Goal: Task Accomplishment & Management: Use online tool/utility

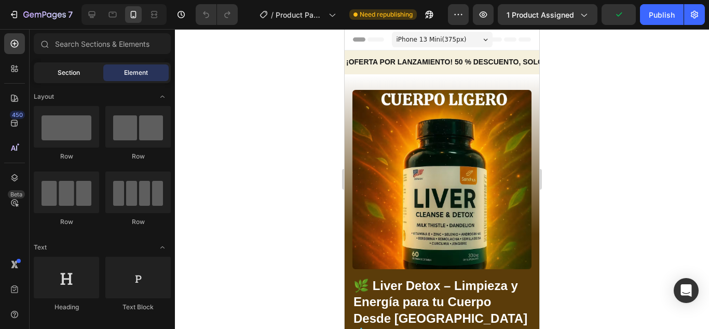
click at [65, 75] on span "Section" at bounding box center [69, 72] width 22 height 9
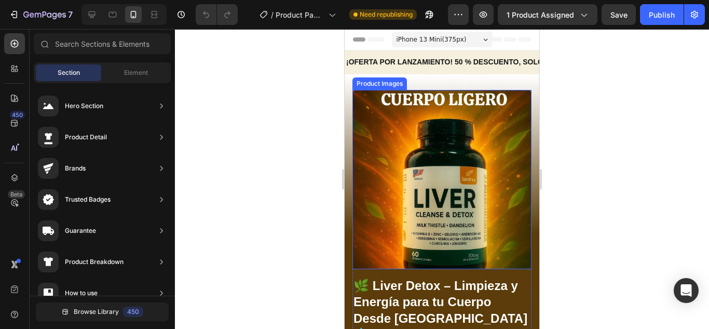
click at [400, 152] on img at bounding box center [442, 179] width 179 height 179
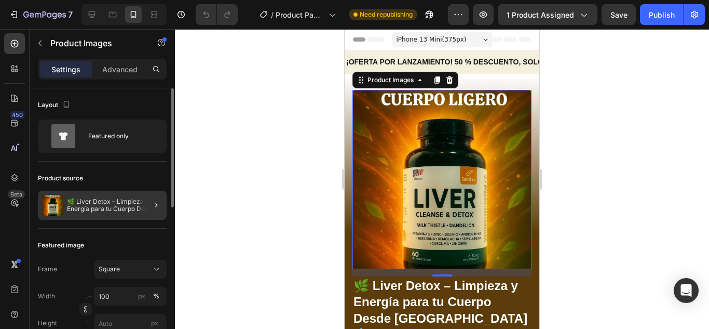
click at [157, 198] on div at bounding box center [152, 205] width 29 height 29
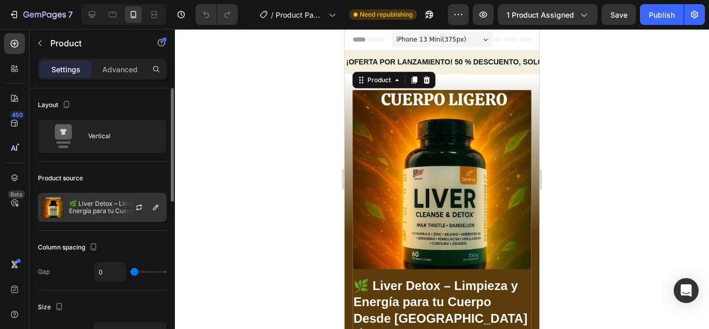
click at [97, 206] on p "🌿 Liver Detox – Limpieza y Energía para tu Cuerpo Desde [GEOGRAPHIC_DATA] 💧" at bounding box center [115, 207] width 93 height 15
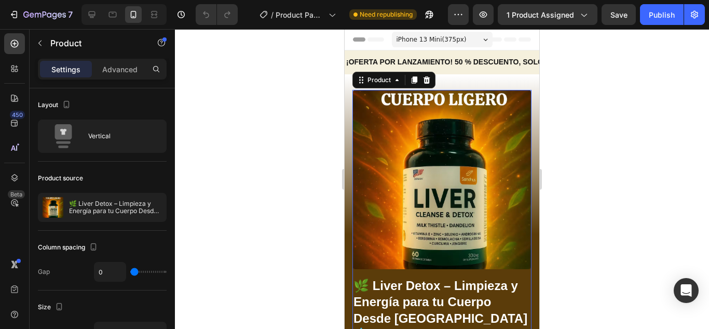
click at [603, 141] on div at bounding box center [442, 179] width 534 height 300
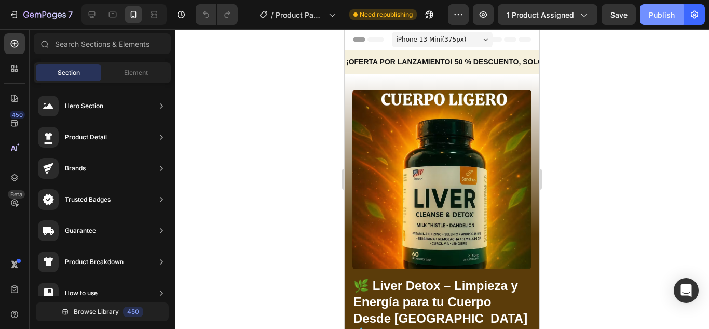
click at [659, 23] on button "Publish" at bounding box center [662, 14] width 44 height 21
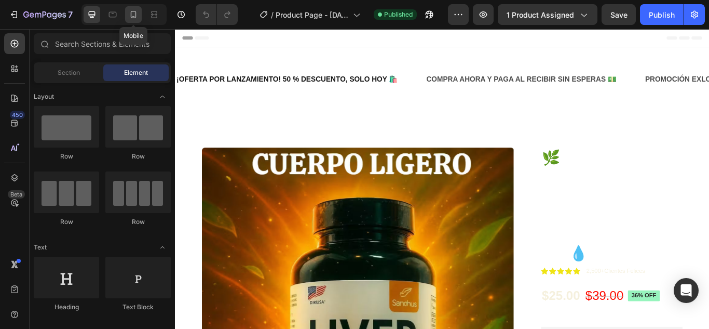
click at [133, 11] on icon at bounding box center [134, 14] width 6 height 7
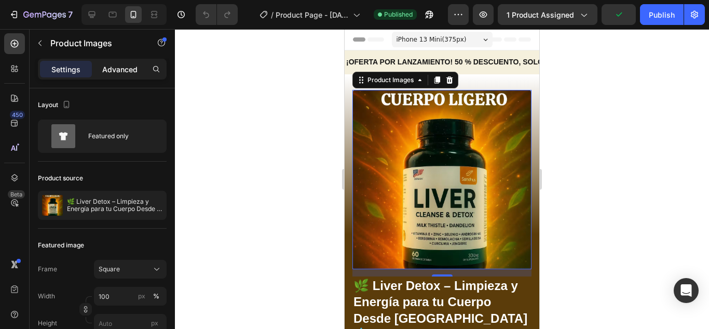
click at [125, 70] on p "Advanced" at bounding box center [119, 69] width 35 height 11
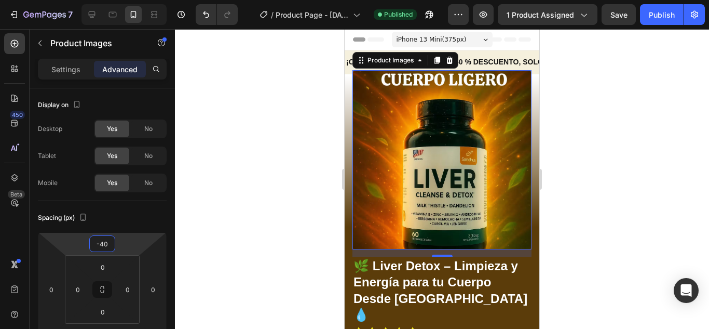
type input "-42"
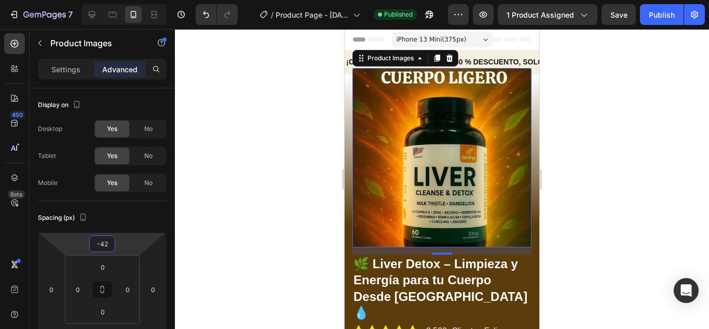
drag, startPoint x: 128, startPoint y: 249, endPoint x: 125, endPoint y: 260, distance: 11.3
click at [125, 0] on html "7 Version history / Product Page - [DATE] 16:23:39 Published Preview 1 product …" at bounding box center [354, 0] width 709 height 0
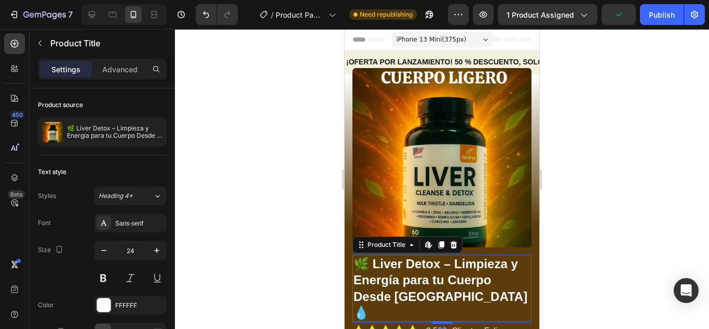
click at [521, 287] on h1 "🌿 Liver Detox – Limpieza y Energía para tu Cuerpo Desde [GEOGRAPHIC_DATA] 💧" at bounding box center [442, 287] width 179 height 67
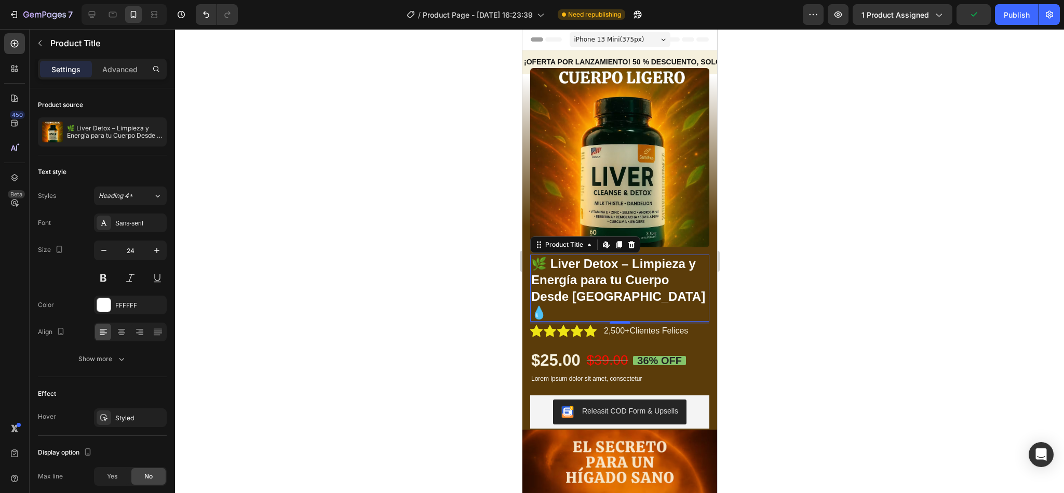
drag, startPoint x: 685, startPoint y: 3, endPoint x: 426, endPoint y: 372, distance: 451.5
click at [426, 328] on div at bounding box center [619, 261] width 889 height 464
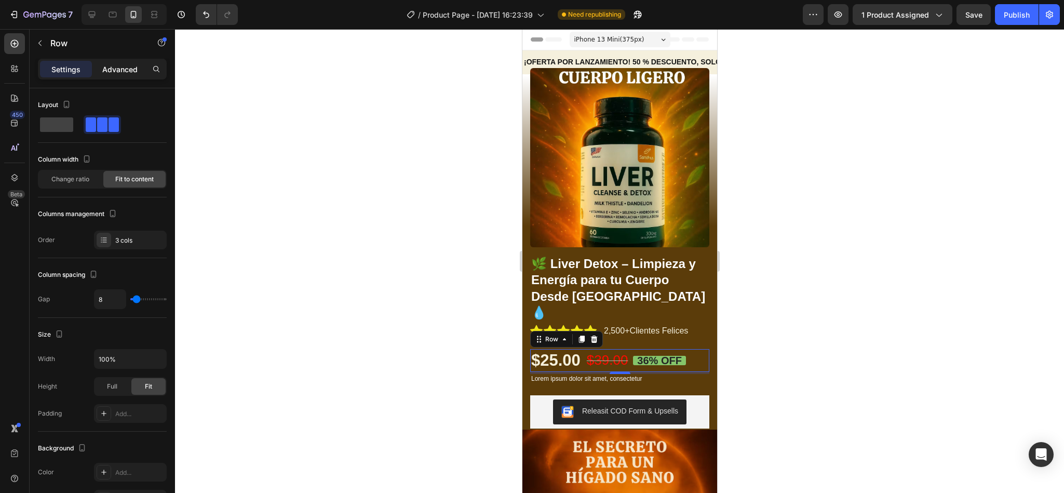
click at [125, 64] on p "Advanced" at bounding box center [119, 69] width 35 height 11
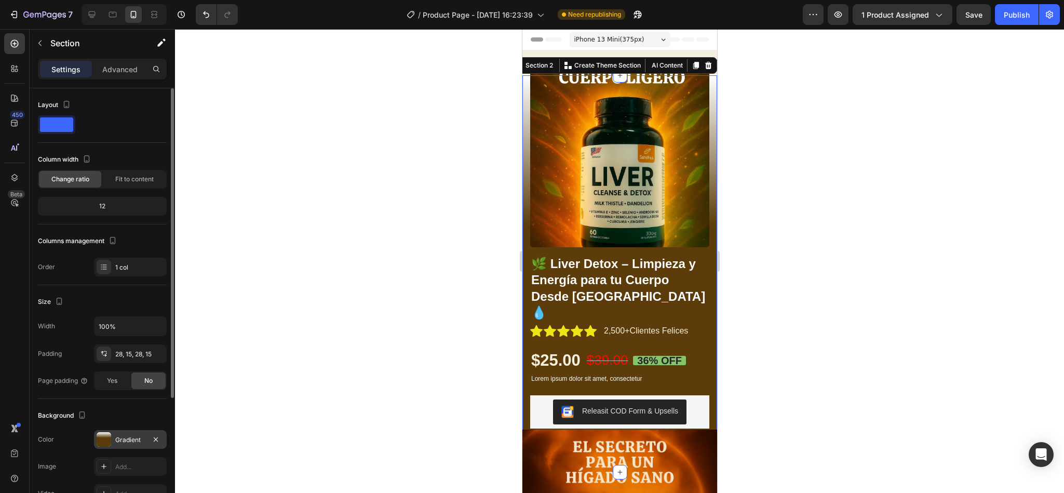
click at [127, 328] on div "Gradient" at bounding box center [130, 439] width 73 height 19
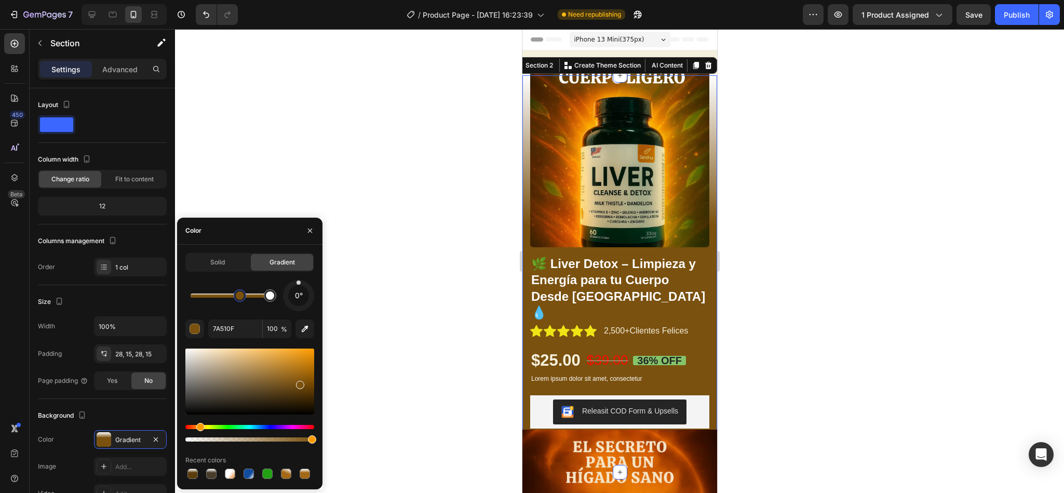
drag, startPoint x: 300, startPoint y: 386, endPoint x: 284, endPoint y: 361, distance: 29.4
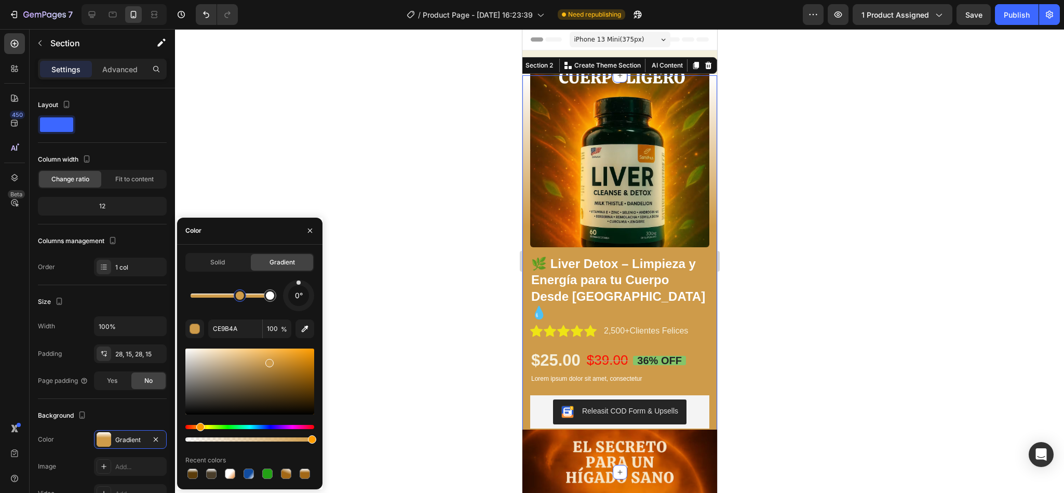
drag, startPoint x: 282, startPoint y: 376, endPoint x: 261, endPoint y: 361, distance: 25.8
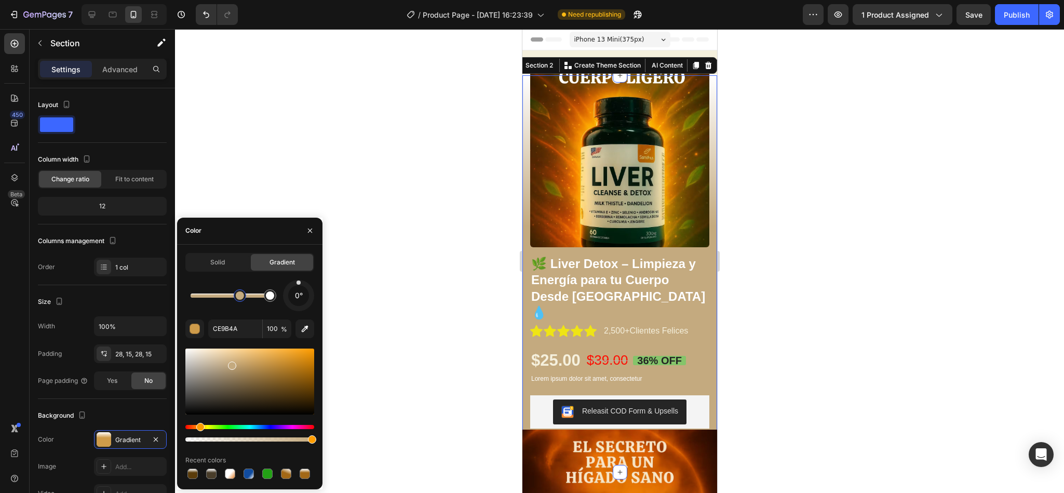
type input "C4AA7F"
drag, startPoint x: 263, startPoint y: 359, endPoint x: 235, endPoint y: 386, distance: 39.3
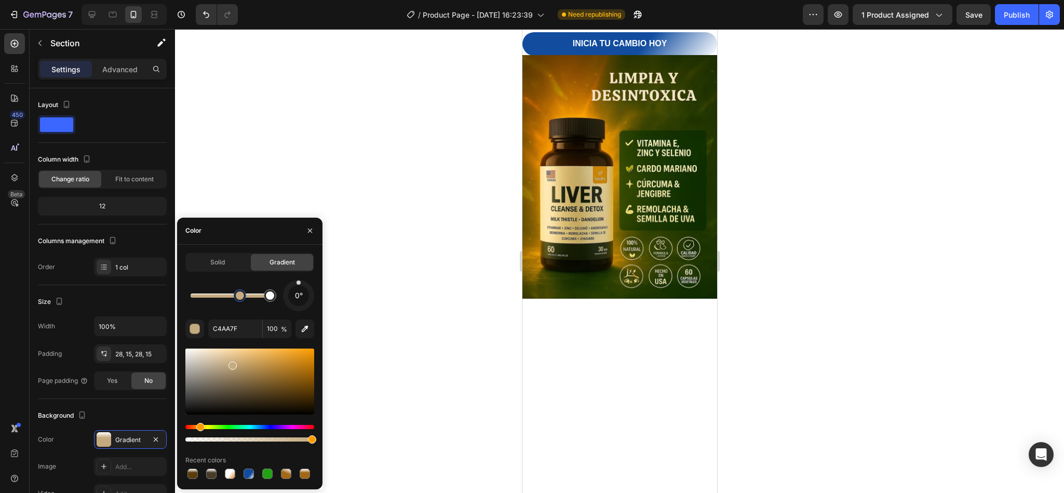
scroll to position [1025, 0]
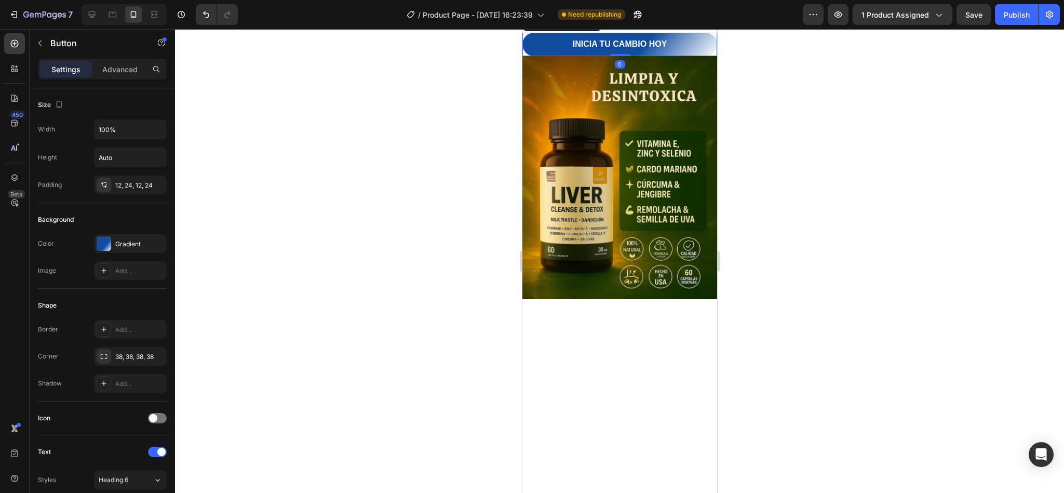
click at [591, 26] on icon at bounding box center [592, 22] width 7 height 7
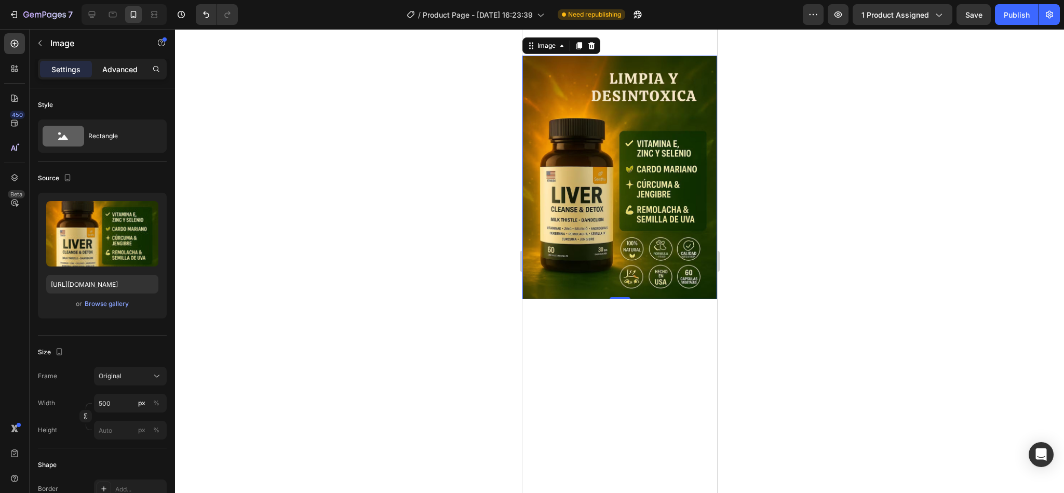
click at [119, 69] on p "Advanced" at bounding box center [119, 69] width 35 height 11
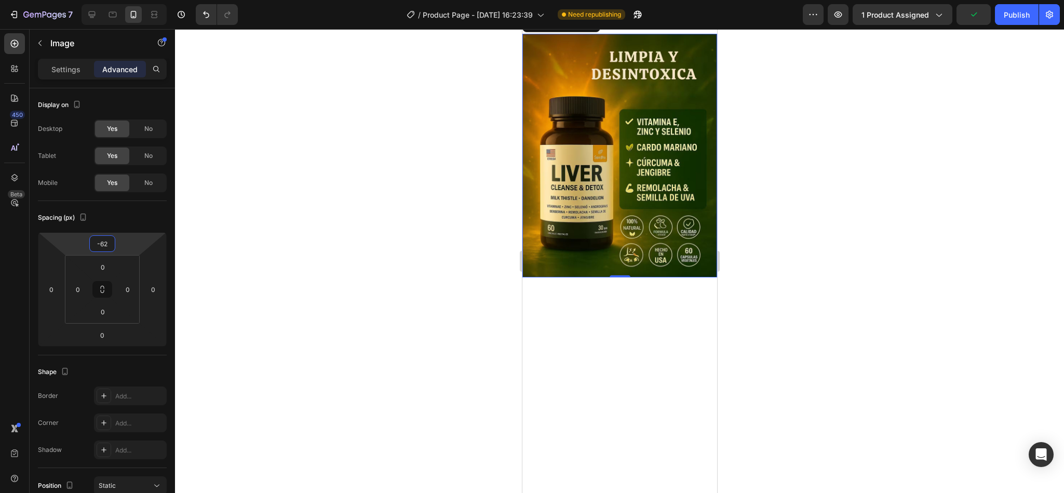
type input "-64"
drag, startPoint x: 131, startPoint y: 234, endPoint x: 134, endPoint y: 251, distance: 17.3
click at [134, 0] on html "7 Version history / Product Page - [DATE] 16:23:39 Need republishing Preview 1 …" at bounding box center [532, 0] width 1064 height 0
click at [404, 254] on div at bounding box center [619, 261] width 889 height 464
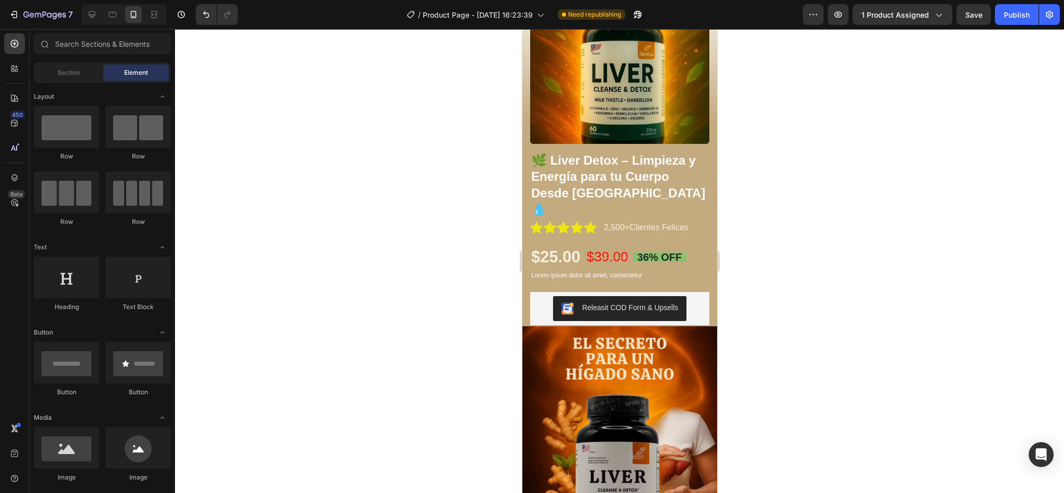
scroll to position [0, 0]
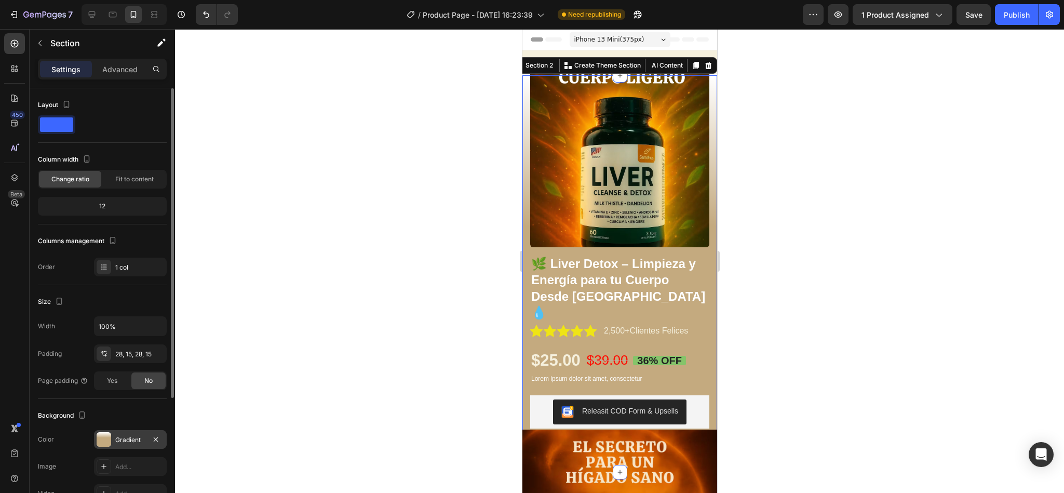
click at [128, 328] on div "Gradient" at bounding box center [130, 439] width 30 height 9
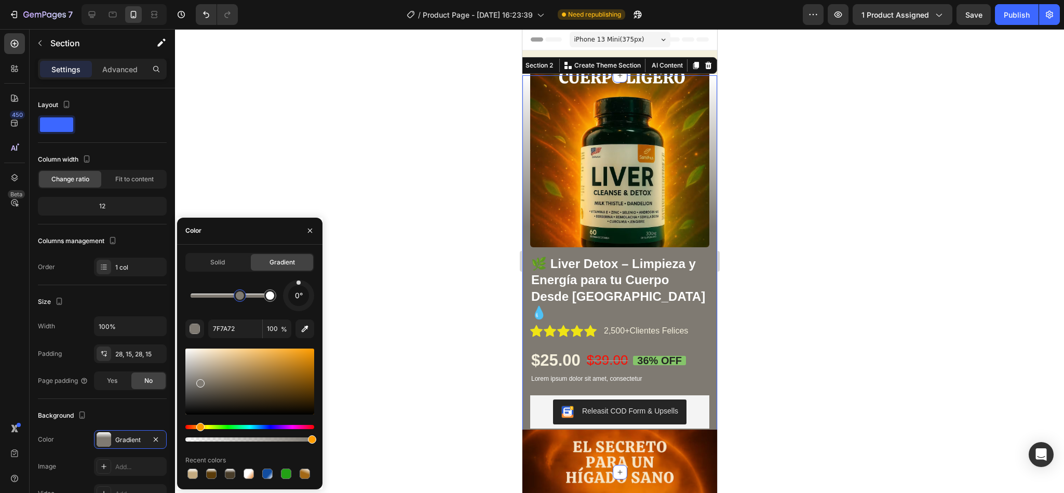
drag, startPoint x: 237, startPoint y: 365, endPoint x: 211, endPoint y: 373, distance: 27.6
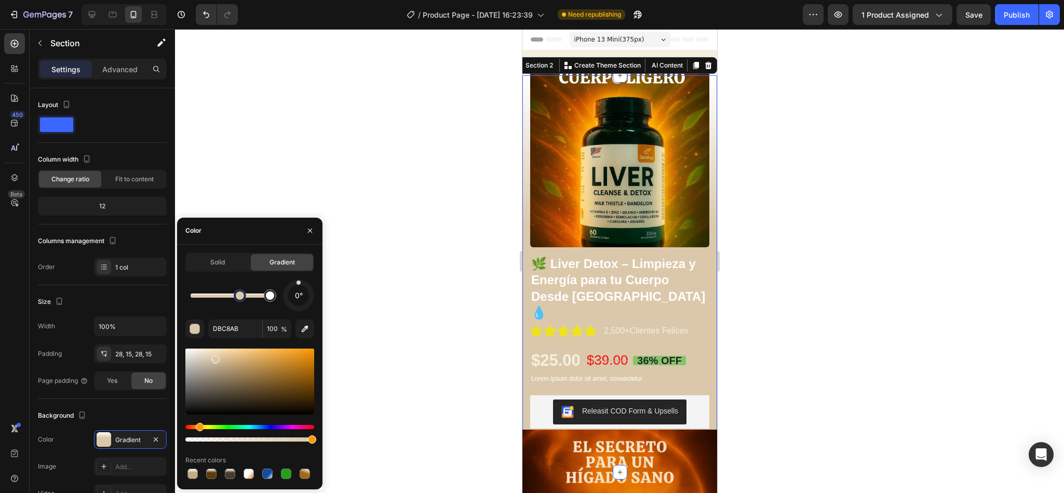
drag, startPoint x: 210, startPoint y: 374, endPoint x: 265, endPoint y: 365, distance: 55.8
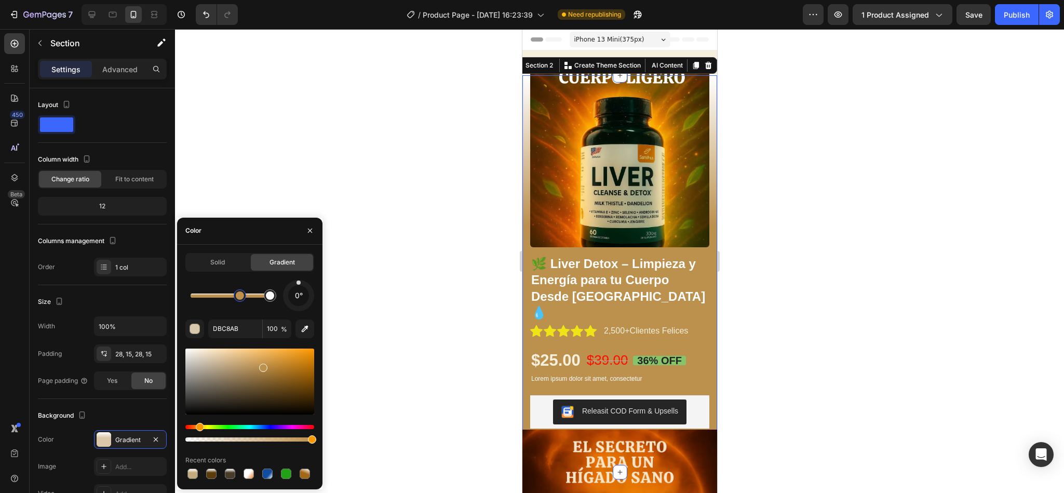
drag, startPoint x: 219, startPoint y: 362, endPoint x: 262, endPoint y: 365, distance: 43.2
click at [262, 328] on div at bounding box center [249, 381] width 129 height 66
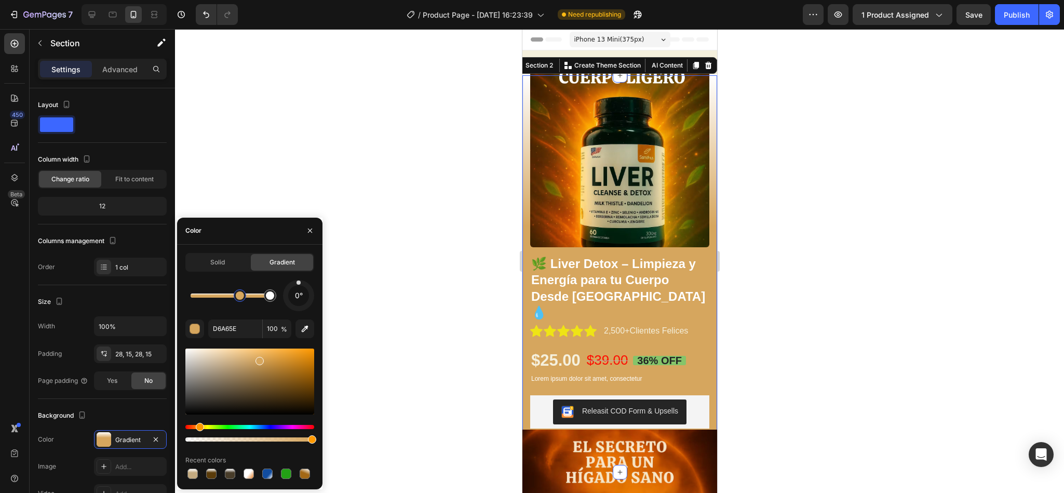
drag, startPoint x: 259, startPoint y: 358, endPoint x: 255, endPoint y: 351, distance: 8.1
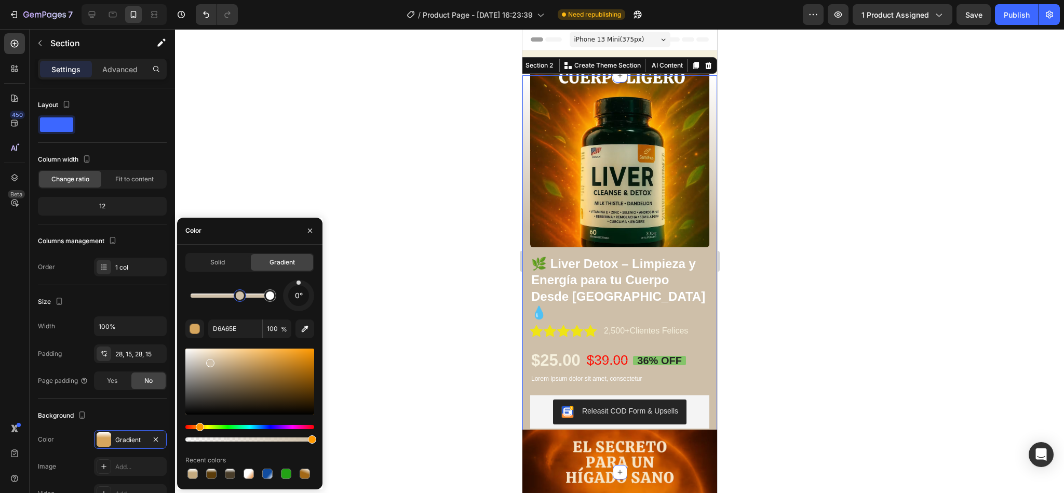
type input "CEBFA9"
drag, startPoint x: 258, startPoint y: 362, endPoint x: 209, endPoint y: 360, distance: 48.8
click at [474, 328] on div at bounding box center [619, 261] width 889 height 464
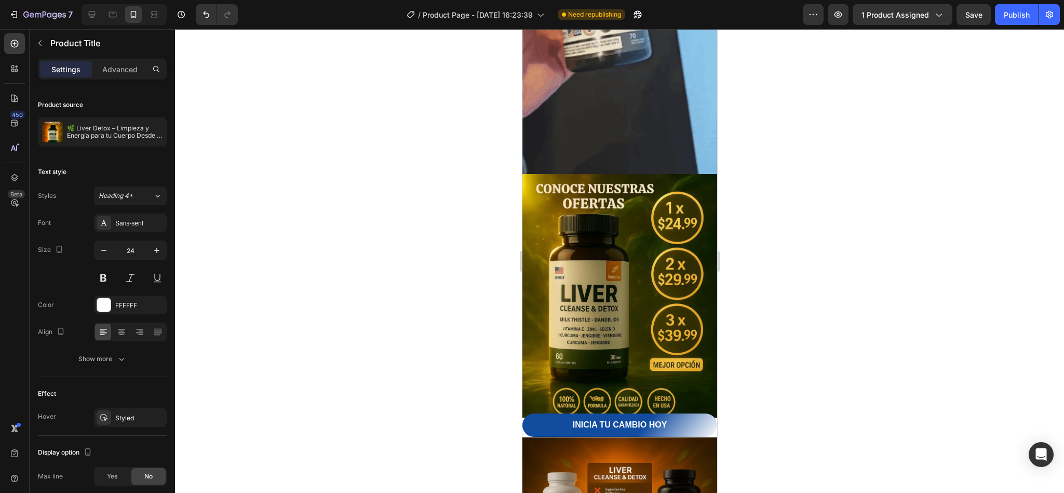
scroll to position [818, 0]
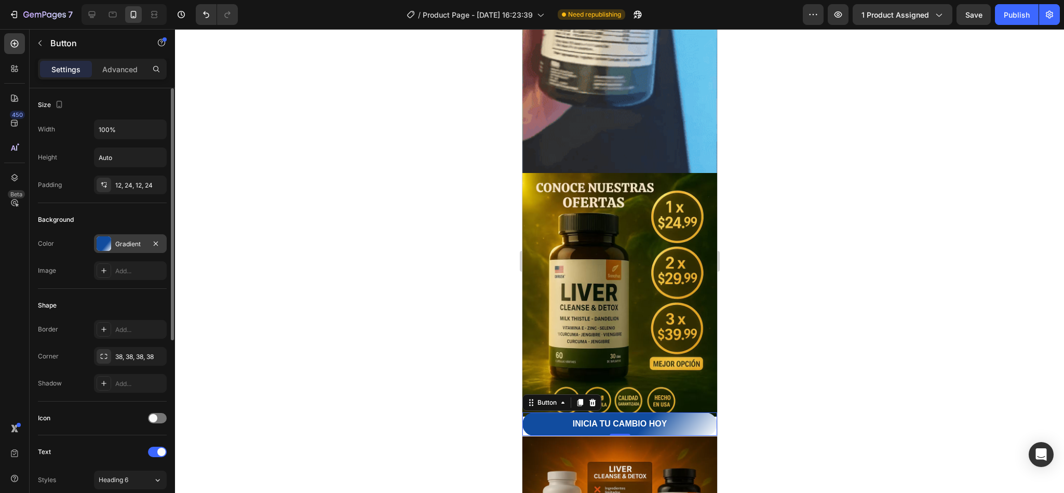
click at [117, 246] on div "Gradient" at bounding box center [130, 243] width 30 height 9
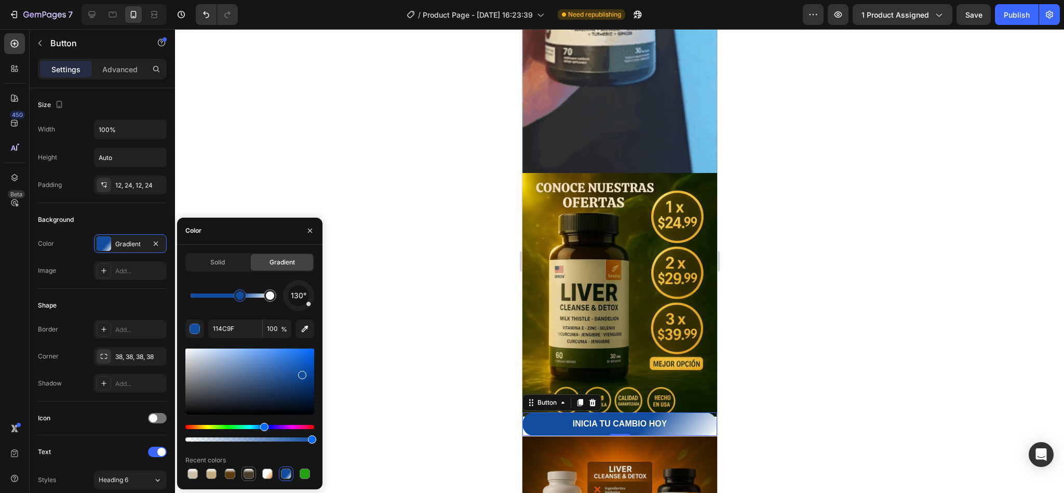
click at [251, 328] on div at bounding box center [249, 473] width 10 height 10
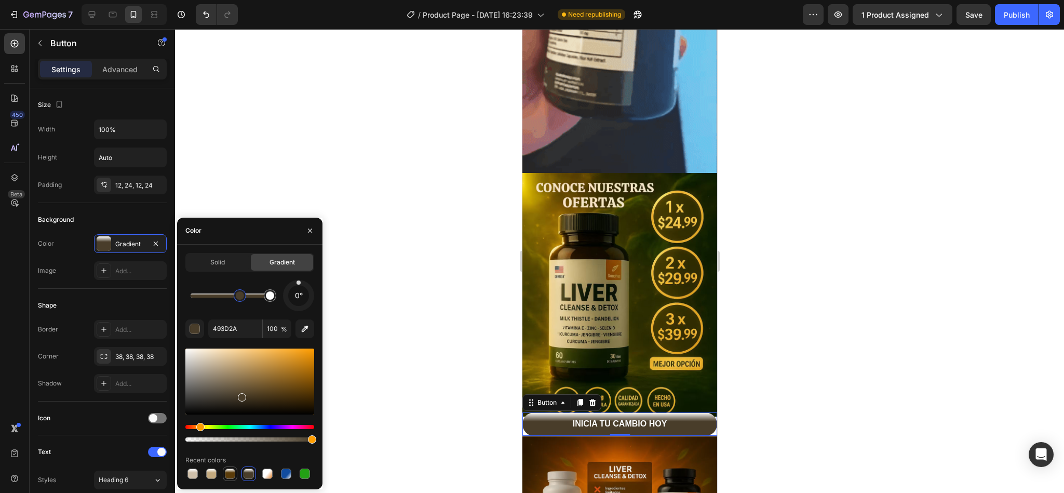
click at [230, 328] on div at bounding box center [230, 473] width 10 height 10
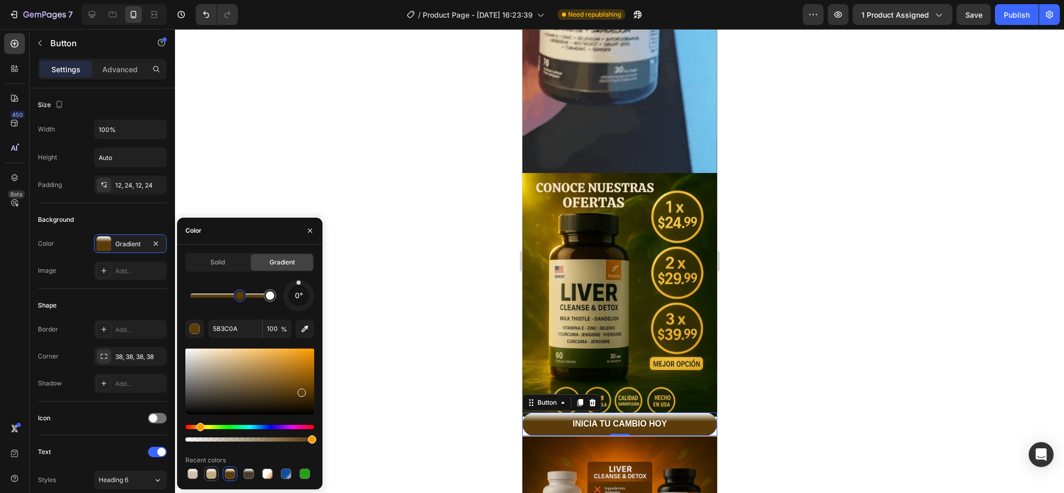
click at [213, 328] on div at bounding box center [211, 473] width 10 height 10
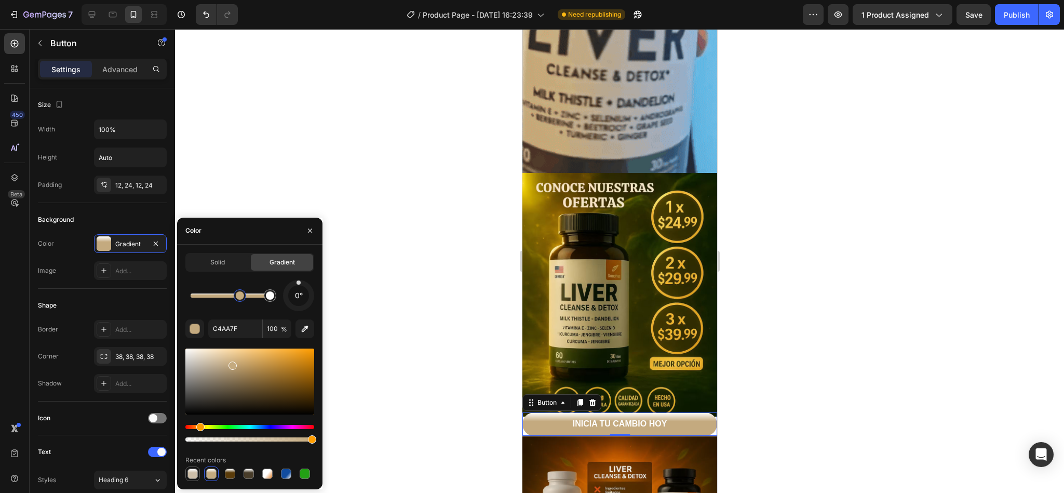
click at [192, 328] on div at bounding box center [192, 473] width 10 height 10
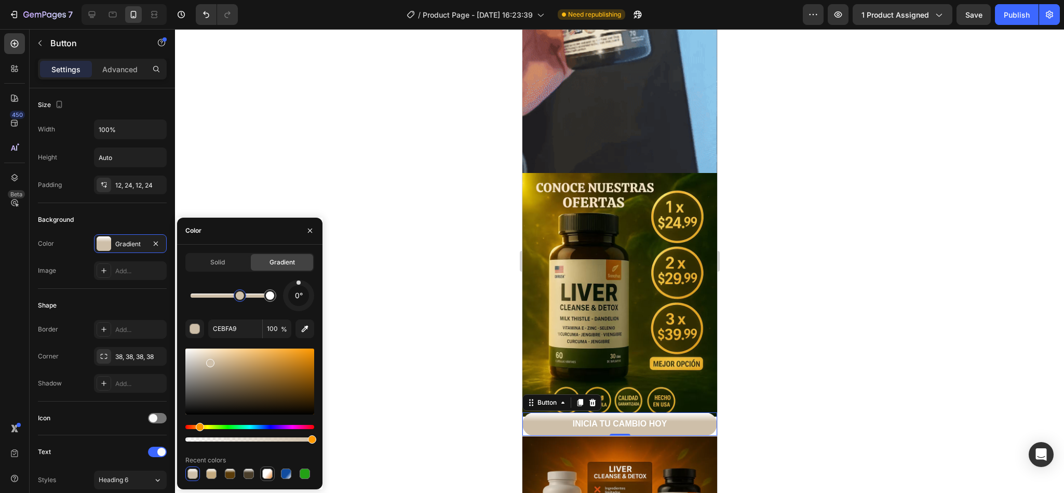
click at [271, 328] on div at bounding box center [267, 473] width 10 height 10
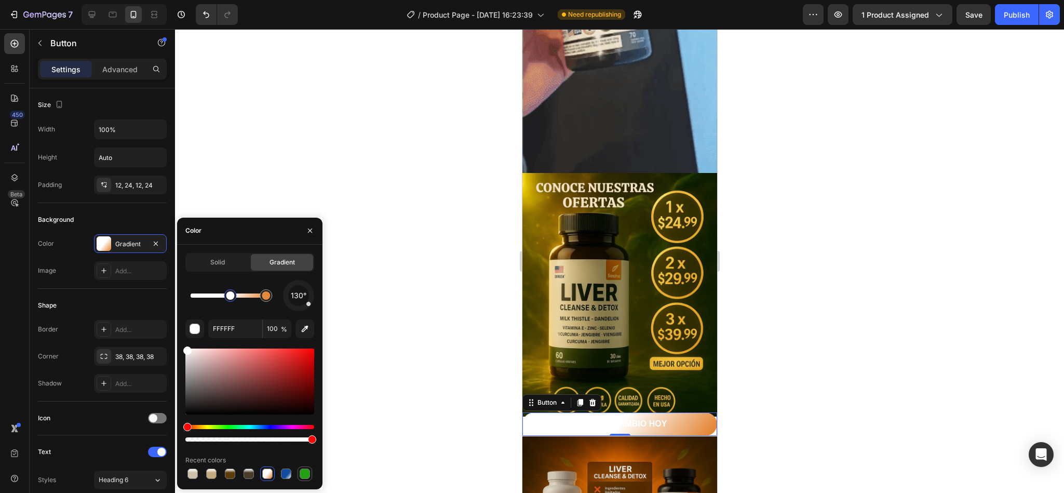
click at [301, 328] on div at bounding box center [305, 473] width 10 height 10
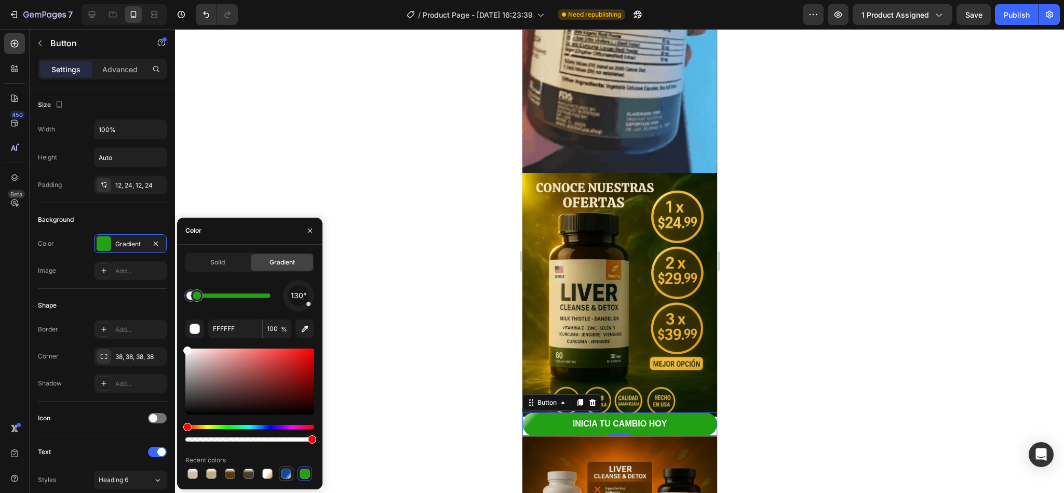
click at [293, 328] on div at bounding box center [286, 473] width 15 height 15
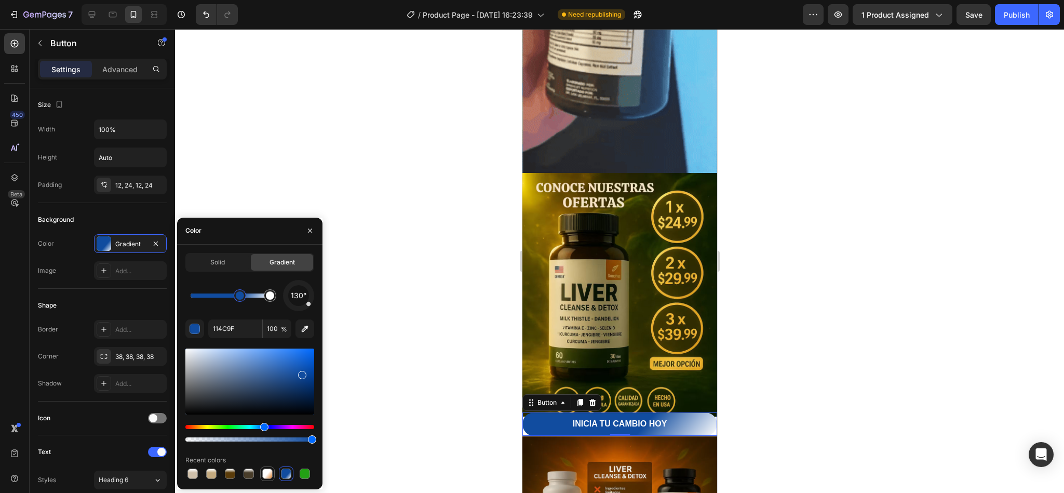
click at [270, 328] on div at bounding box center [267, 473] width 10 height 10
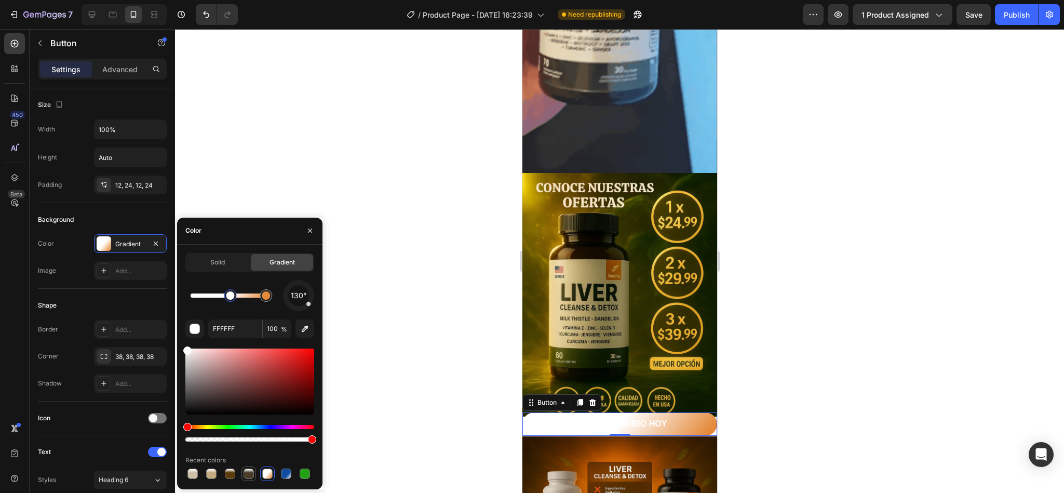
click at [248, 328] on div at bounding box center [249, 473] width 10 height 10
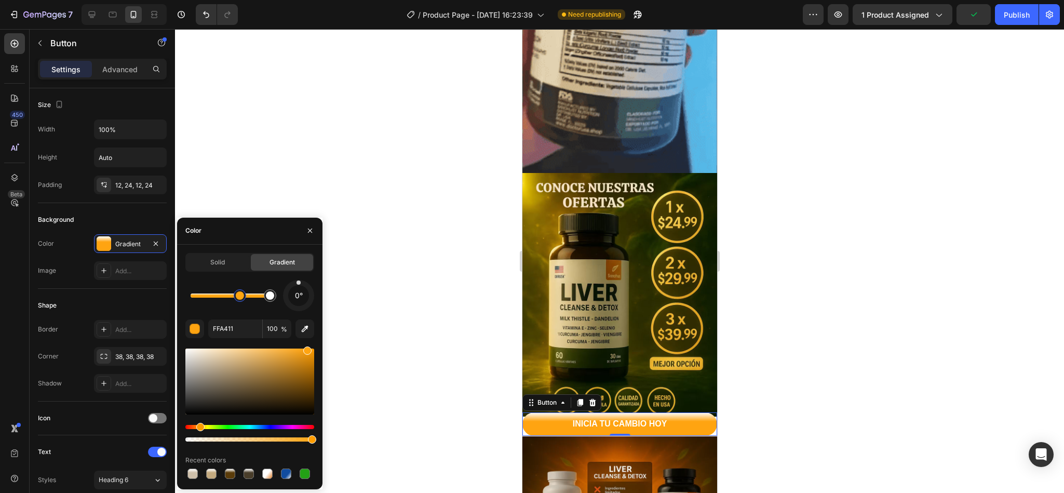
drag, startPoint x: 240, startPoint y: 393, endPoint x: 304, endPoint y: 353, distance: 75.8
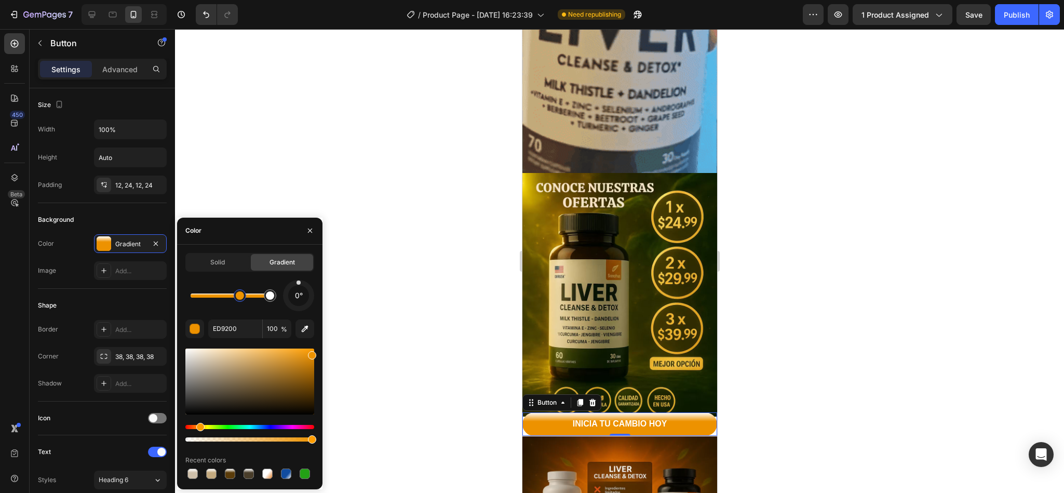
drag, startPoint x: 304, startPoint y: 354, endPoint x: 326, endPoint y: 353, distance: 21.9
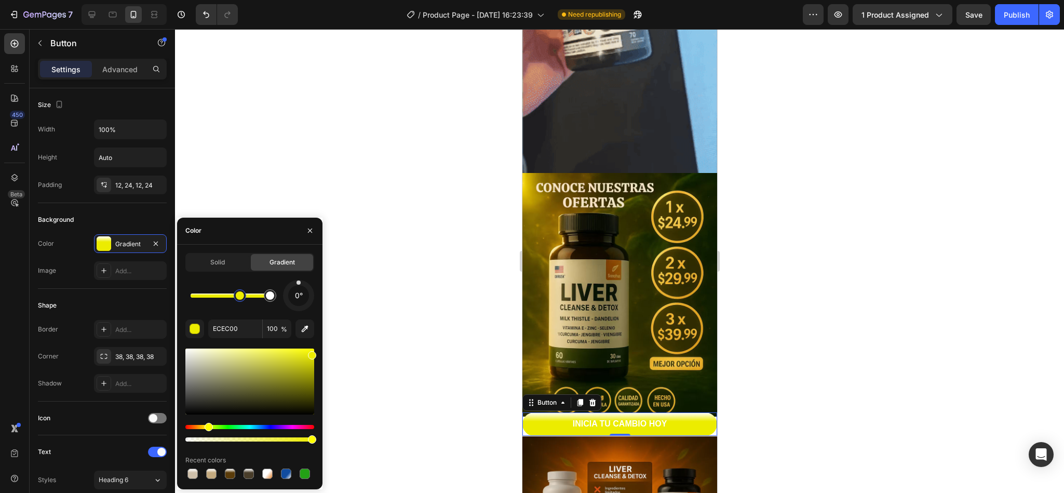
drag, startPoint x: 198, startPoint y: 425, endPoint x: 179, endPoint y: 410, distance: 24.0
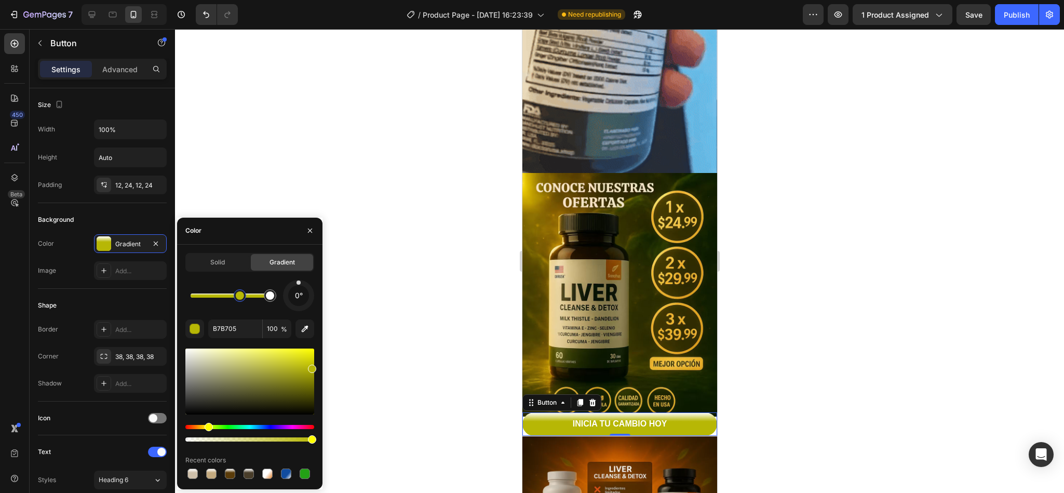
drag, startPoint x: 311, startPoint y: 357, endPoint x: 270, endPoint y: 387, distance: 50.2
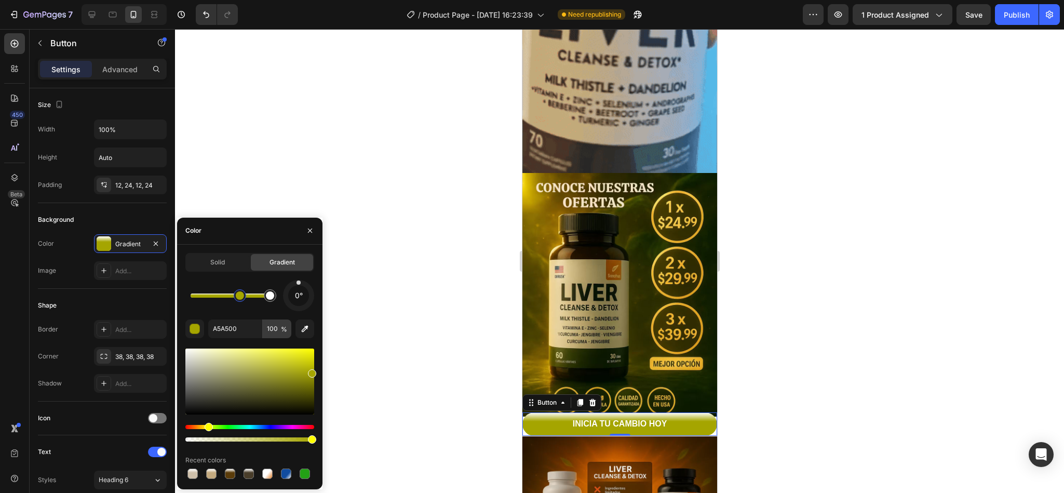
drag, startPoint x: 270, startPoint y: 387, endPoint x: 273, endPoint y: 334, distance: 53.0
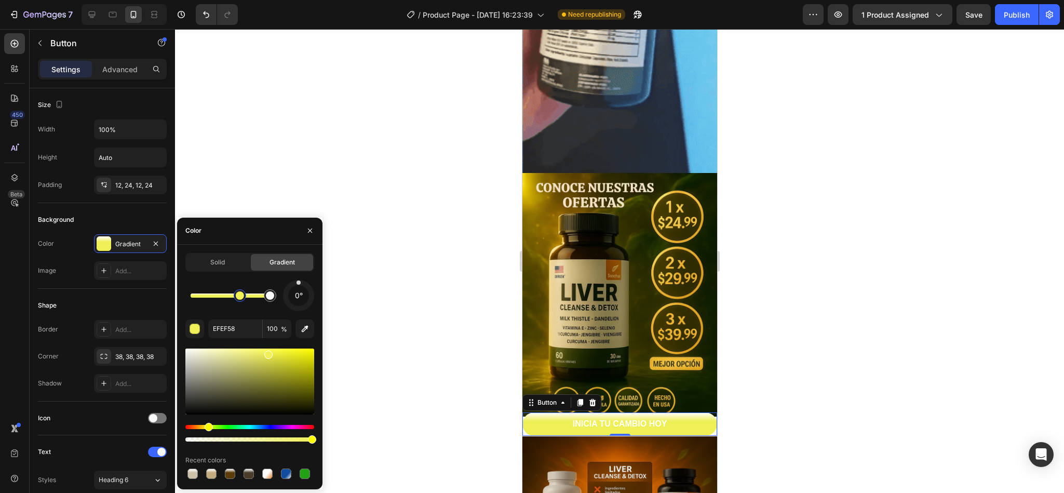
drag, startPoint x: 287, startPoint y: 349, endPoint x: 347, endPoint y: 402, distance: 79.9
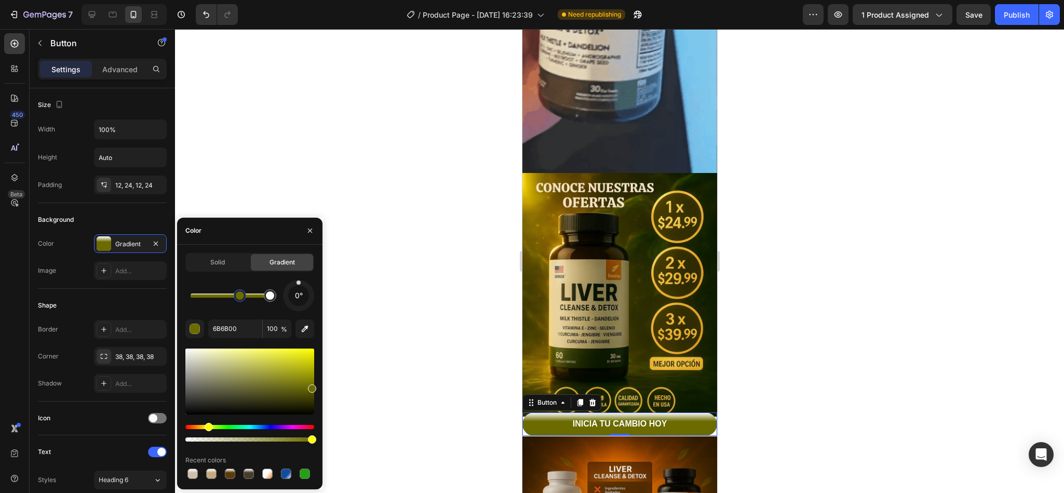
drag, startPoint x: 305, startPoint y: 379, endPoint x: 354, endPoint y: 357, distance: 53.7
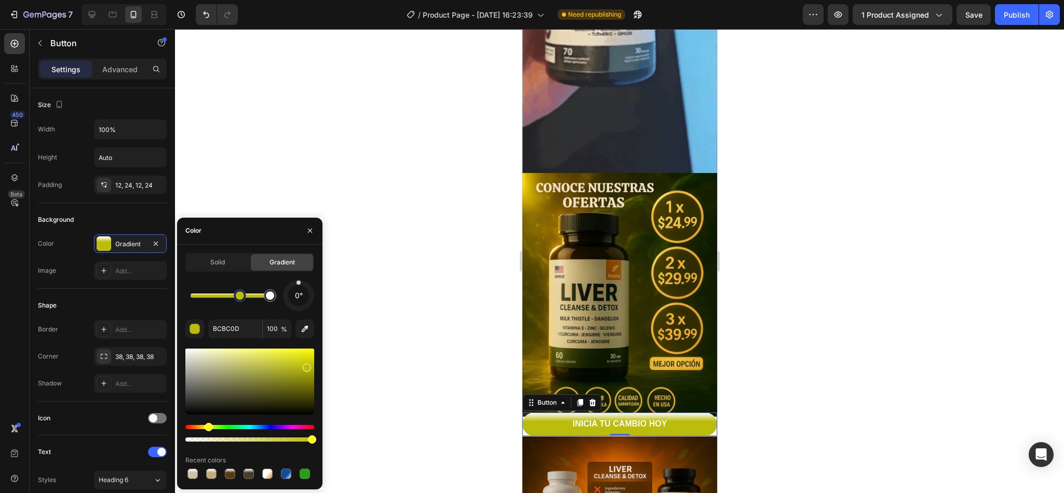
drag, startPoint x: 303, startPoint y: 388, endPoint x: 306, endPoint y: 365, distance: 23.1
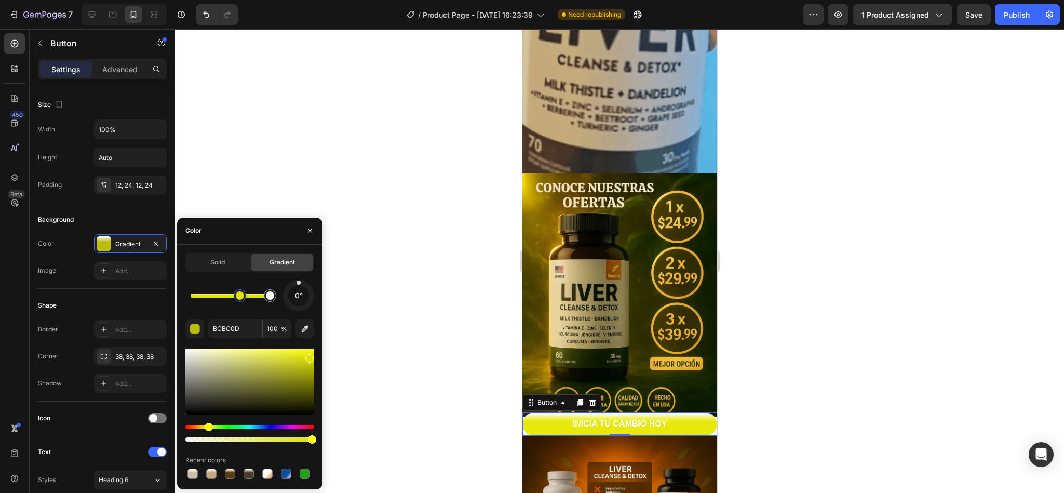
drag, startPoint x: 306, startPoint y: 365, endPoint x: 308, endPoint y: 353, distance: 12.7
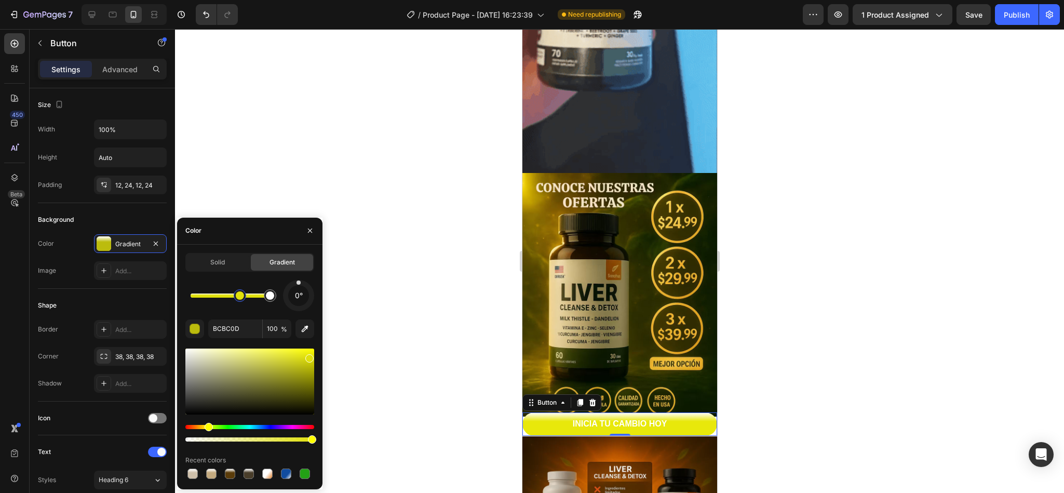
click at [308, 328] on div at bounding box center [309, 358] width 8 height 8
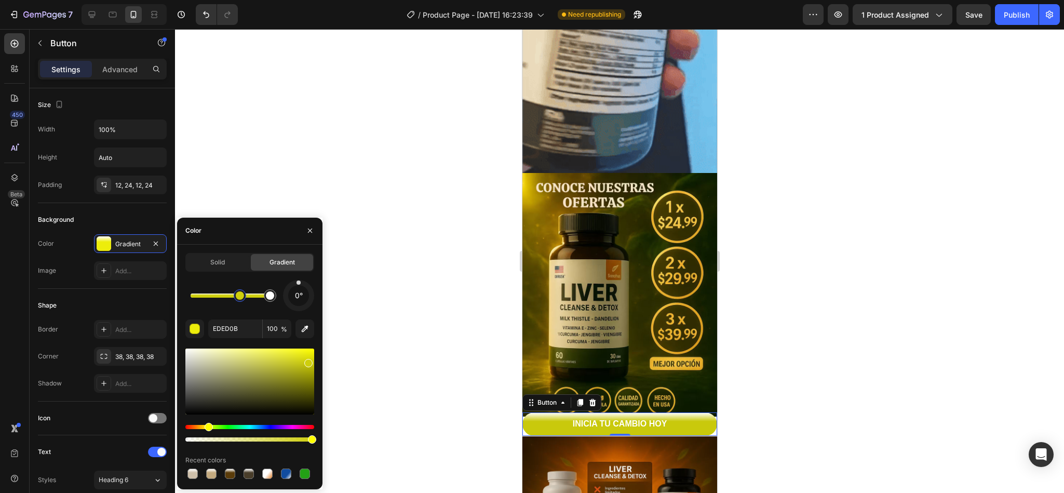
drag, startPoint x: 307, startPoint y: 358, endPoint x: 307, endPoint y: 365, distance: 6.8
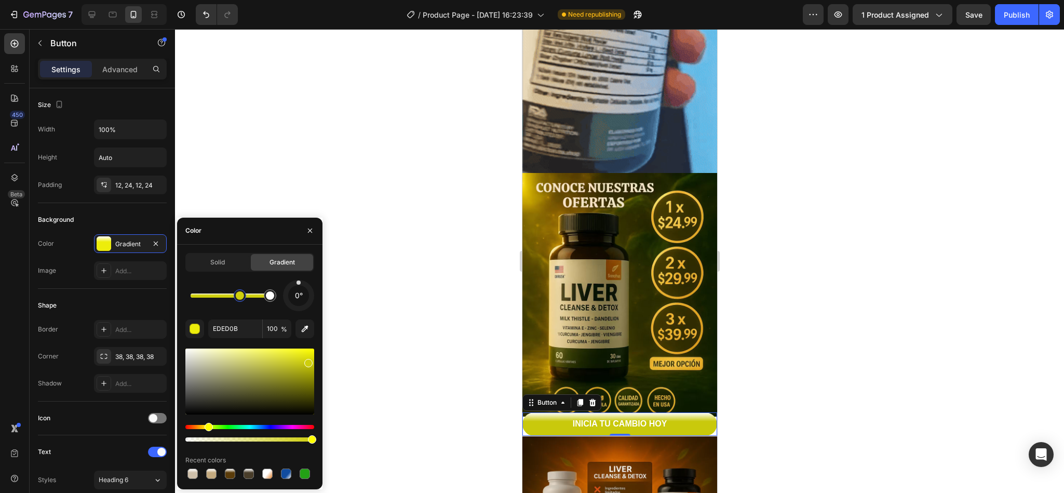
click at [307, 328] on div at bounding box center [308, 363] width 8 height 8
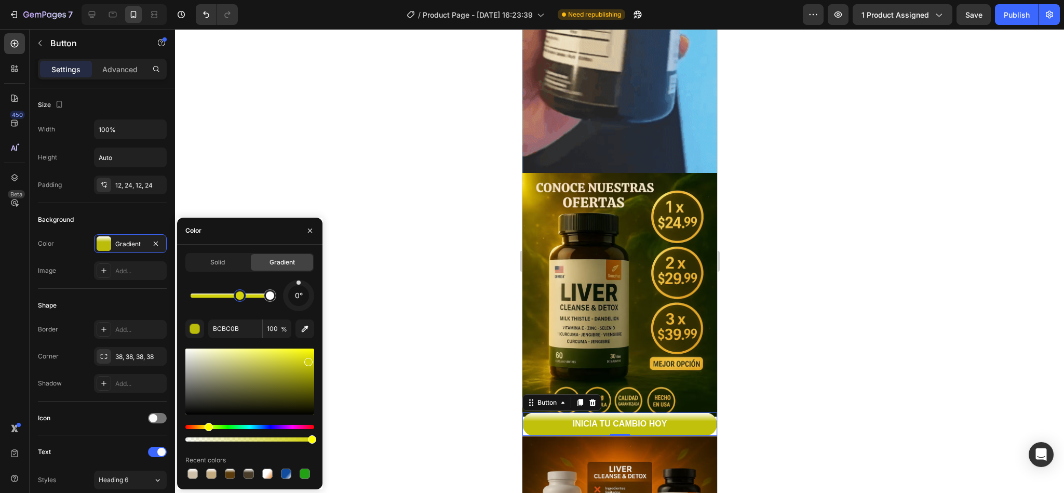
click at [307, 328] on div at bounding box center [308, 362] width 8 height 8
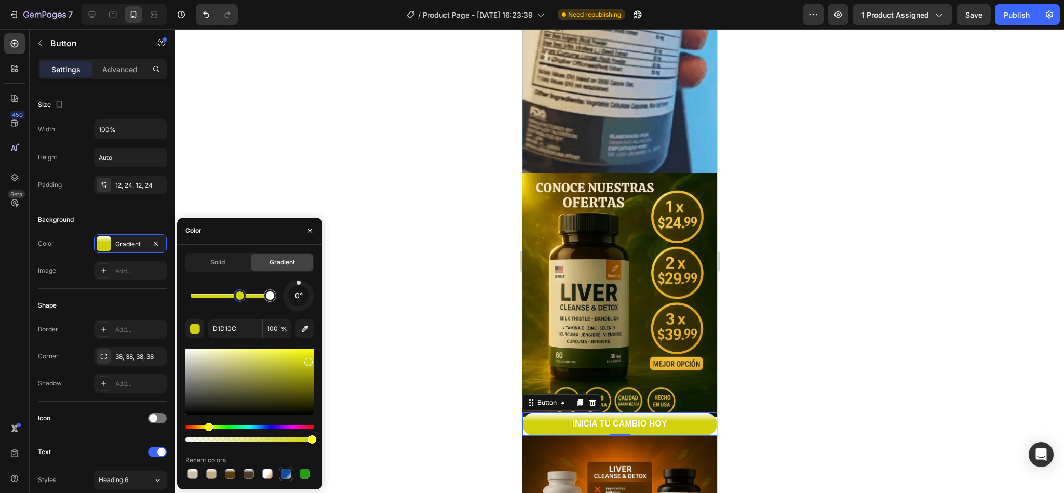
click at [290, 328] on div at bounding box center [286, 473] width 10 height 10
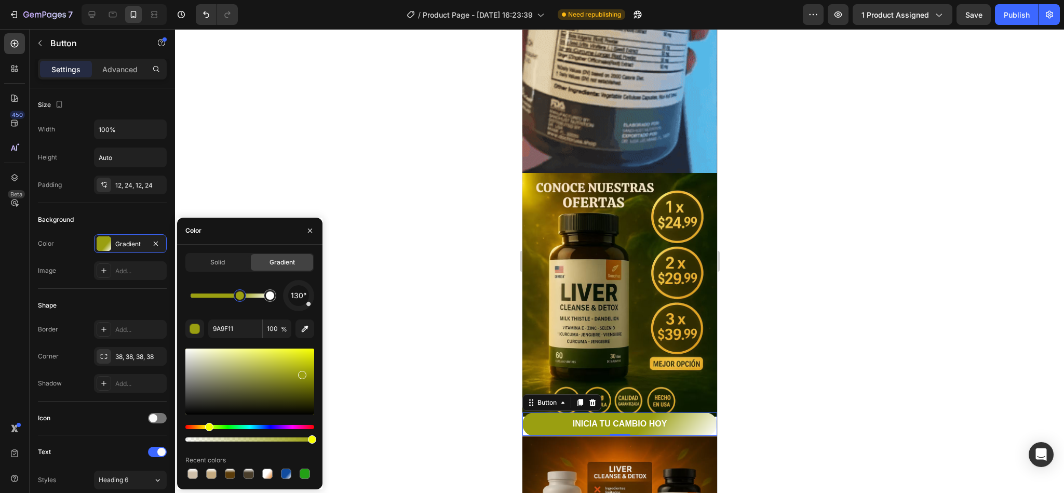
drag, startPoint x: 262, startPoint y: 428, endPoint x: 195, endPoint y: 432, distance: 67.1
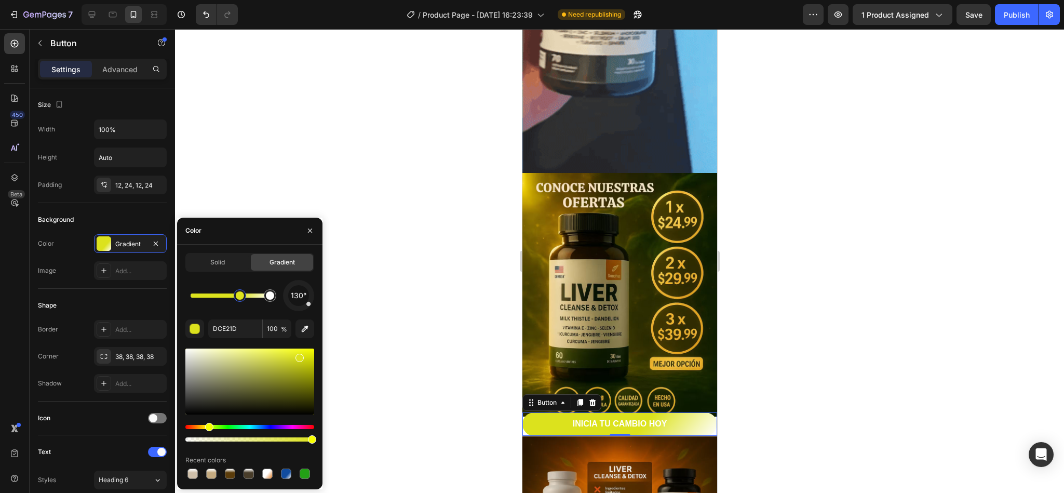
drag, startPoint x: 300, startPoint y: 372, endPoint x: 298, endPoint y: 355, distance: 17.2
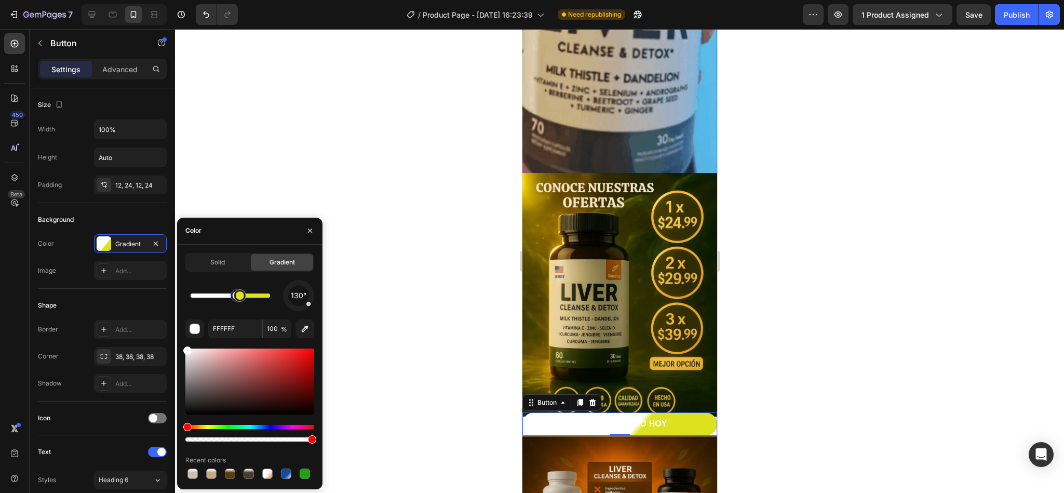
drag, startPoint x: 273, startPoint y: 296, endPoint x: 353, endPoint y: 289, distance: 80.3
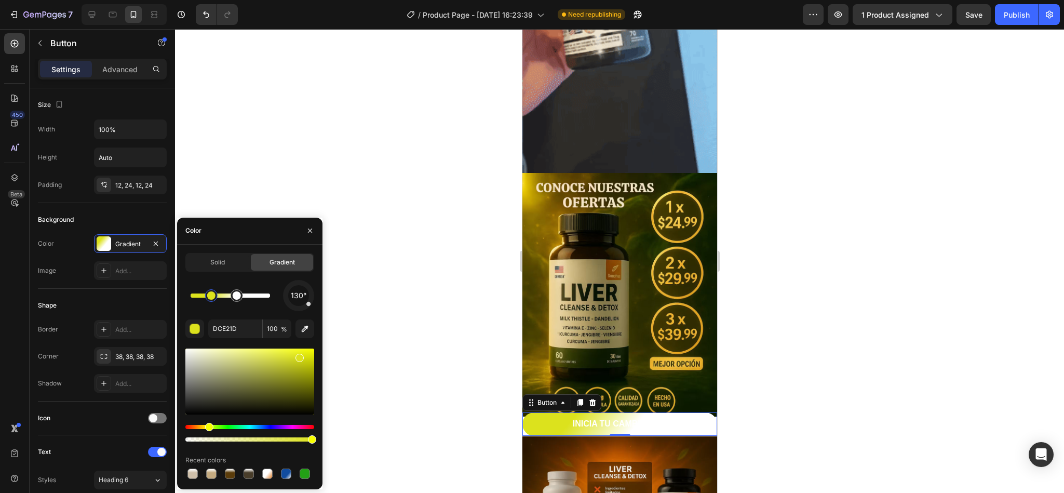
drag, startPoint x: 248, startPoint y: 299, endPoint x: 212, endPoint y: 305, distance: 36.9
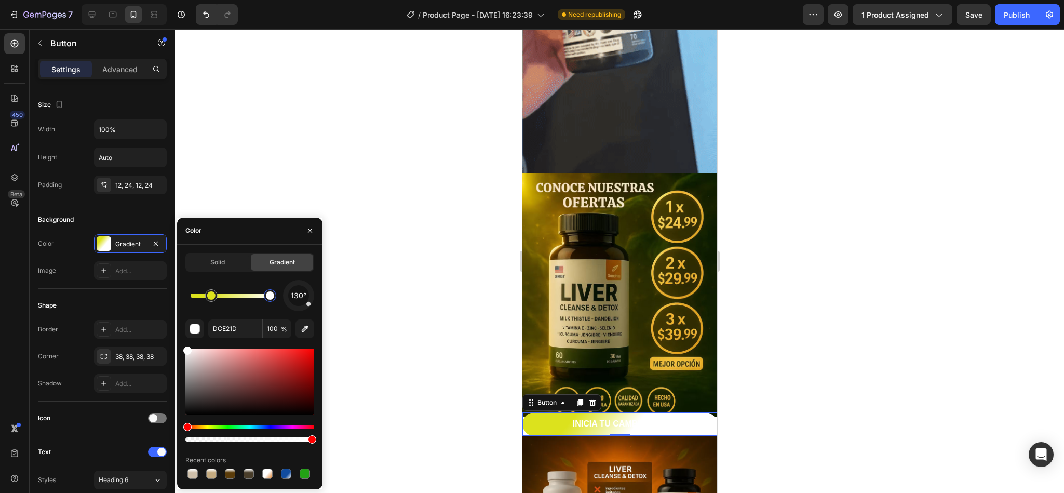
drag, startPoint x: 239, startPoint y: 296, endPoint x: 281, endPoint y: 292, distance: 42.3
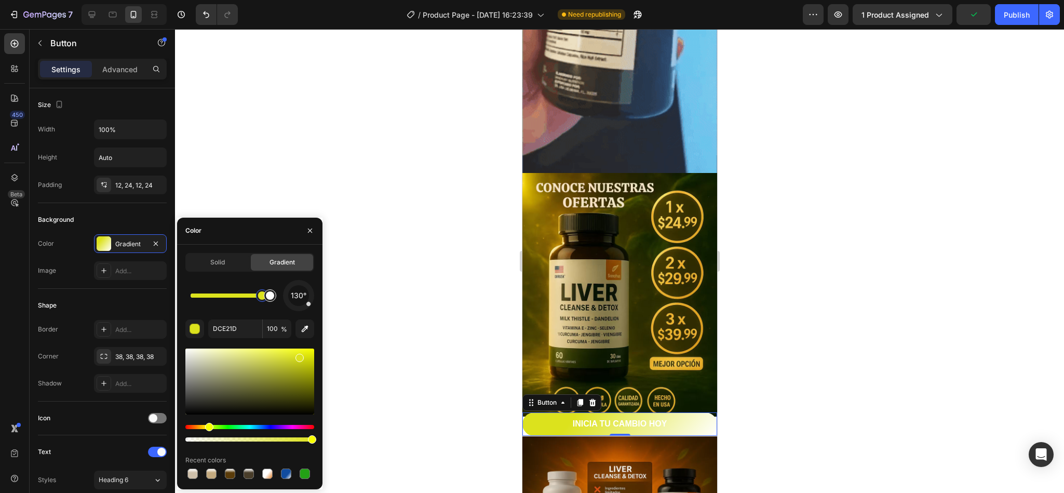
drag, startPoint x: 213, startPoint y: 298, endPoint x: 262, endPoint y: 300, distance: 48.8
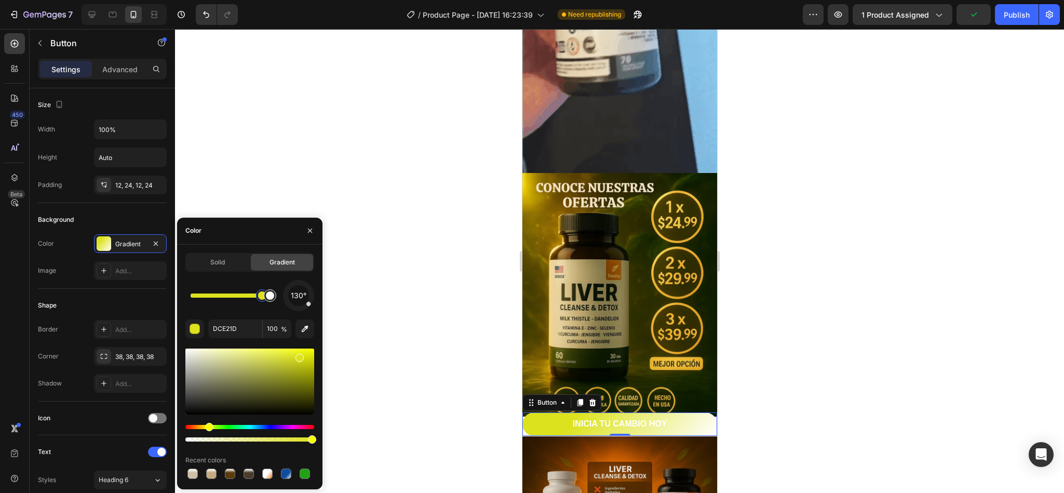
click at [262, 298] on div at bounding box center [230, 295] width 79 height 4
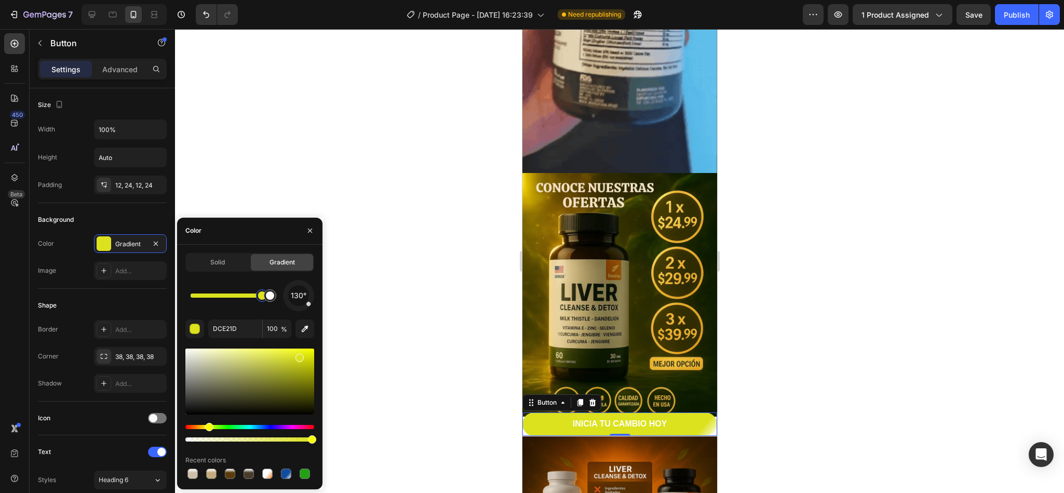
click at [256, 303] on div at bounding box center [262, 295] width 19 height 19
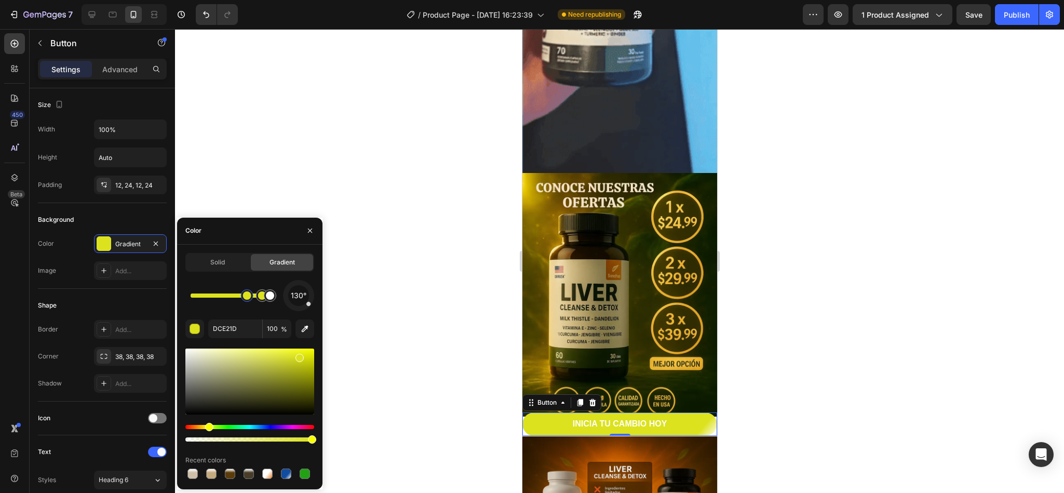
click at [247, 298] on div at bounding box center [230, 295] width 79 height 4
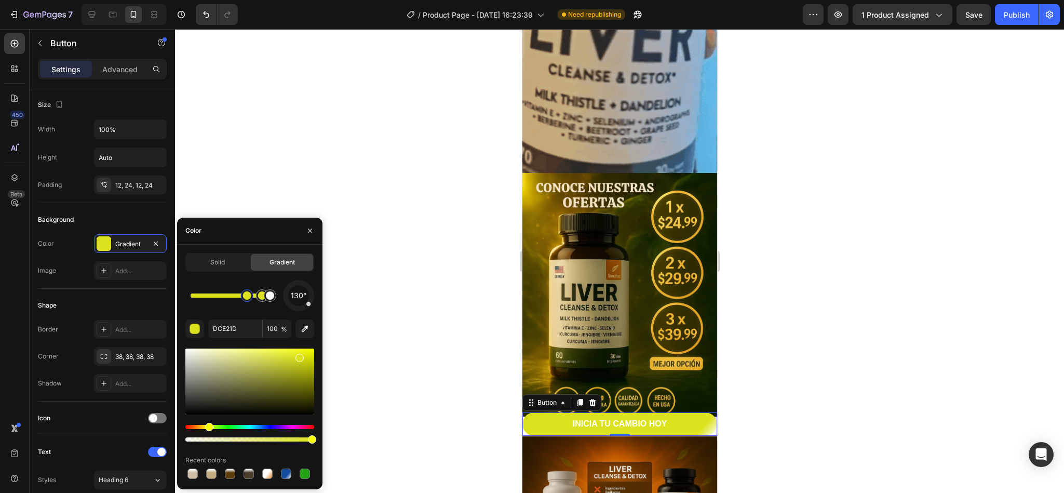
click at [247, 300] on div at bounding box center [247, 295] width 12 height 12
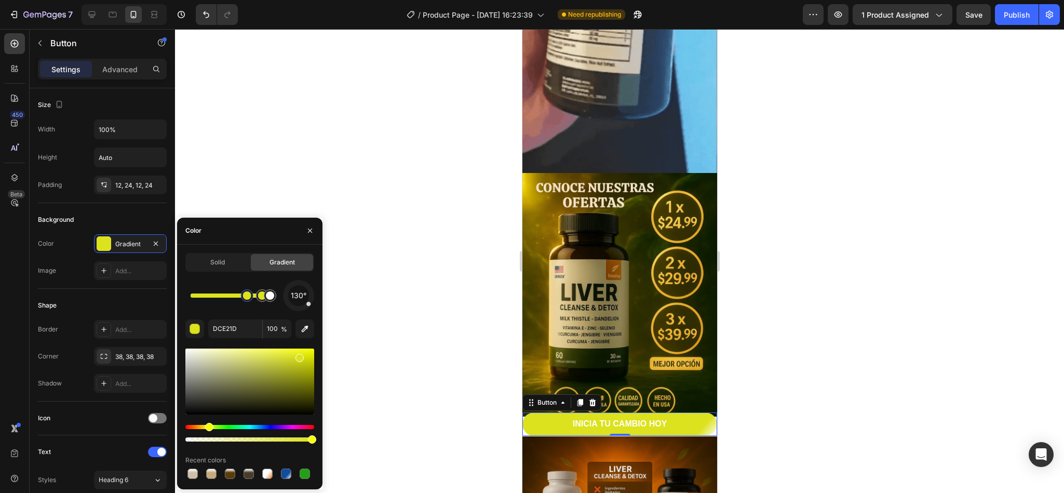
click at [247, 300] on div at bounding box center [247, 295] width 12 height 12
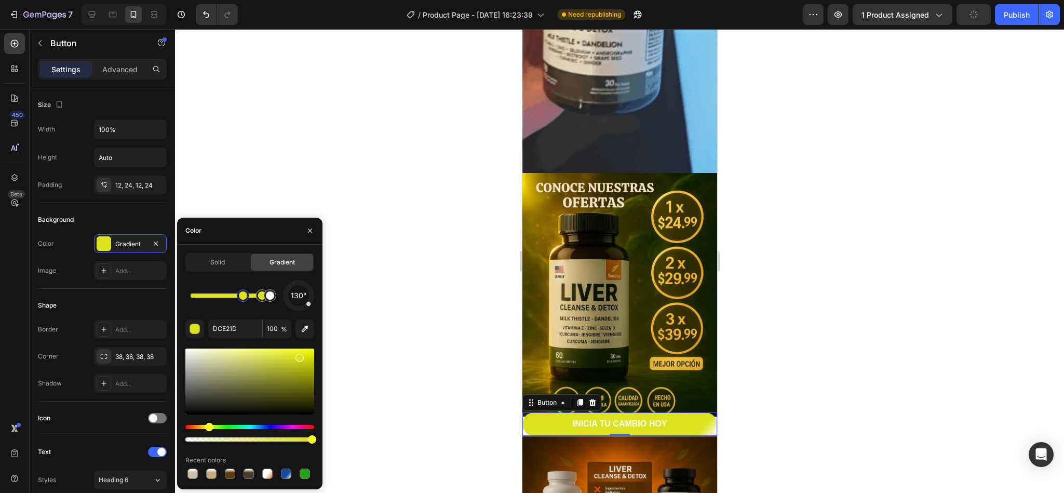
drag, startPoint x: 247, startPoint y: 300, endPoint x: 240, endPoint y: 301, distance: 6.3
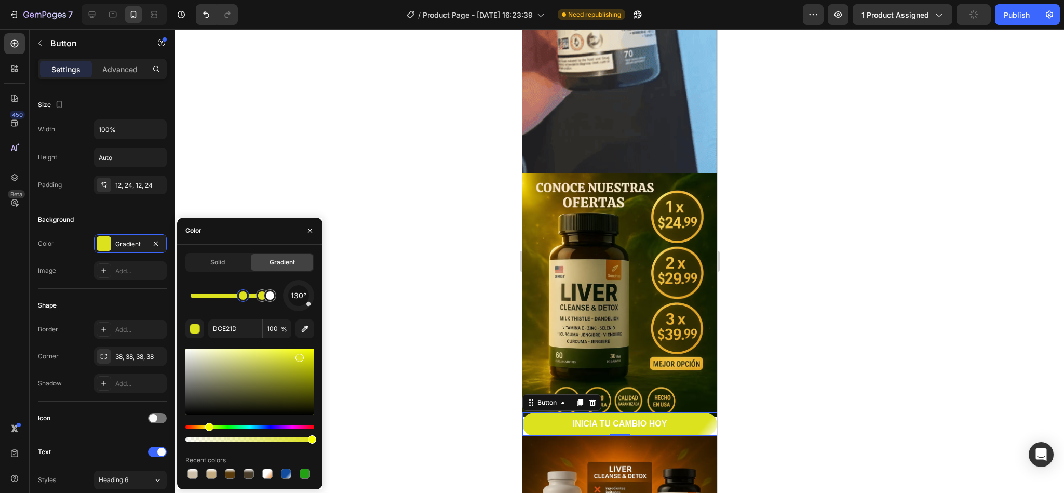
click at [240, 301] on div at bounding box center [243, 295] width 12 height 12
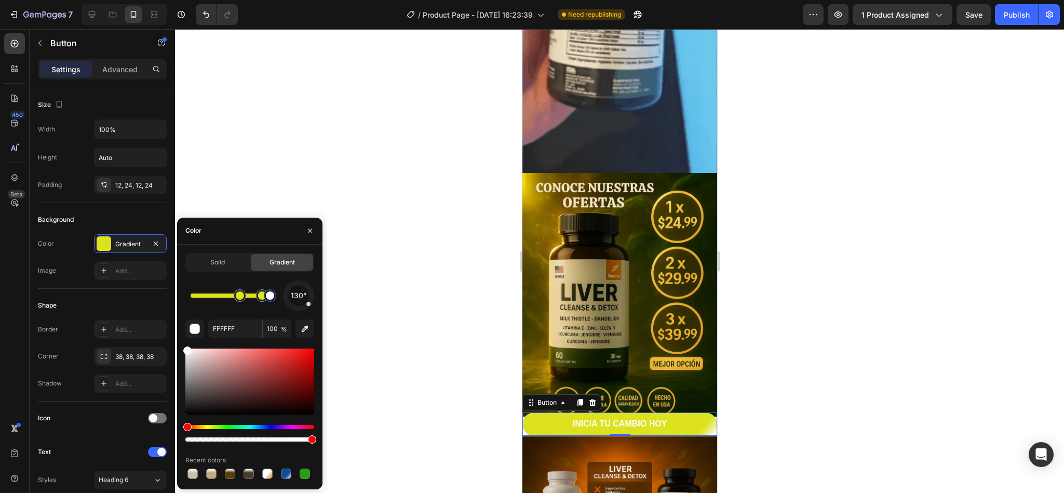
drag, startPoint x: 260, startPoint y: 302, endPoint x: 284, endPoint y: 298, distance: 24.3
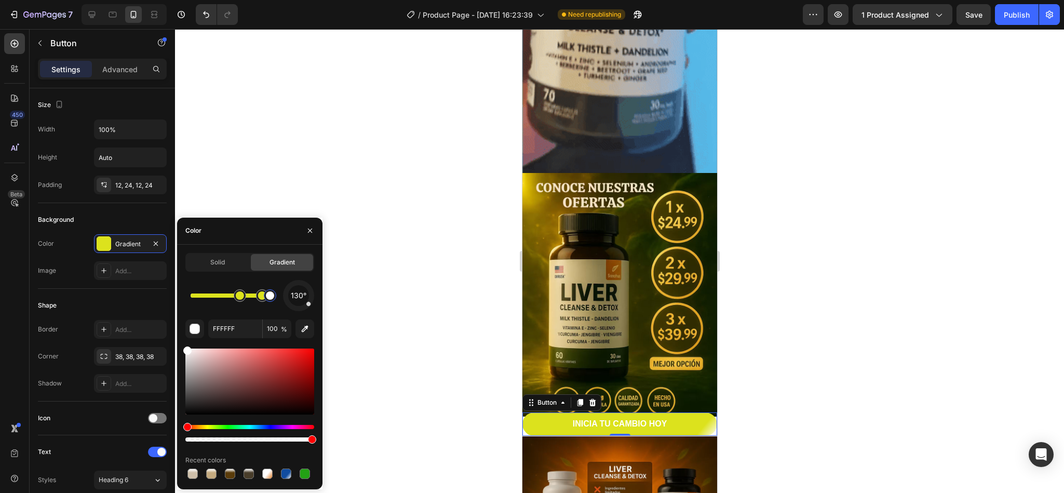
click at [284, 298] on div "130°" at bounding box center [249, 295] width 129 height 31
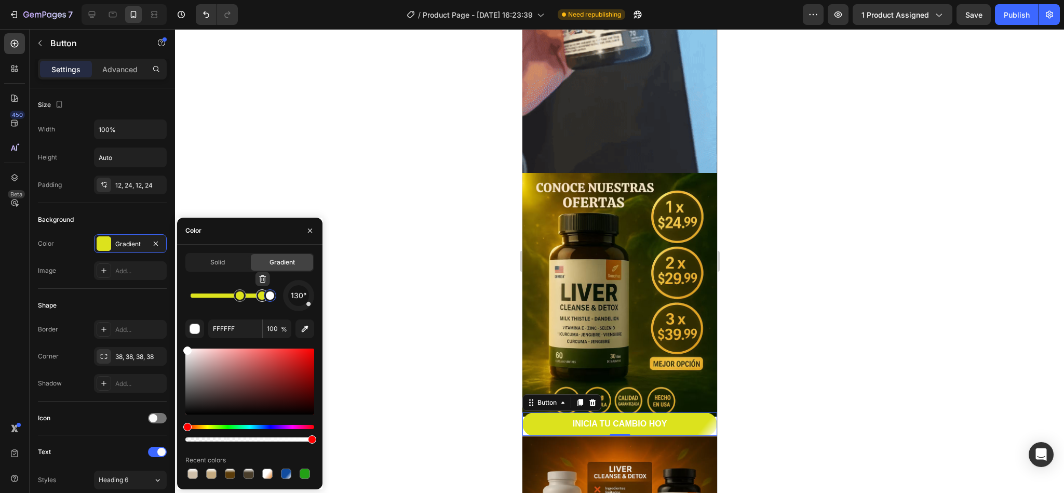
type input "DCE21D"
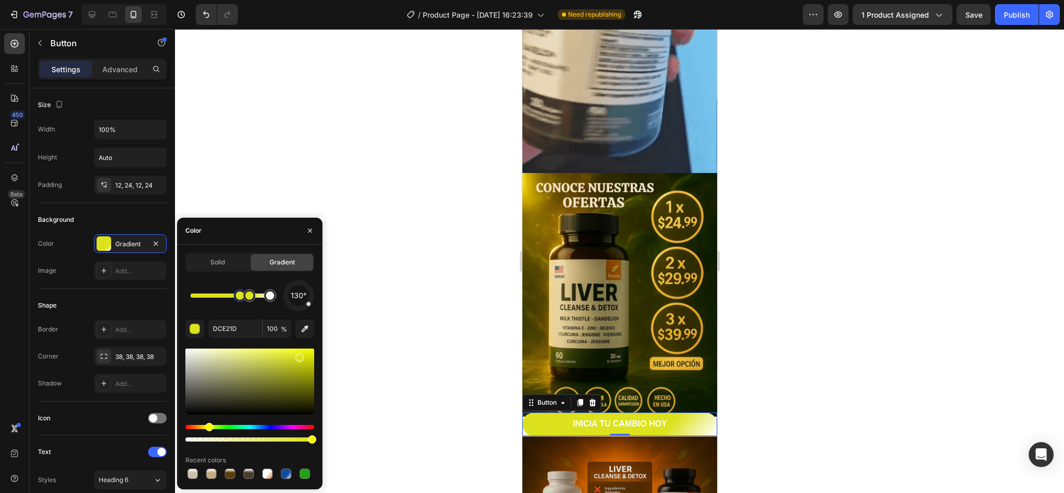
drag, startPoint x: 259, startPoint y: 301, endPoint x: 250, endPoint y: 303, distance: 9.6
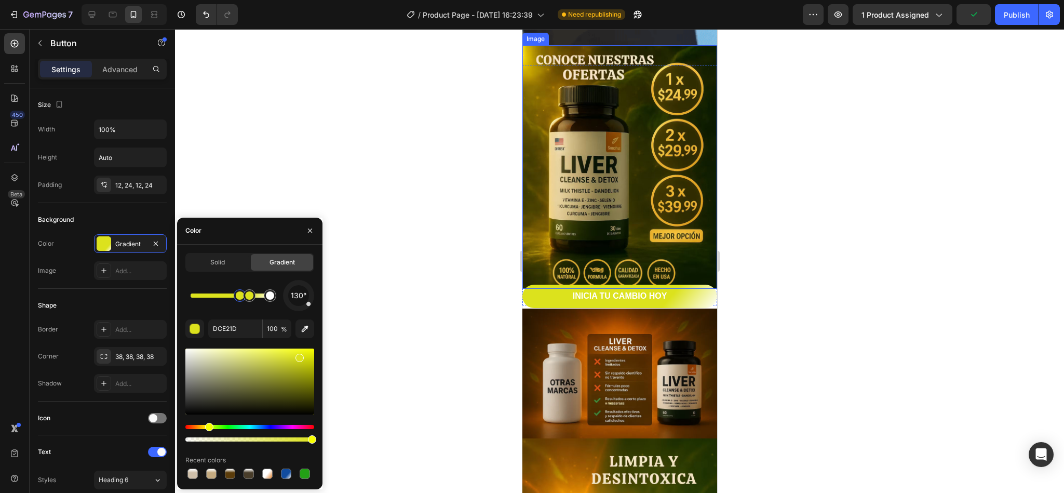
scroll to position [945, 0]
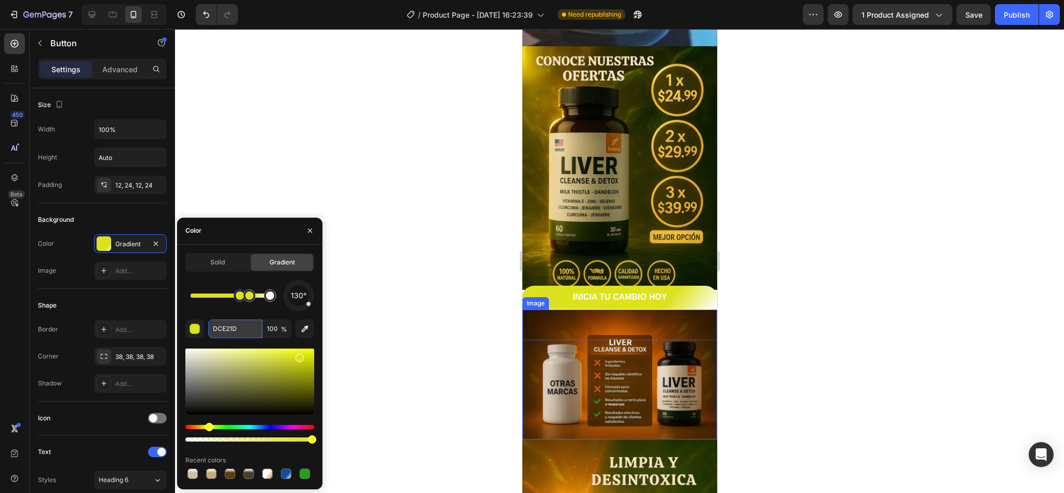
click at [232, 324] on input "DCE21D" at bounding box center [235, 328] width 54 height 19
click at [709, 216] on div at bounding box center [619, 261] width 889 height 464
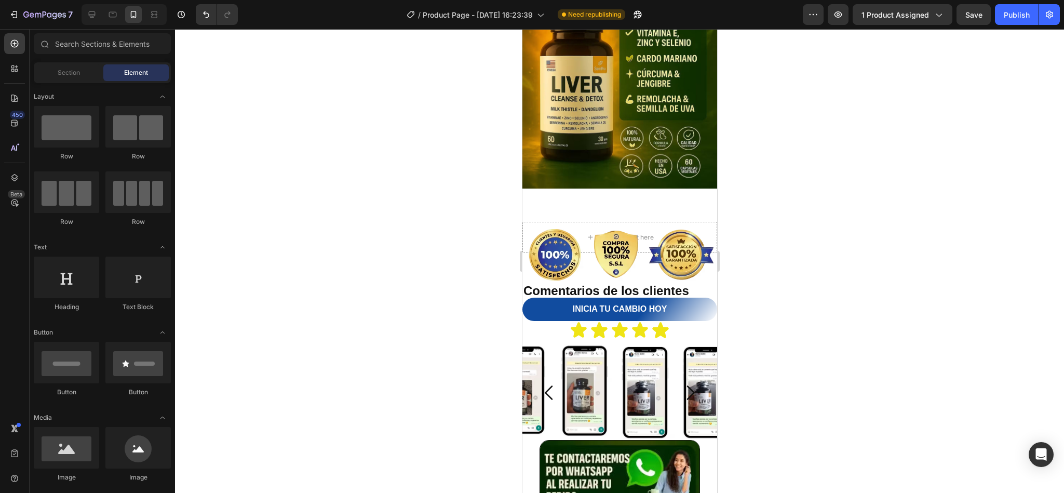
scroll to position [1456, 0]
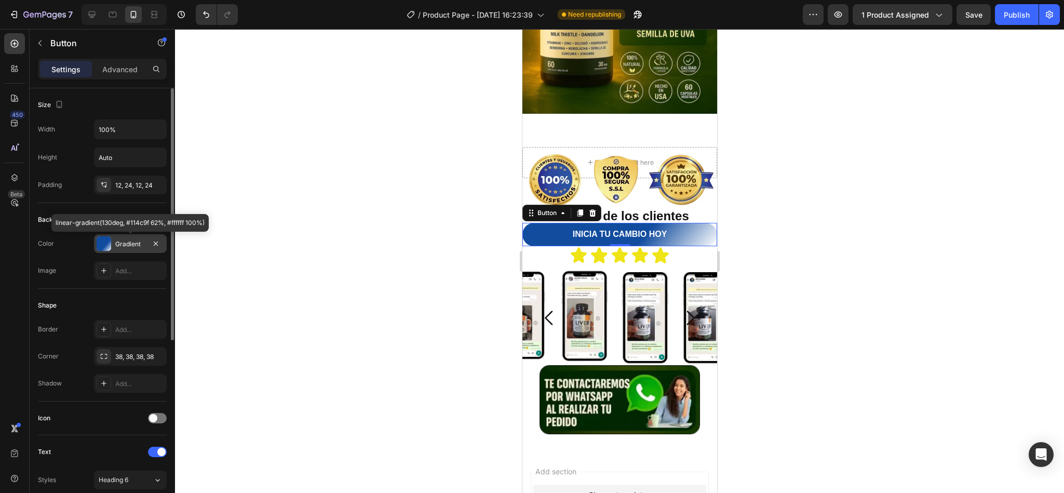
click at [124, 249] on div "Gradient" at bounding box center [130, 243] width 30 height 9
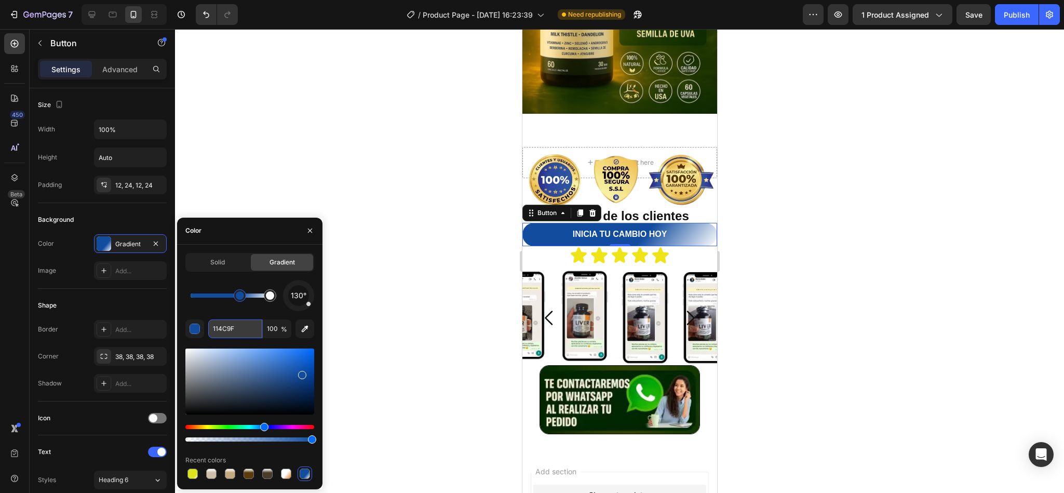
click at [225, 328] on input "114C9F" at bounding box center [235, 328] width 54 height 19
paste input "DCE21D"
type input "DCE21D"
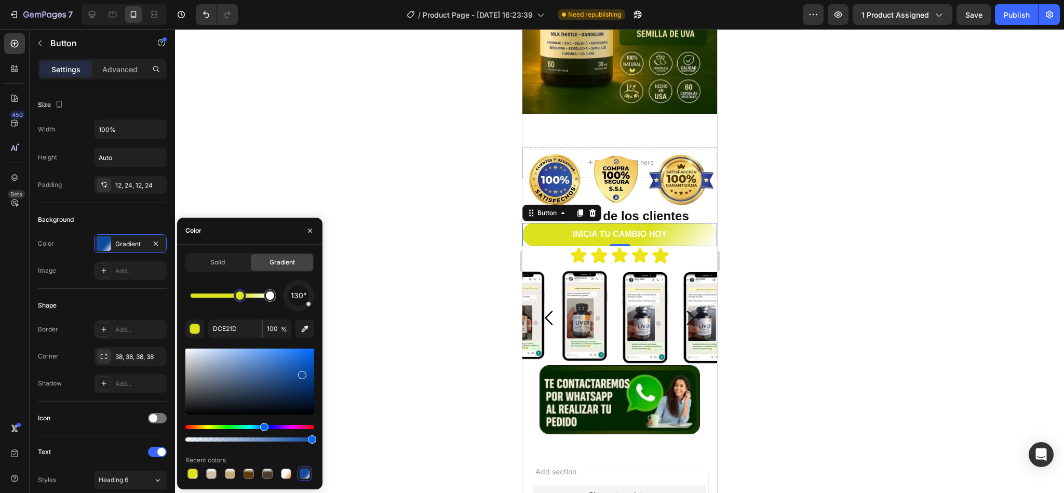
click at [408, 324] on div at bounding box center [619, 261] width 889 height 464
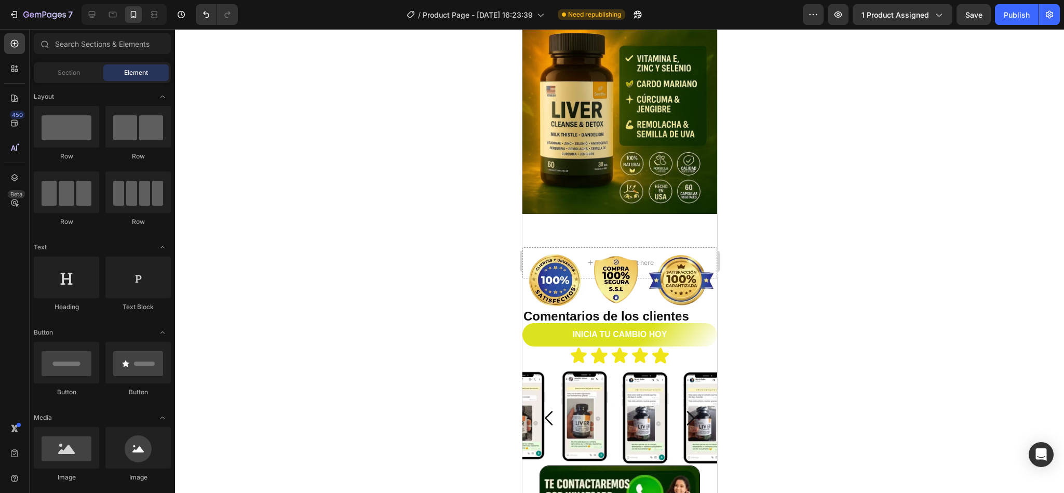
scroll to position [1356, 0]
click at [709, 20] on button "Publish" at bounding box center [1017, 14] width 44 height 21
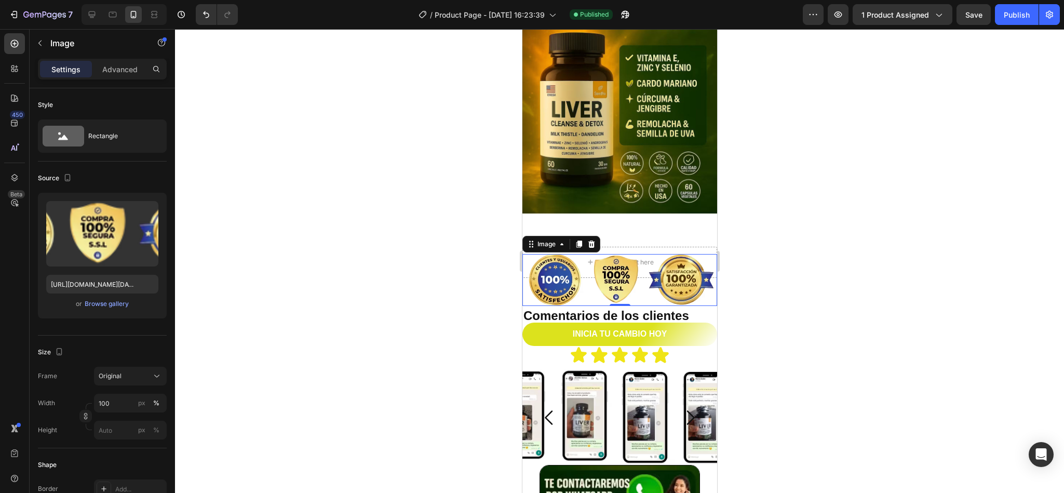
click at [117, 78] on div "Settings Advanced" at bounding box center [102, 69] width 129 height 21
click at [119, 69] on p "Advanced" at bounding box center [119, 69] width 35 height 11
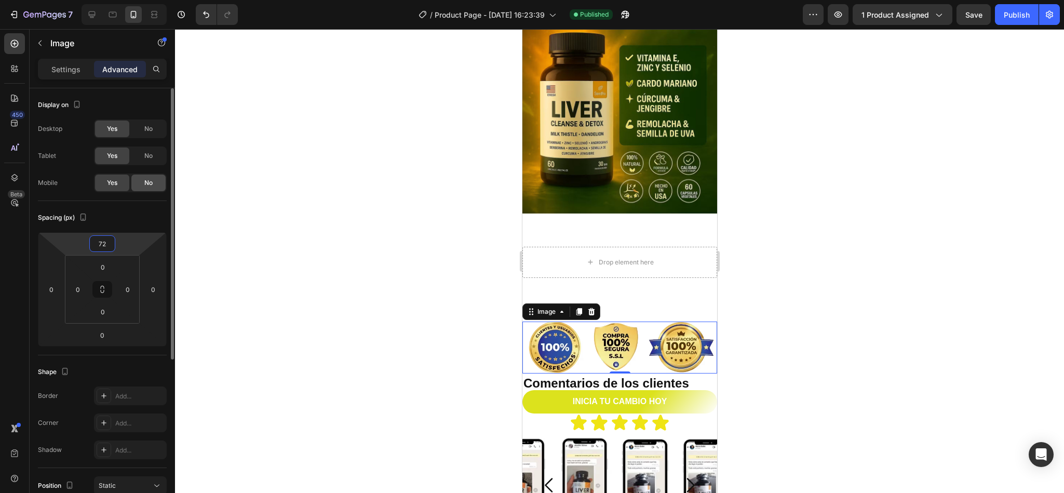
type input "70"
drag, startPoint x: 122, startPoint y: 236, endPoint x: 133, endPoint y: 186, distance: 51.0
click at [133, 0] on html "7 Version history / Product Page - [DATE] 16:23:39 Published Preview 1 product …" at bounding box center [532, 0] width 1064 height 0
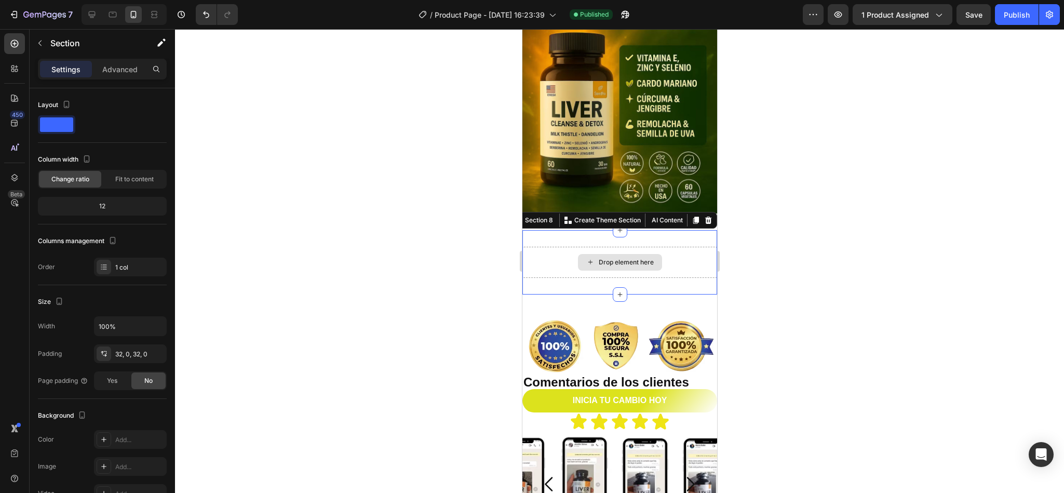
click at [644, 247] on div "Drop element here" at bounding box center [619, 262] width 195 height 31
click at [704, 216] on icon at bounding box center [708, 220] width 8 height 8
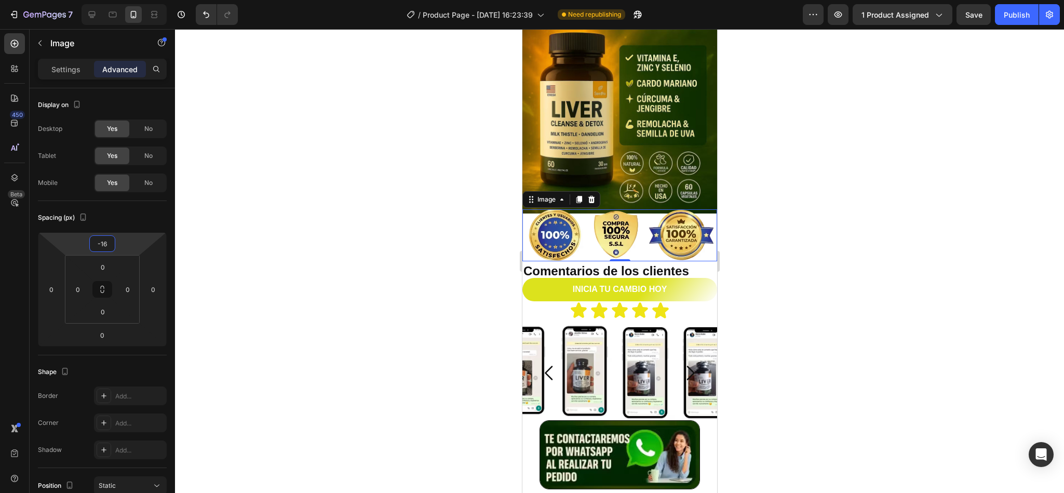
type input "-14"
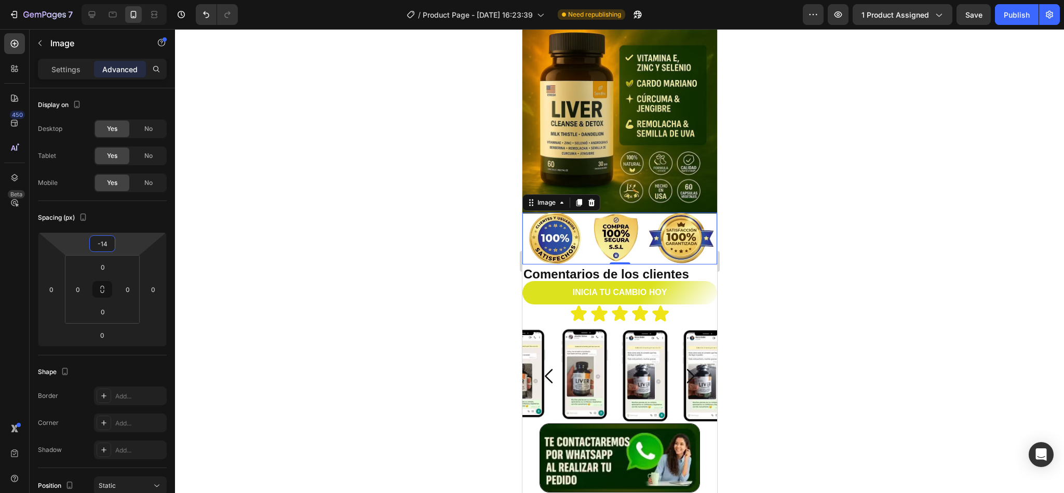
drag, startPoint x: 123, startPoint y: 246, endPoint x: 137, endPoint y: 279, distance: 35.6
click at [137, 0] on html "7 Version history / Product Page - [DATE] 16:23:39 Need republishing Preview 1 …" at bounding box center [532, 0] width 1064 height 0
click at [709, 284] on div at bounding box center [619, 261] width 889 height 464
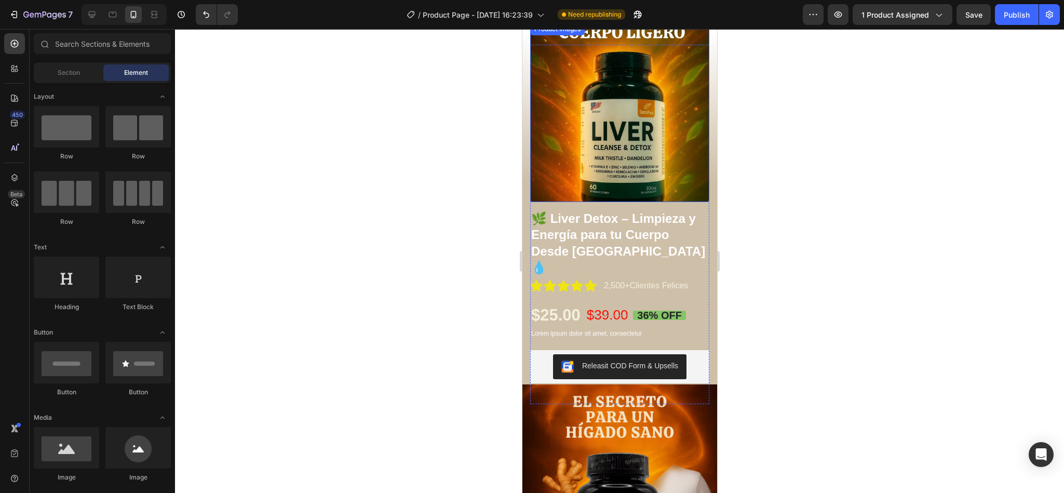
scroll to position [0, 0]
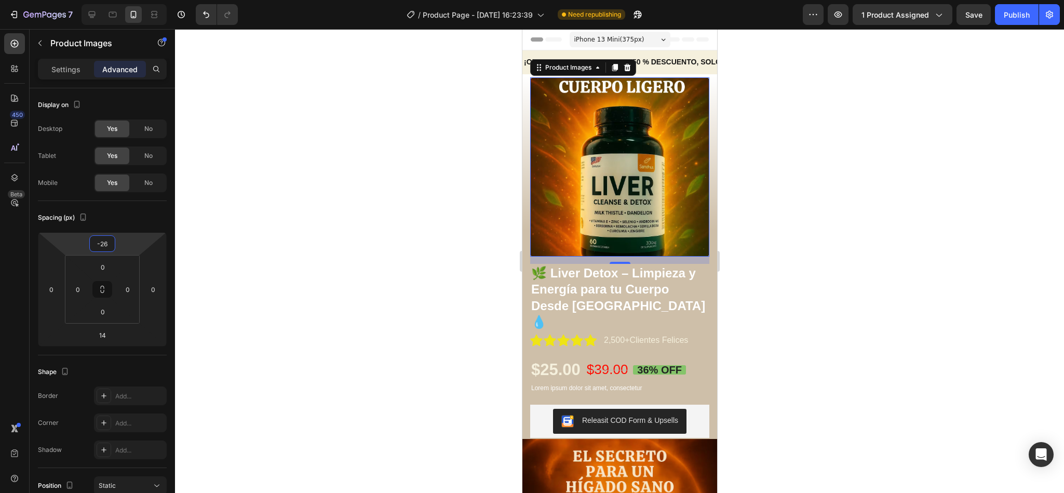
type input "-28"
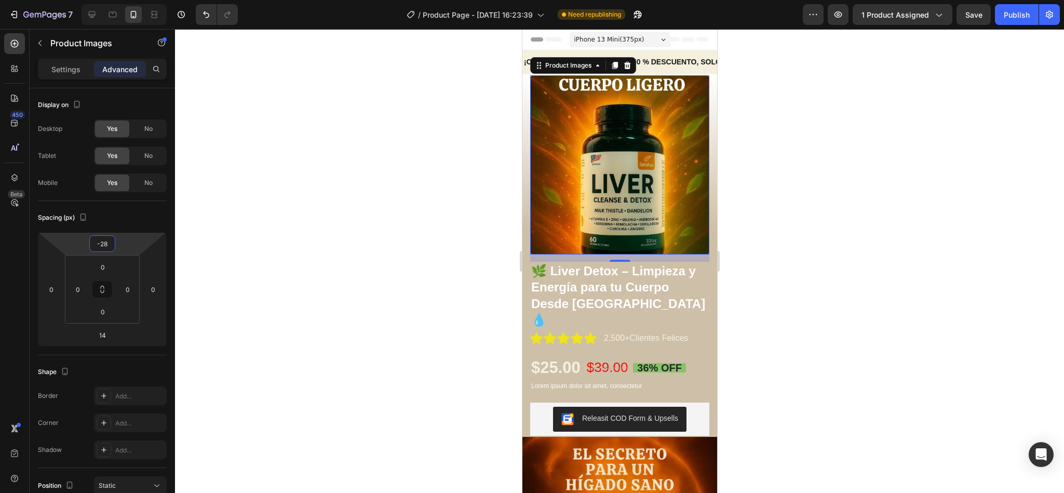
drag, startPoint x: 136, startPoint y: 246, endPoint x: 131, endPoint y: 240, distance: 7.4
click at [131, 0] on html "7 Version history / Product Page - [DATE] 16:23:39 Need republishing Preview 1 …" at bounding box center [532, 0] width 1064 height 0
click at [488, 222] on div at bounding box center [619, 261] width 889 height 464
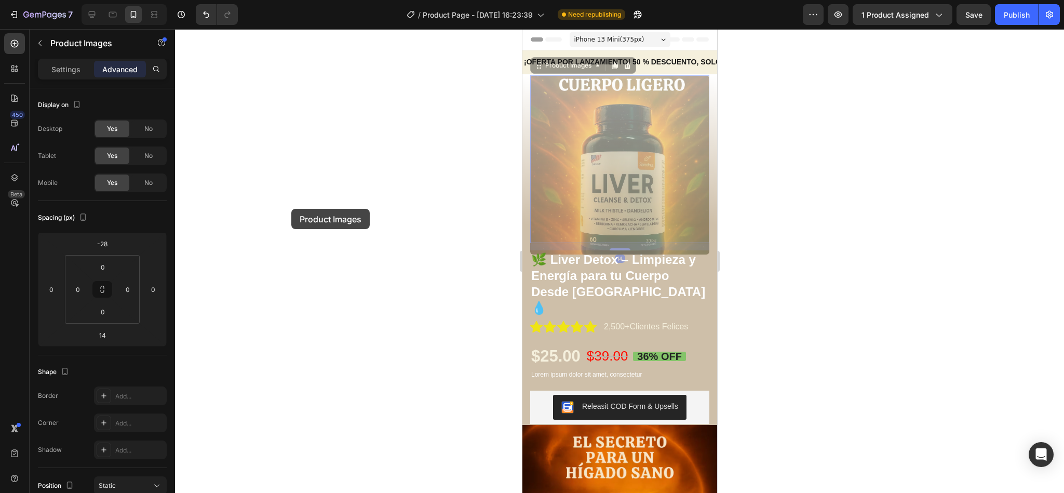
click at [291, 209] on div at bounding box center [619, 261] width 889 height 464
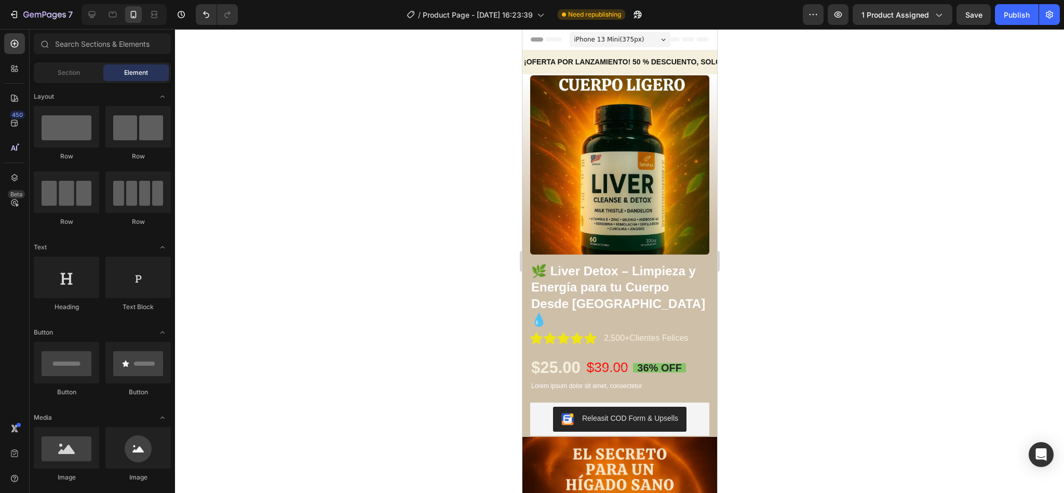
click at [291, 209] on div at bounding box center [619, 261] width 889 height 464
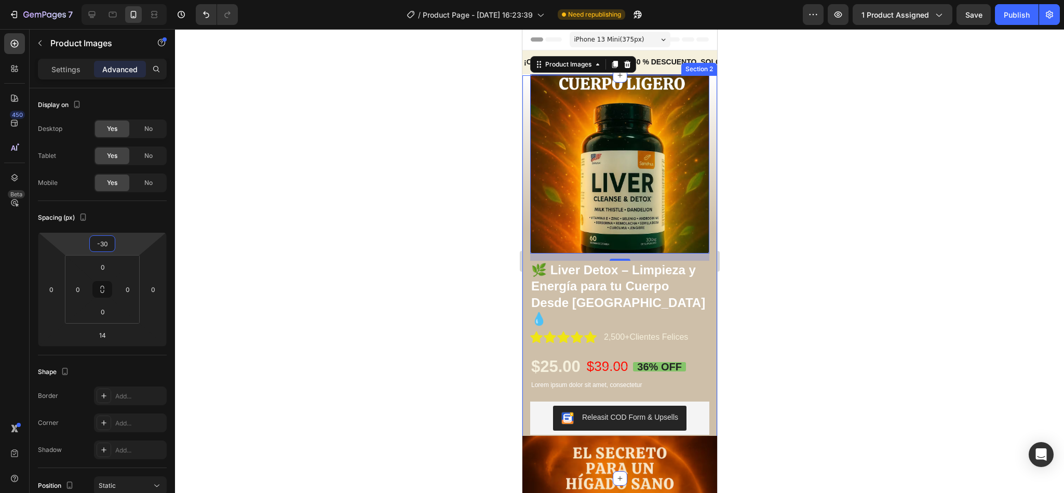
type input "-32"
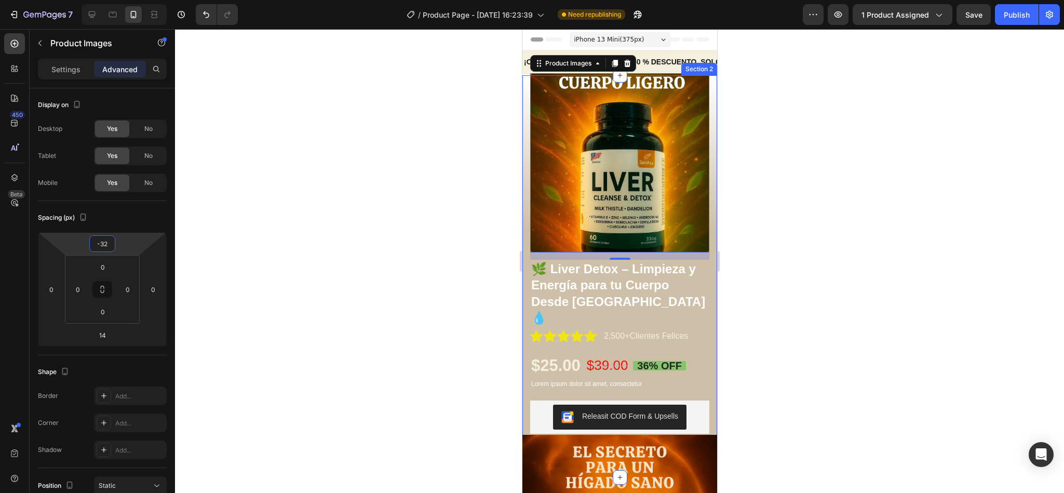
click at [128, 0] on html "7 Version history / Product Page - [DATE] 16:23:39 Need republishing Preview 1 …" at bounding box center [532, 0] width 1064 height 0
click at [440, 251] on div at bounding box center [619, 261] width 889 height 464
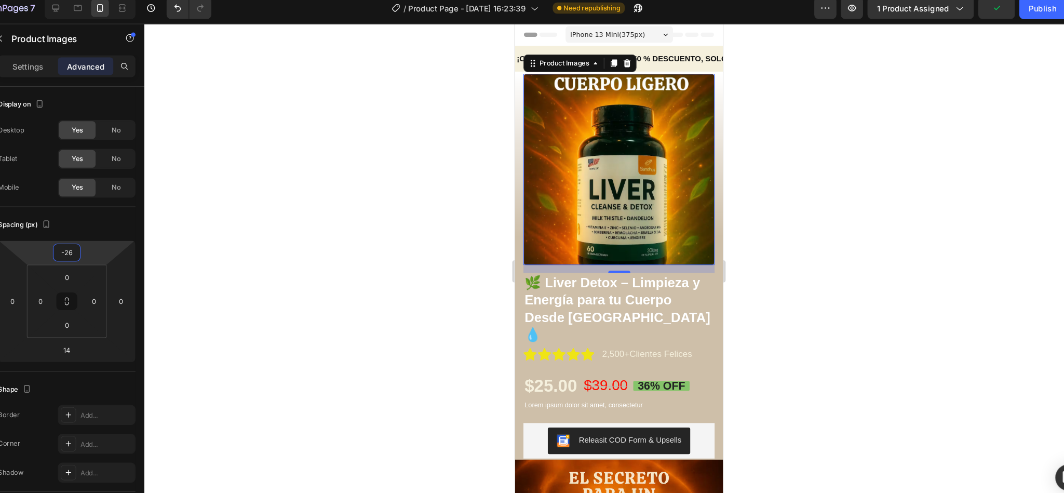
type input "-28"
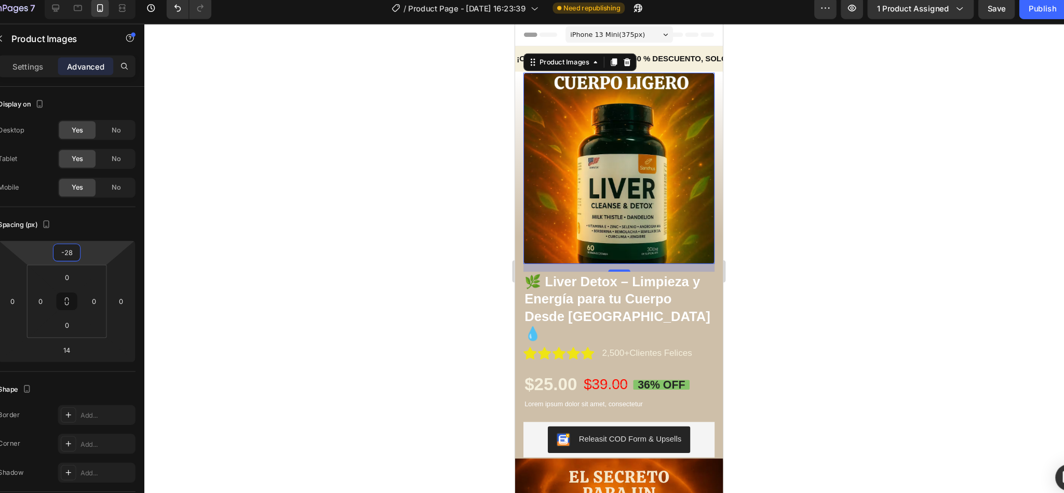
click at [128, 0] on html "7 Version history / Product Page - [DATE] 16:23:39 Need republishing Preview 1 …" at bounding box center [532, 0] width 1064 height 0
click at [345, 186] on div at bounding box center [619, 261] width 889 height 464
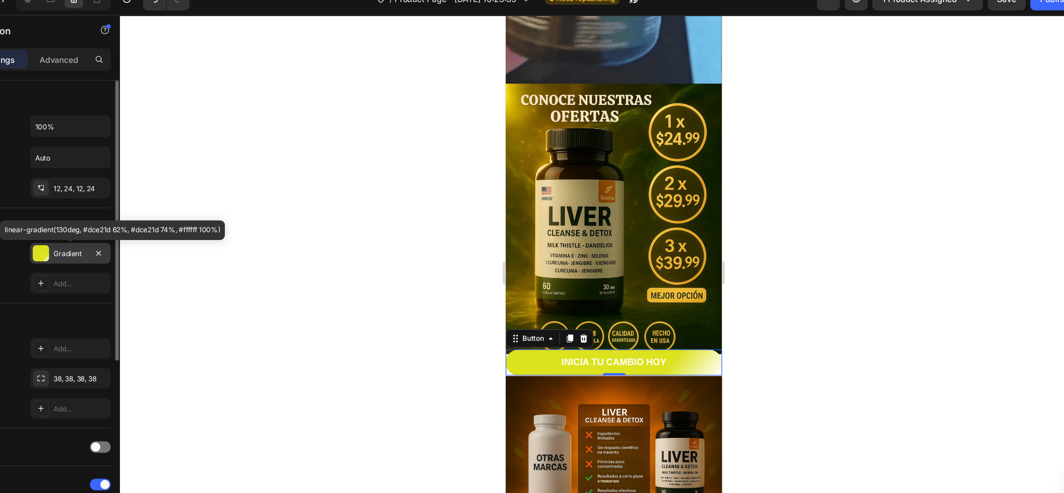
click at [118, 244] on div "Gradient" at bounding box center [130, 243] width 30 height 9
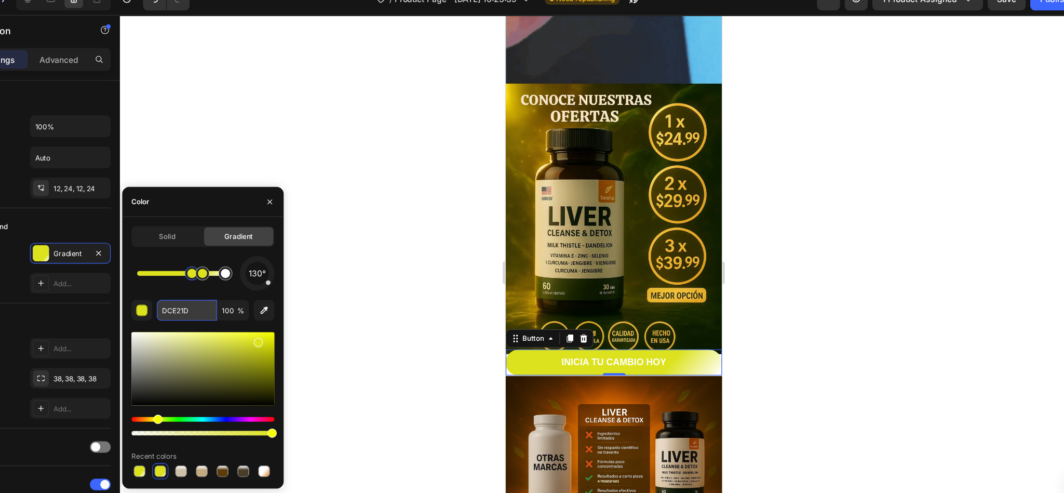
click at [234, 295] on input "DCE21D" at bounding box center [235, 295] width 54 height 19
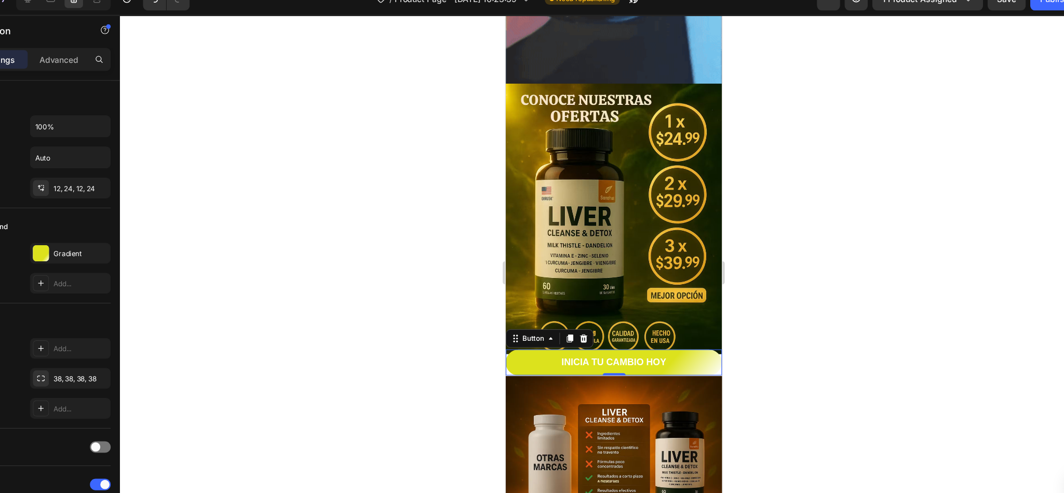
click at [404, 216] on div at bounding box center [619, 261] width 889 height 464
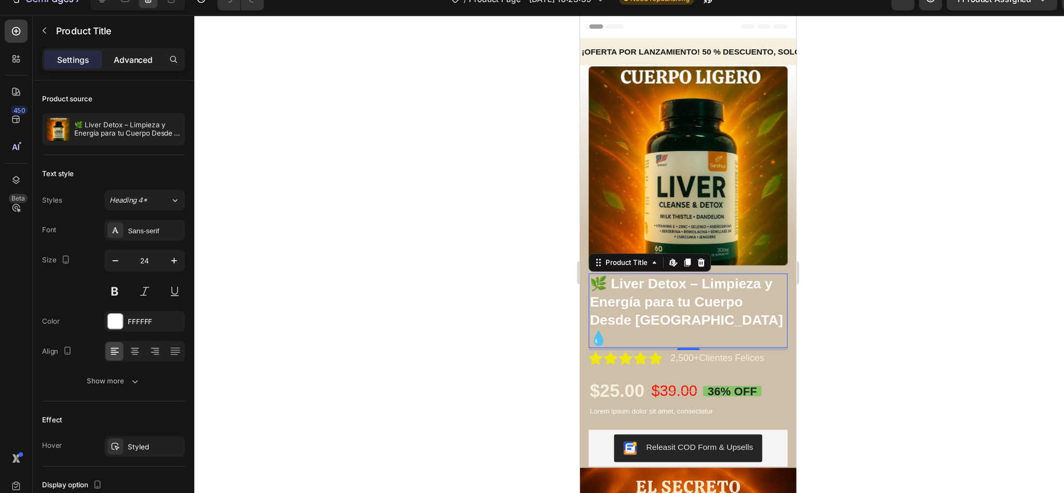
click at [119, 74] on p "Advanced" at bounding box center [119, 69] width 35 height 11
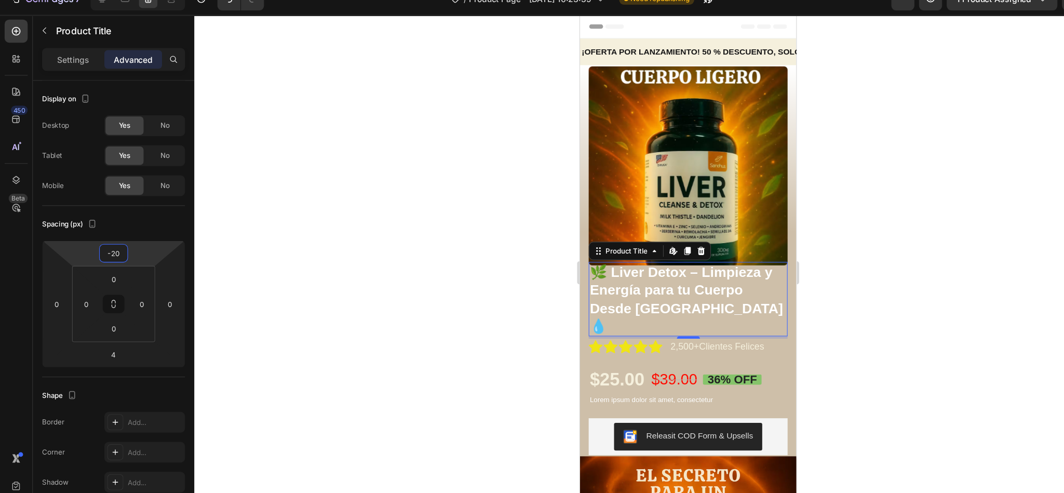
type input "-22"
drag, startPoint x: 117, startPoint y: 235, endPoint x: 117, endPoint y: 243, distance: 7.8
click at [117, 0] on html "7 Version history / Product Page - [DATE] 16:23:39 Need republishing Preview 1 …" at bounding box center [532, 0] width 1064 height 0
click at [444, 263] on div at bounding box center [619, 261] width 889 height 464
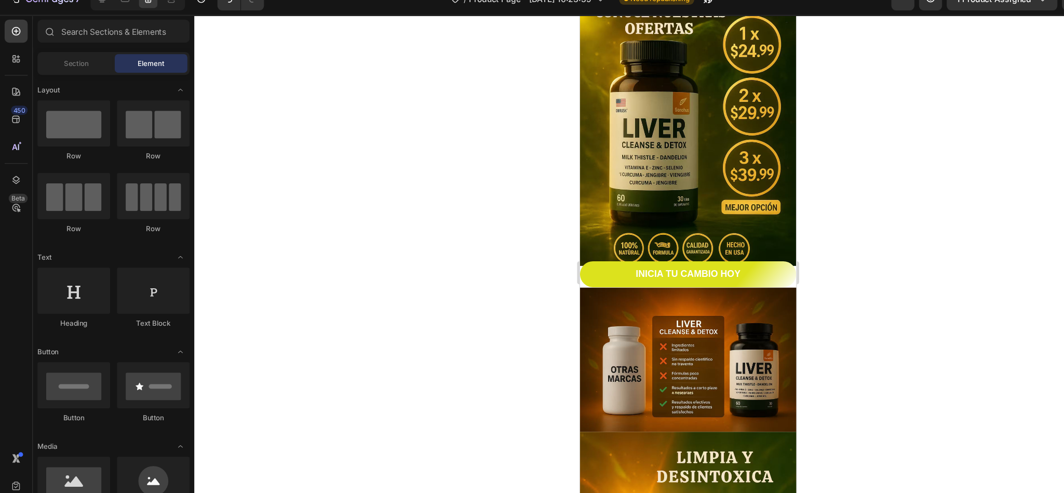
scroll to position [944, 0]
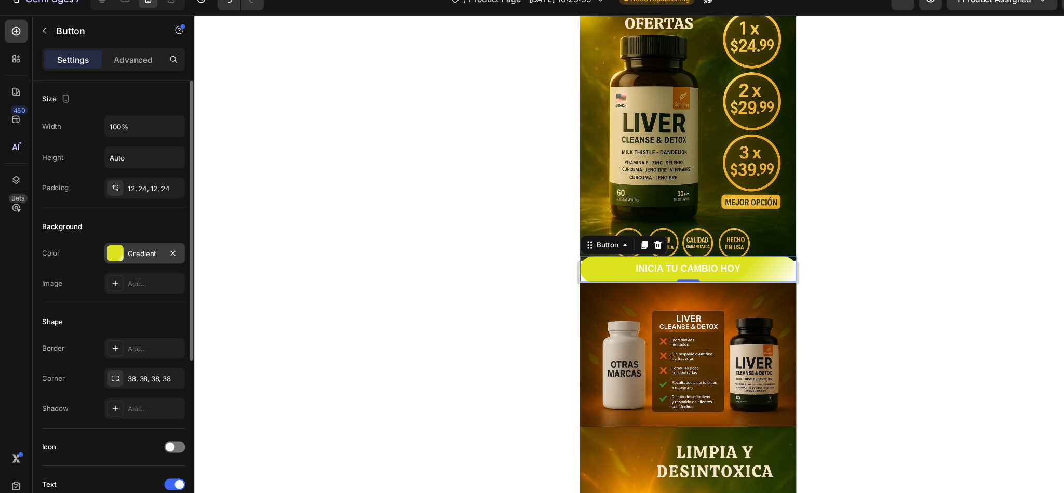
click at [128, 240] on div "Gradient" at bounding box center [130, 243] width 73 height 19
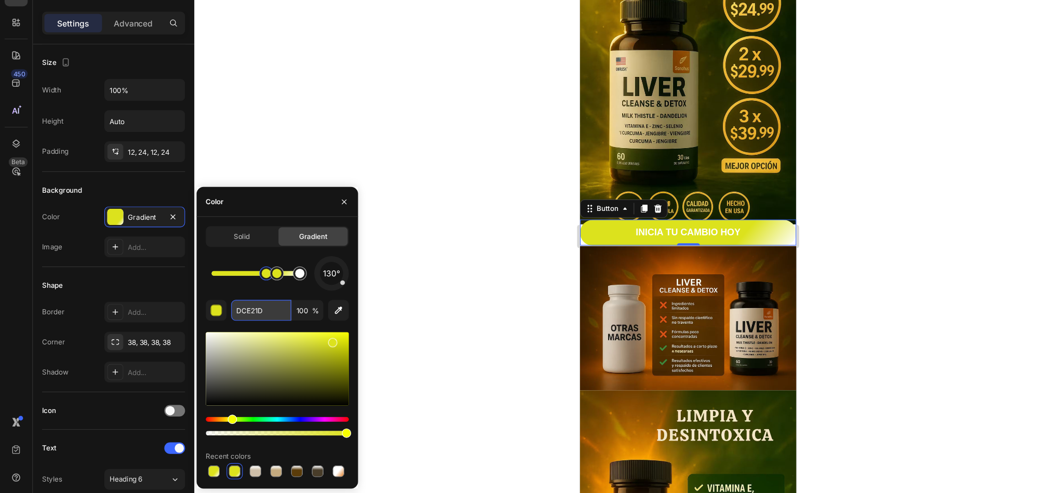
click at [241, 330] on input "DCE21D" at bounding box center [235, 327] width 54 height 19
paste input "#F5BD02"
type input "#F5BD02"
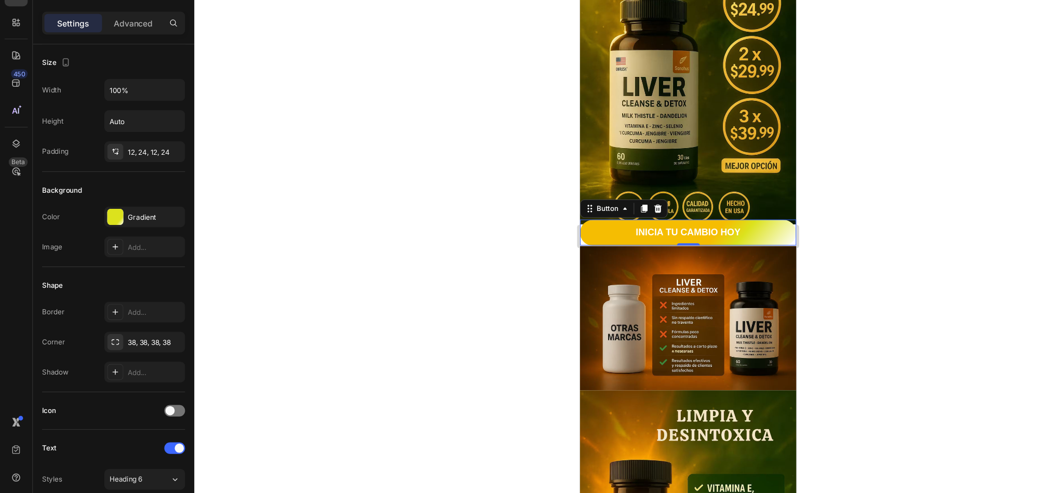
click at [433, 333] on div at bounding box center [619, 261] width 889 height 464
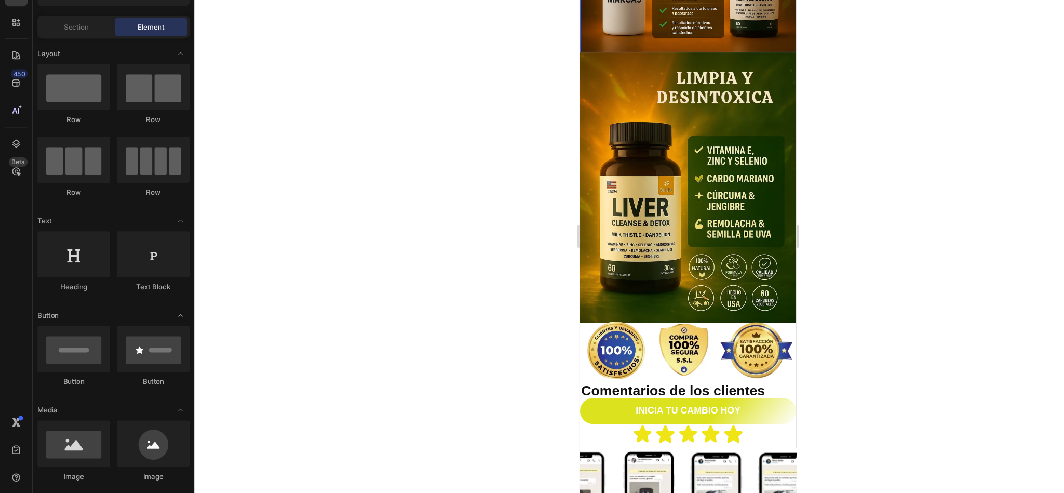
scroll to position [1234, 0]
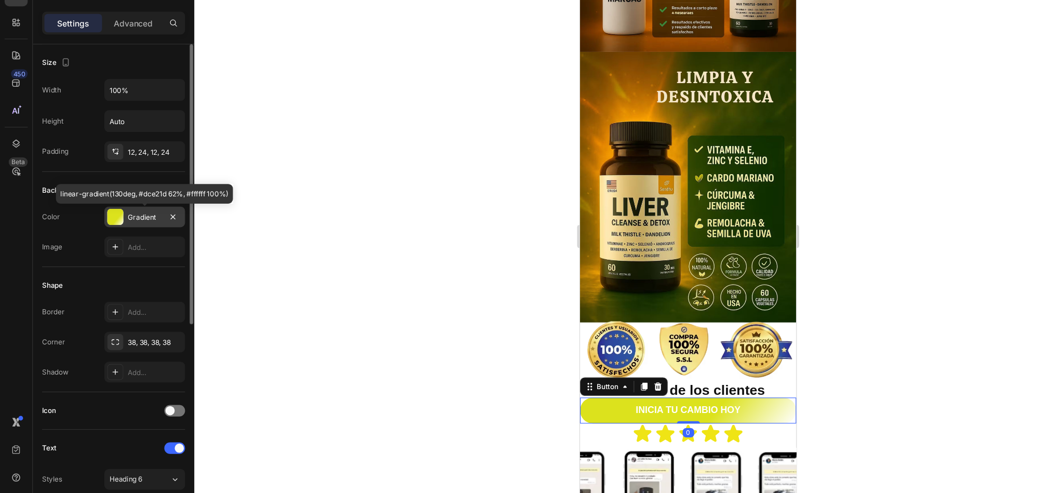
click at [132, 243] on div "Gradient" at bounding box center [130, 243] width 30 height 9
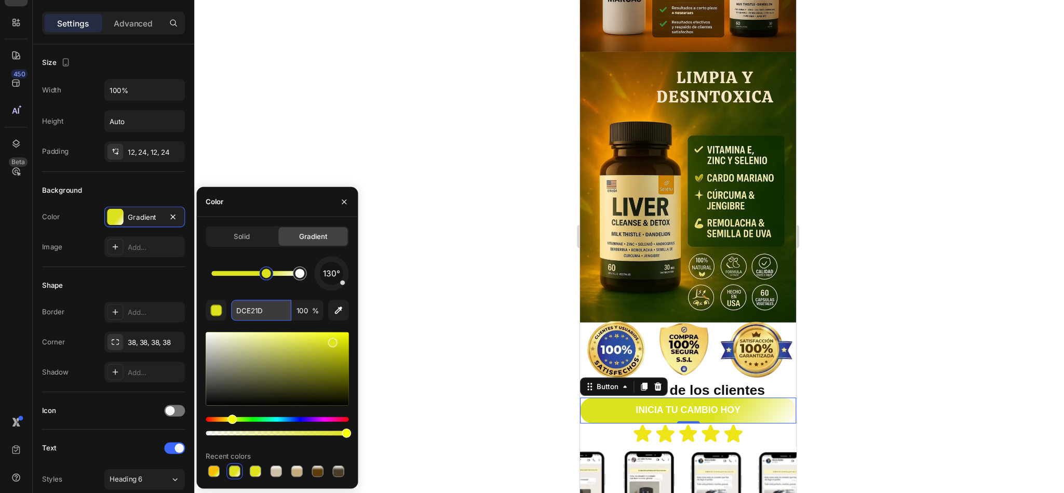
click at [242, 329] on input "DCE21D" at bounding box center [235, 327] width 54 height 19
paste input "#F5BD02"
type input "#F5BD02"
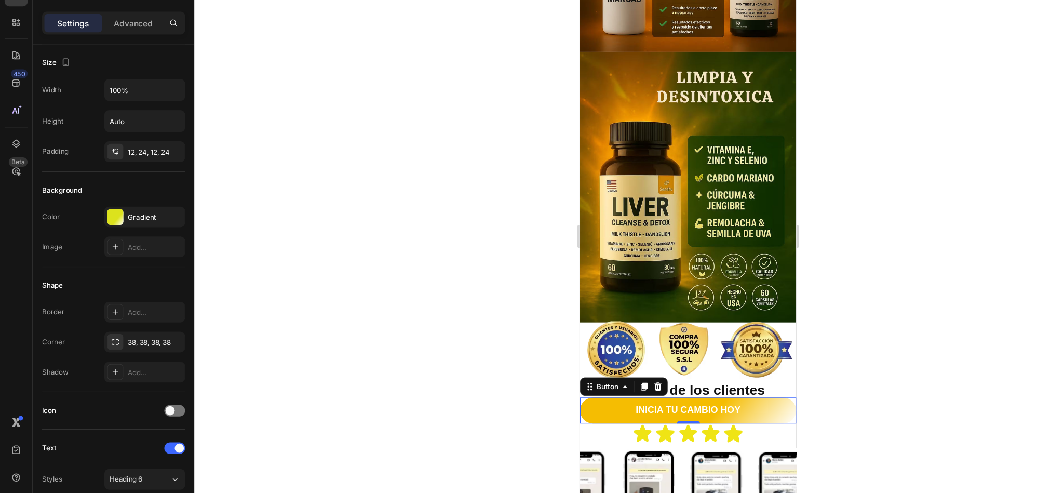
click at [368, 334] on div at bounding box center [619, 261] width 889 height 464
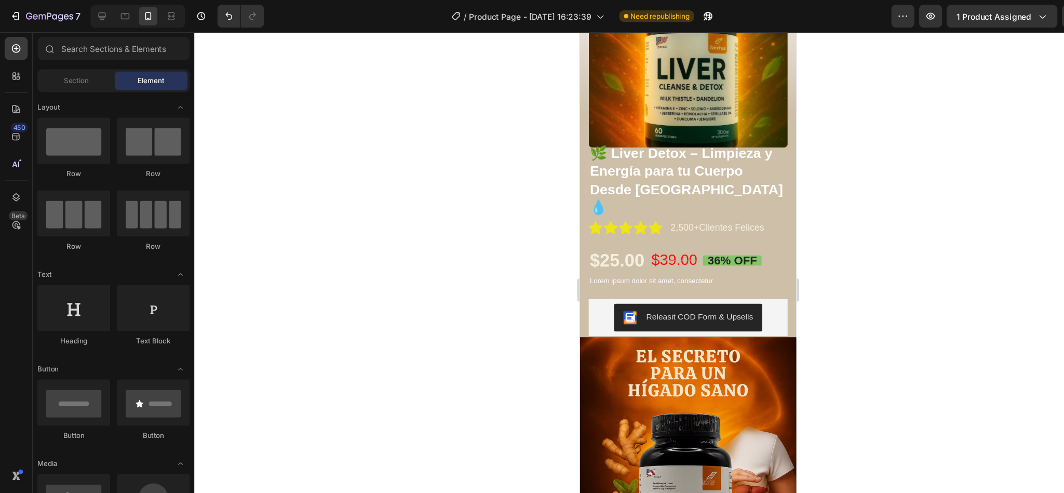
scroll to position [120, 0]
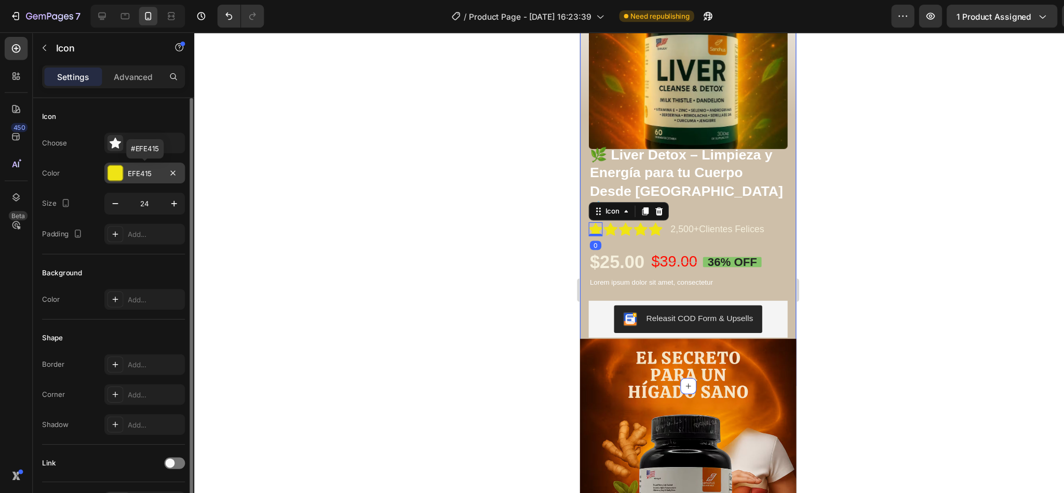
click at [131, 163] on div "EFE415" at bounding box center [130, 155] width 73 height 19
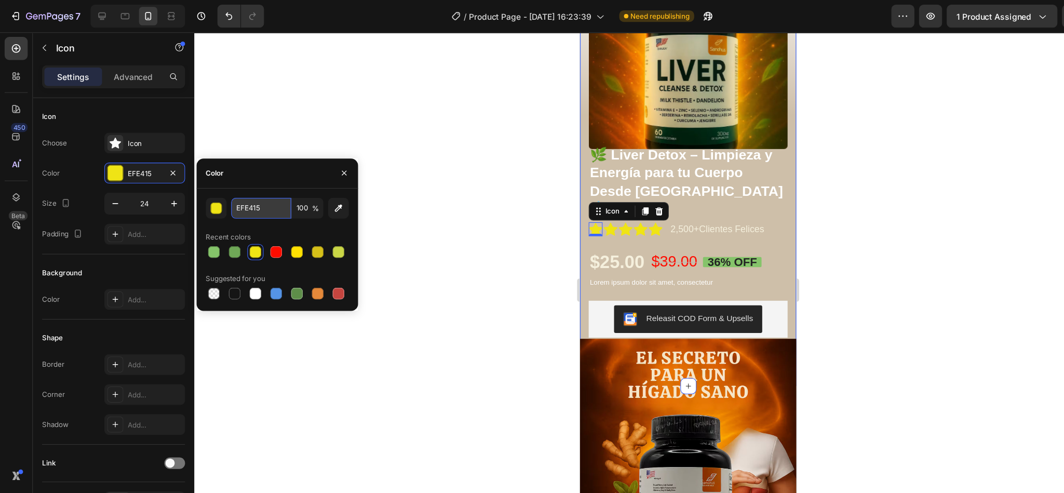
click at [233, 188] on input "EFE415" at bounding box center [235, 187] width 54 height 19
paste input "#F5BD02"
type input "#F5BD02"
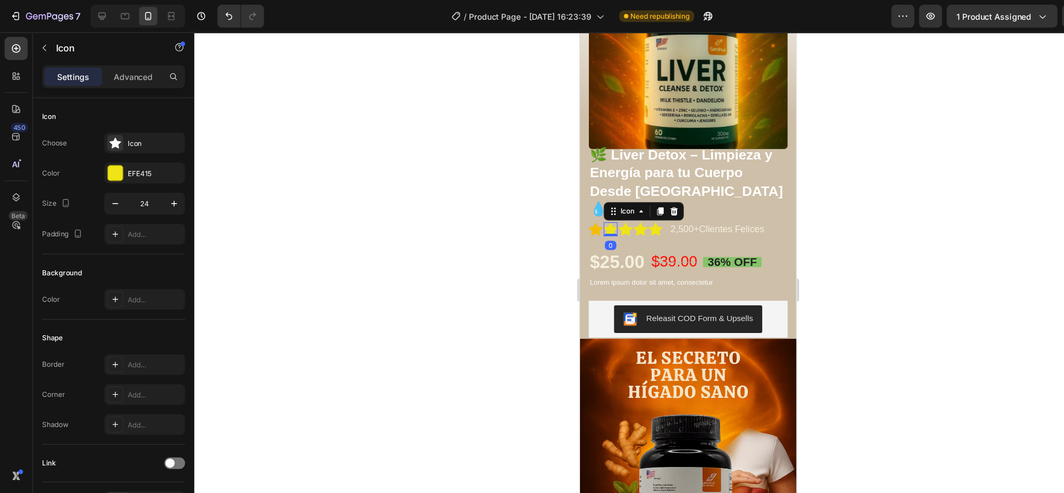
click at [609, 204] on icon at bounding box center [607, 210] width 12 height 12
click at [127, 152] on div "EFE415" at bounding box center [130, 156] width 30 height 9
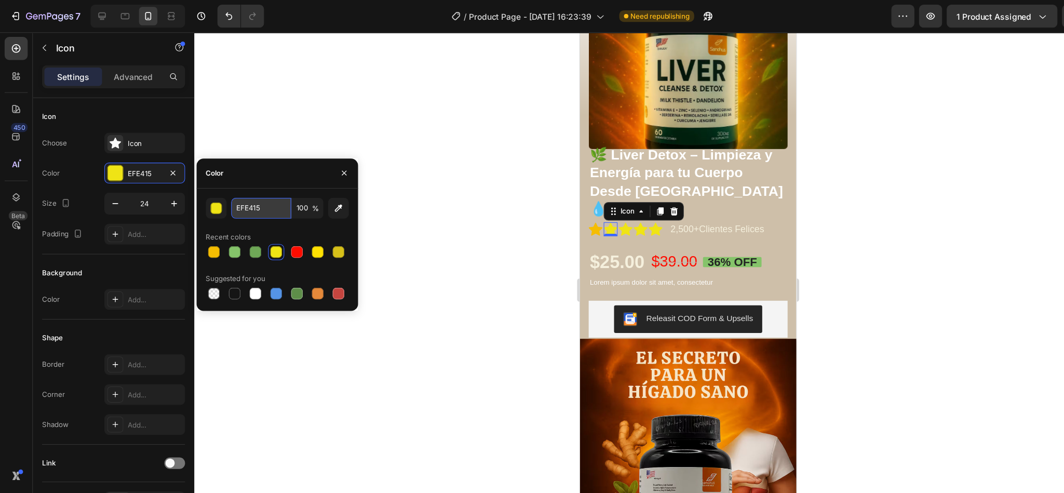
click at [247, 184] on input "EFE415" at bounding box center [235, 187] width 54 height 19
paste input "#F5BD02"
type input "#F5BD02"
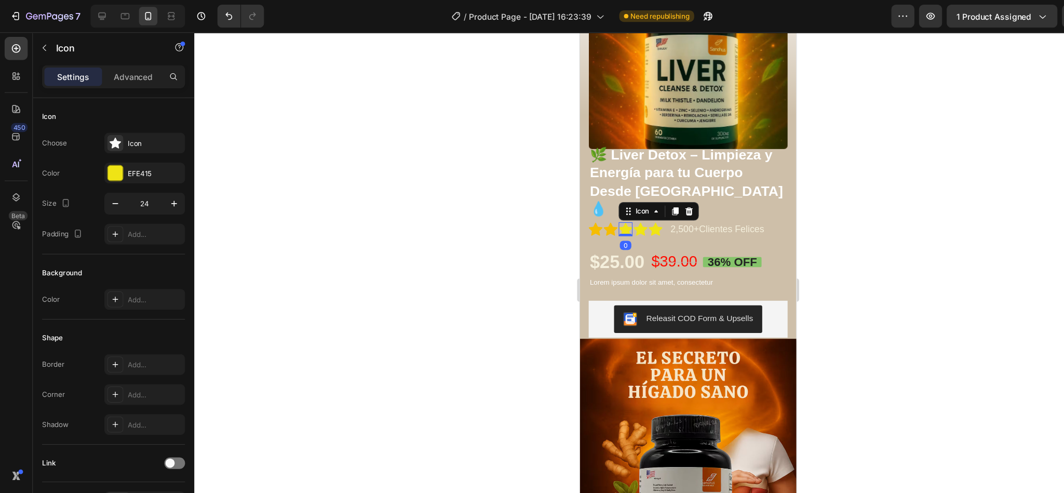
click at [617, 204] on icon at bounding box center [620, 210] width 12 height 12
click at [125, 162] on div "EFE415" at bounding box center [130, 155] width 73 height 19
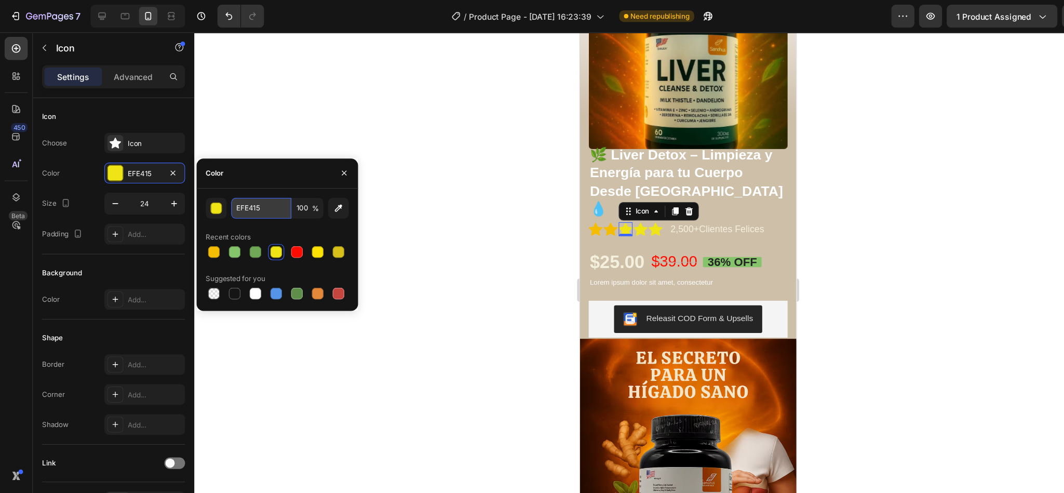
click at [242, 186] on input "EFE415" at bounding box center [235, 187] width 54 height 19
paste input "#F5BD02"
type input "#F5BD02"
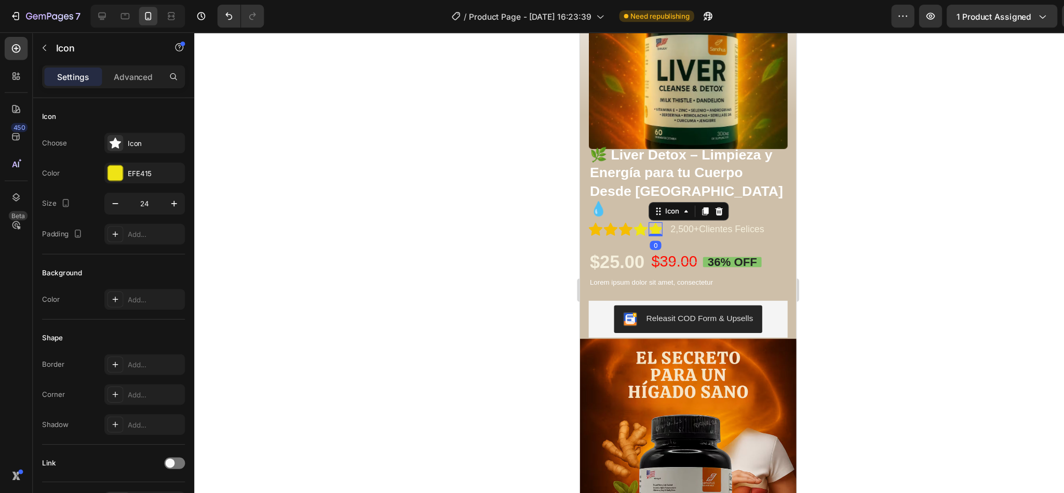
click at [643, 203] on div "Icon 0" at bounding box center [647, 209] width 12 height 12
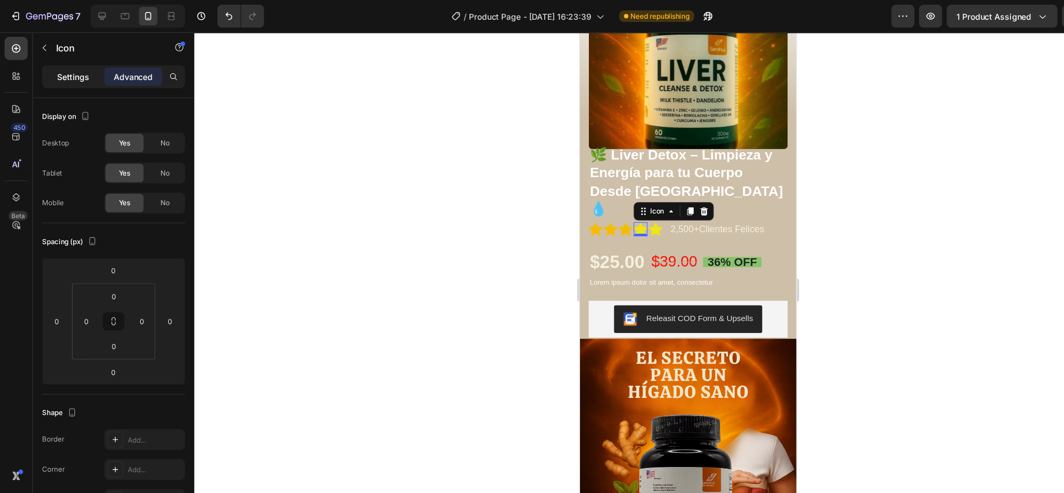
click at [77, 73] on p "Settings" at bounding box center [65, 69] width 29 height 11
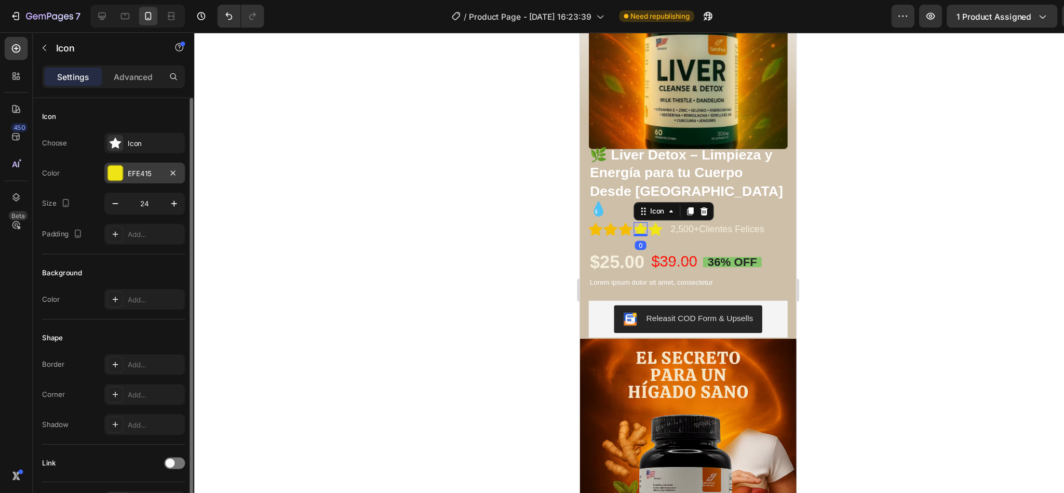
click at [129, 160] on div "EFE415" at bounding box center [130, 156] width 30 height 9
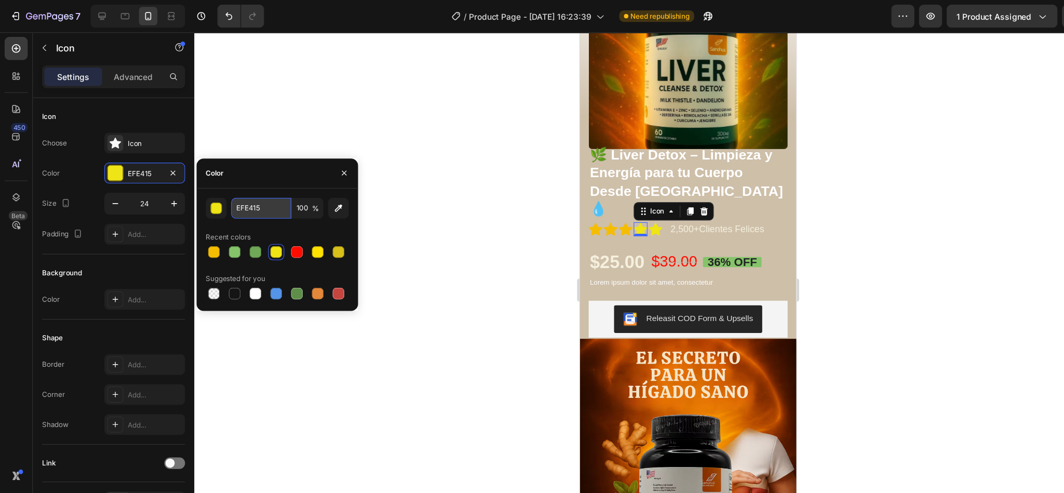
click at [243, 186] on input "EFE415" at bounding box center [235, 187] width 54 height 19
paste input "#F5BD02"
type input "#F5BD02"
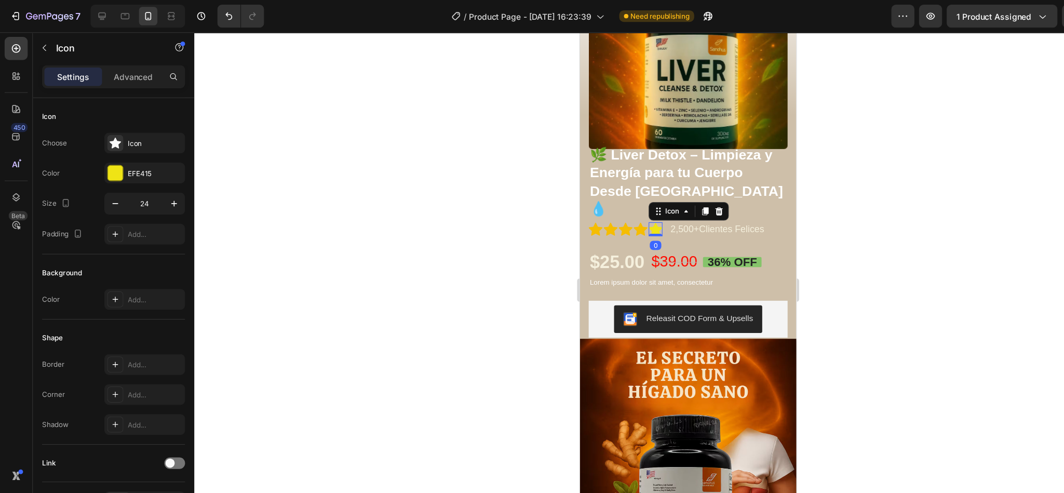
click at [646, 203] on icon at bounding box center [647, 209] width 12 height 12
click at [115, 160] on div "EFE415" at bounding box center [130, 156] width 30 height 9
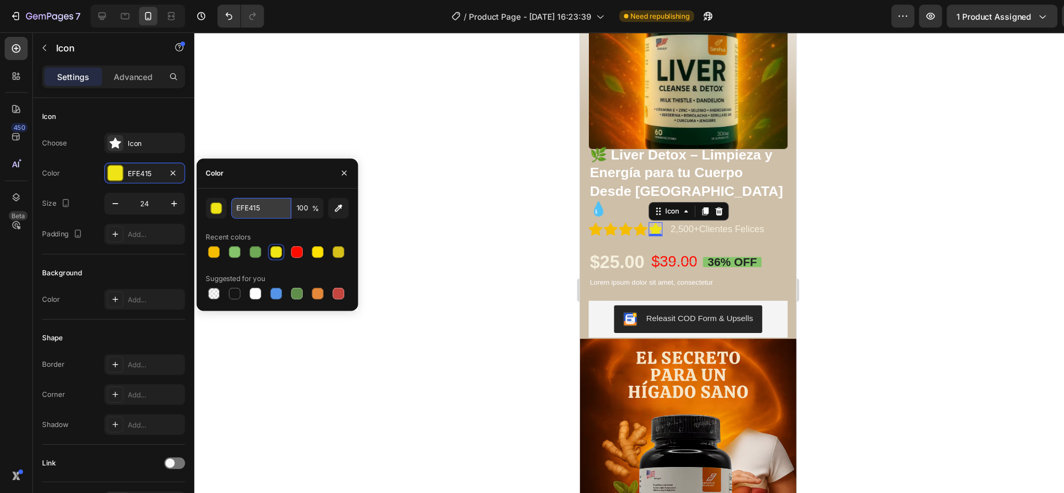
click at [228, 194] on input "EFE415" at bounding box center [235, 187] width 54 height 19
paste input "#F5BD02"
type input "#F5BD02"
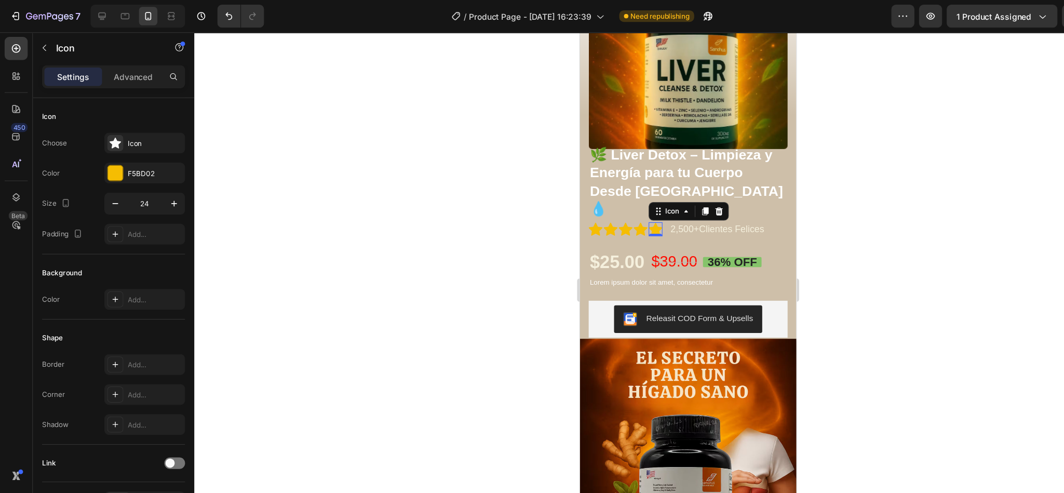
click at [394, 263] on div at bounding box center [619, 261] width 889 height 464
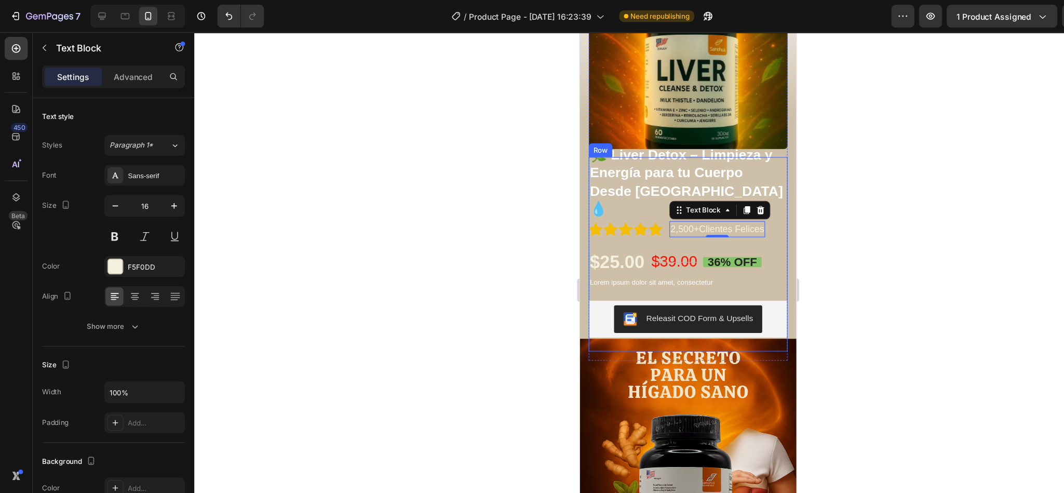
scroll to position [0, 0]
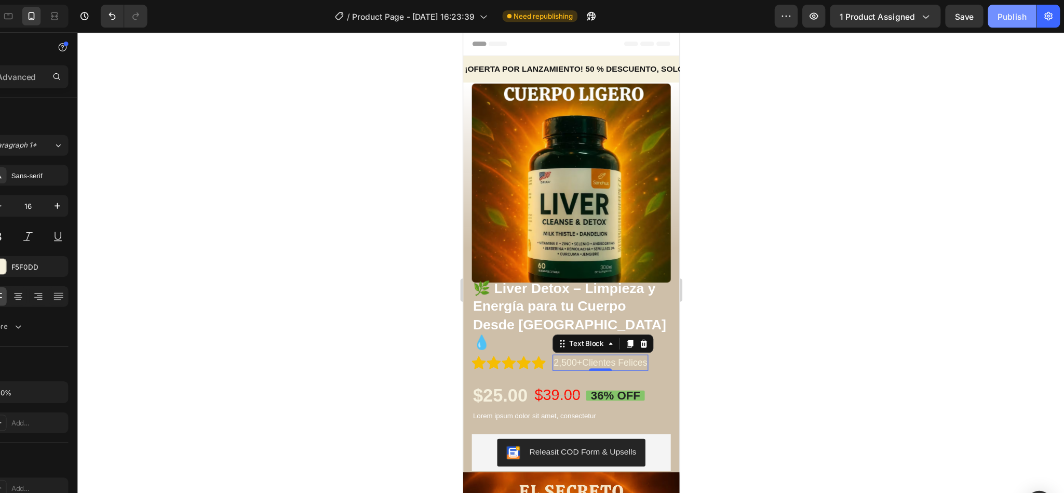
click at [1016, 15] on div "Publish" at bounding box center [1017, 14] width 26 height 11
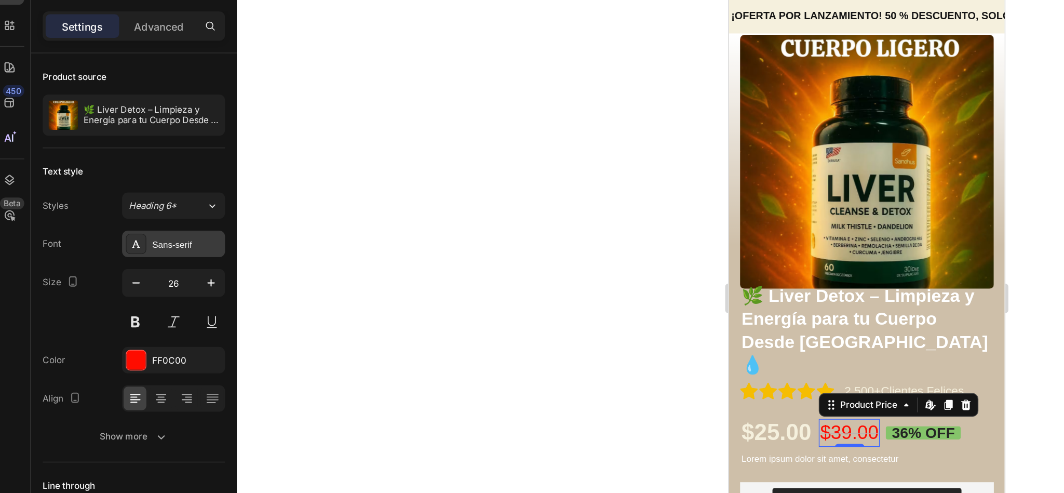
click at [132, 225] on div "Sans-serif" at bounding box center [139, 223] width 49 height 9
click at [360, 224] on div at bounding box center [619, 261] width 889 height 464
click at [99, 253] on icon "button" at bounding box center [104, 250] width 10 height 10
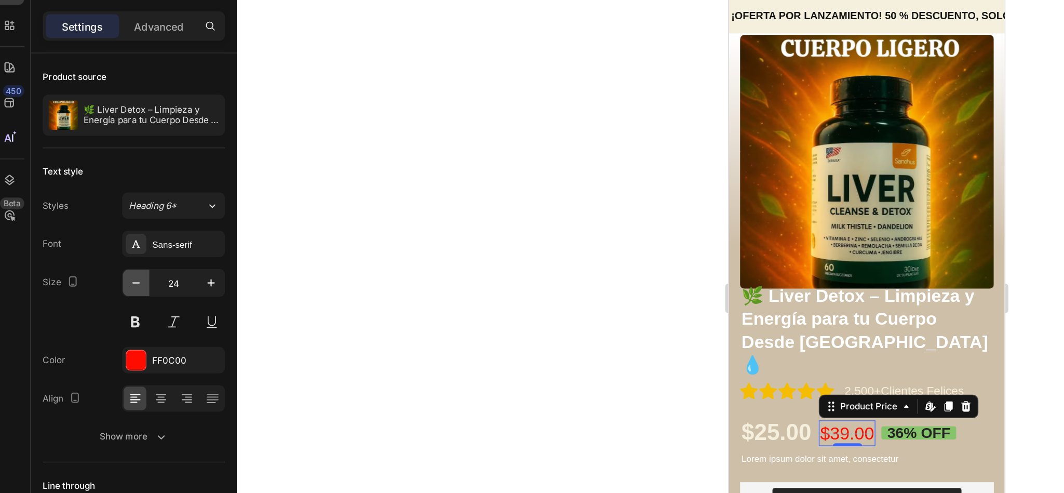
click at [99, 253] on icon "button" at bounding box center [104, 250] width 10 height 10
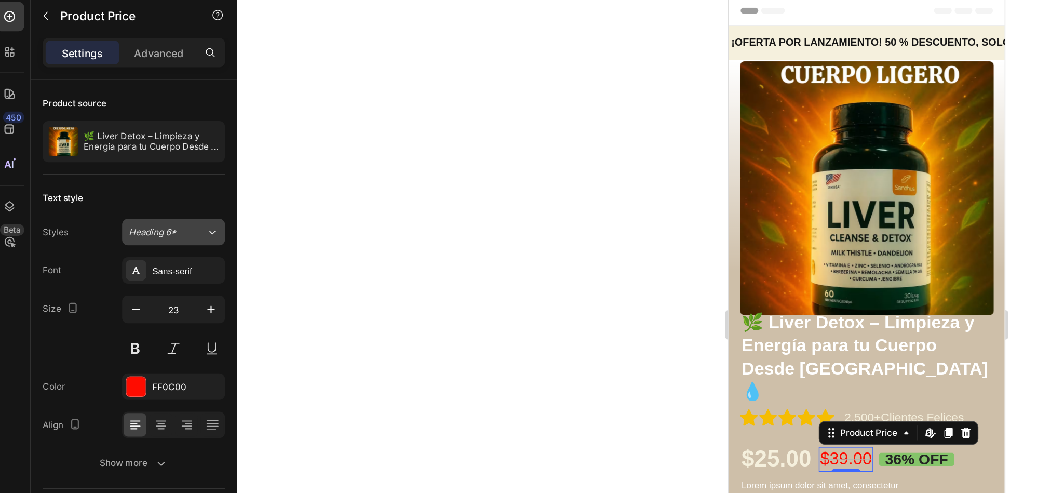
click at [158, 200] on icon at bounding box center [157, 196] width 9 height 10
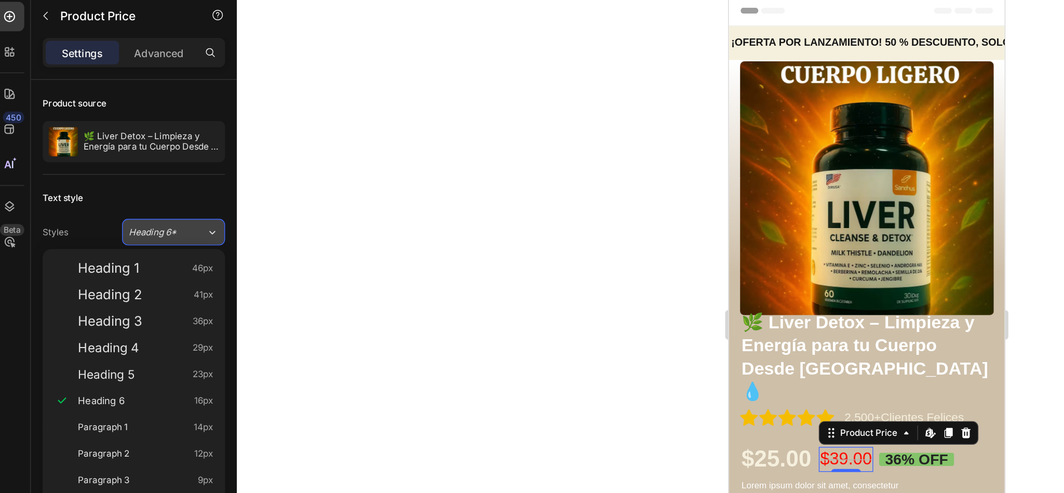
click at [158, 200] on icon at bounding box center [157, 196] width 9 height 10
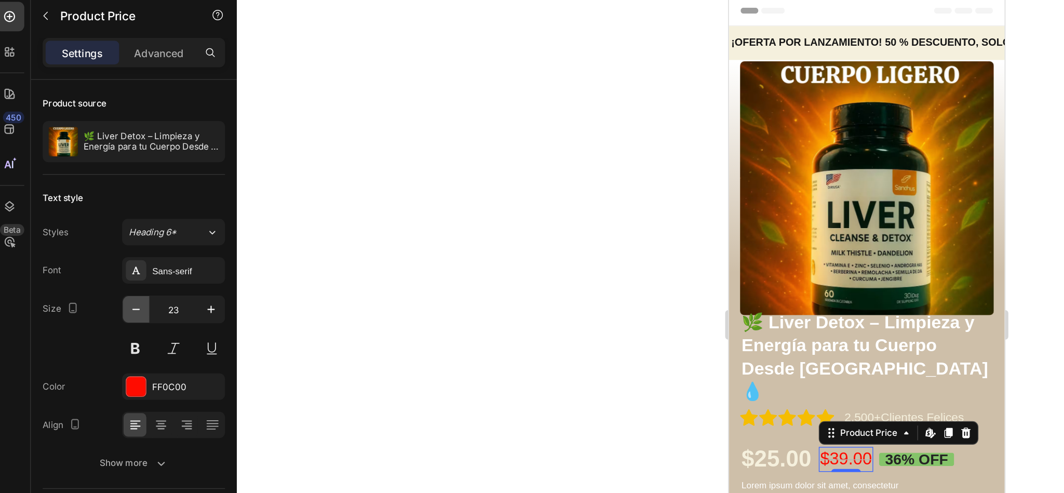
click at [105, 255] on icon "button" at bounding box center [104, 250] width 10 height 10
type input "21"
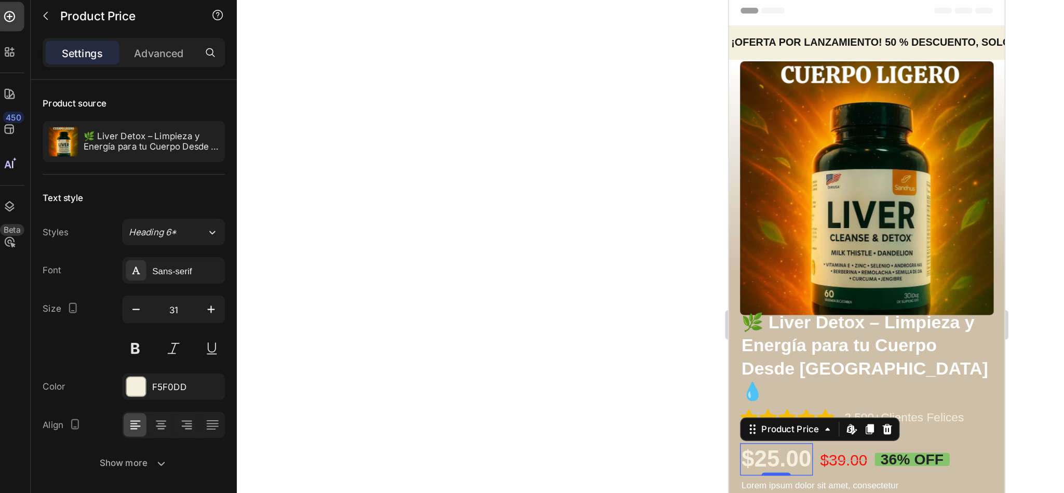
click at [409, 293] on div at bounding box center [619, 261] width 889 height 464
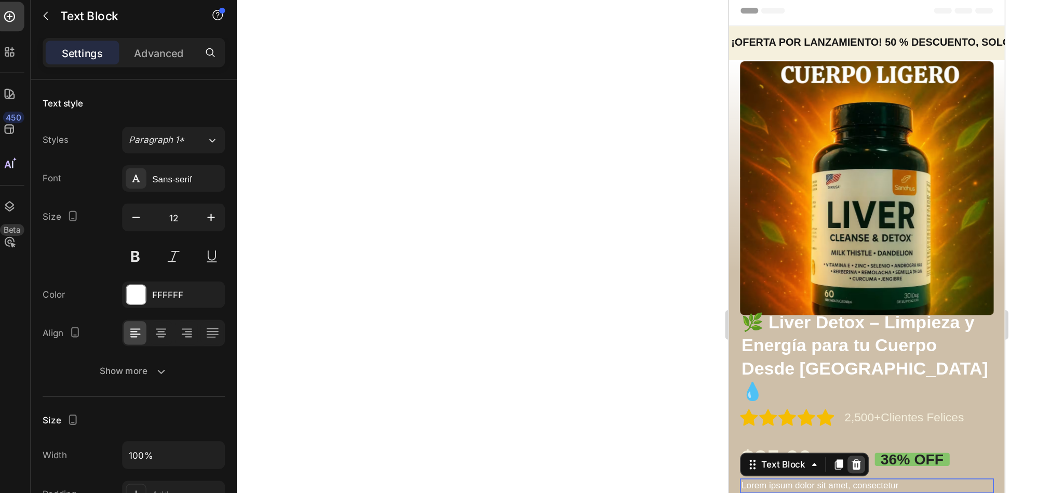
click at [816, 324] on icon at bounding box center [818, 327] width 7 height 7
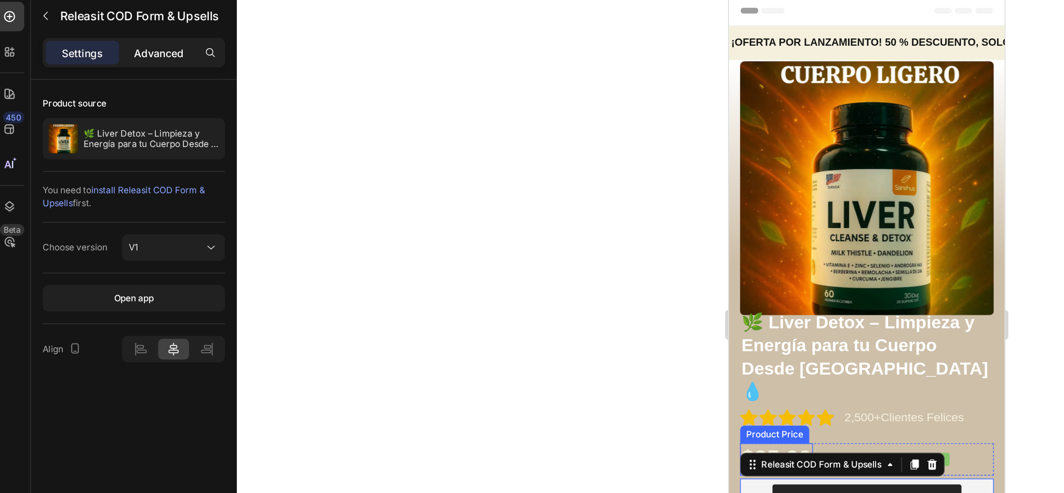
click at [110, 73] on p "Advanced" at bounding box center [119, 69] width 35 height 11
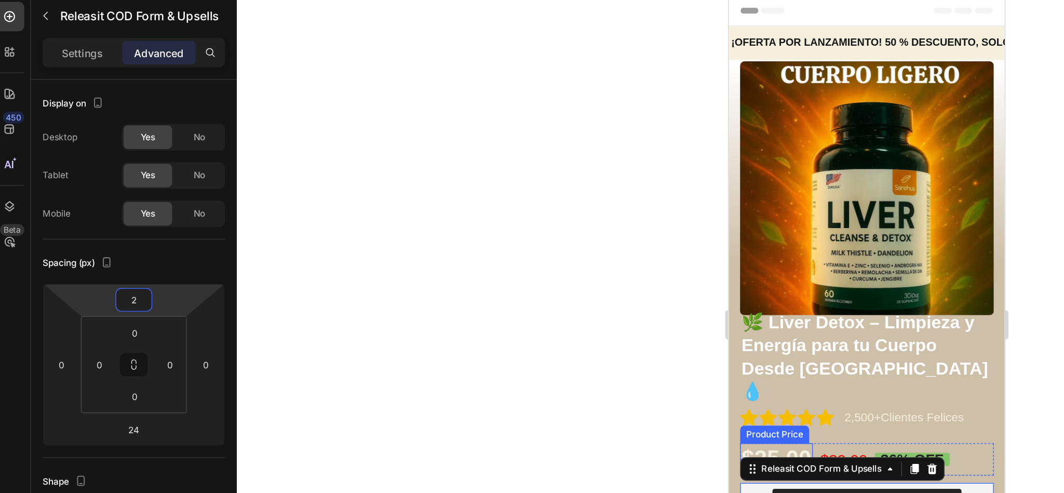
type input "0"
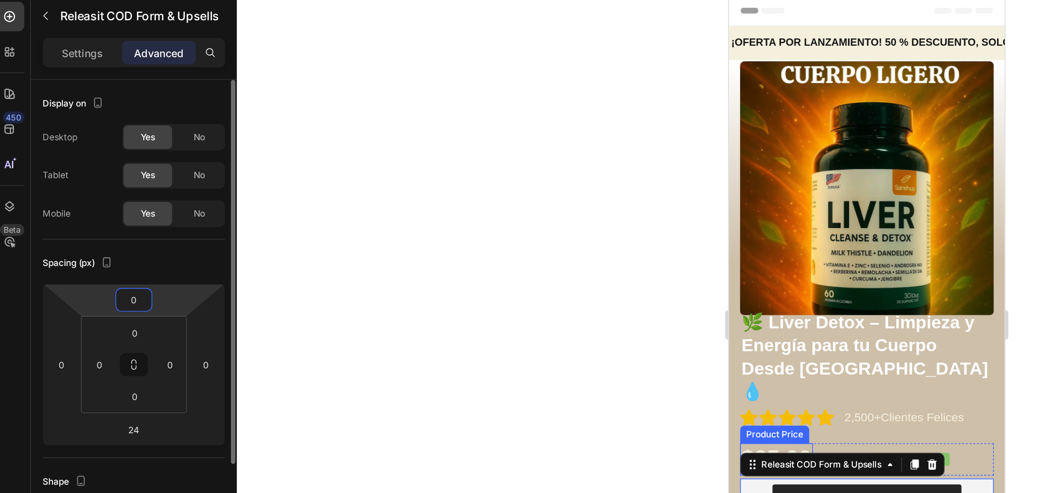
click at [132, 0] on html "7 Version history / Product Page - [DATE] 16:23:39 Need republishing Preview 1 …" at bounding box center [532, 0] width 1064 height 0
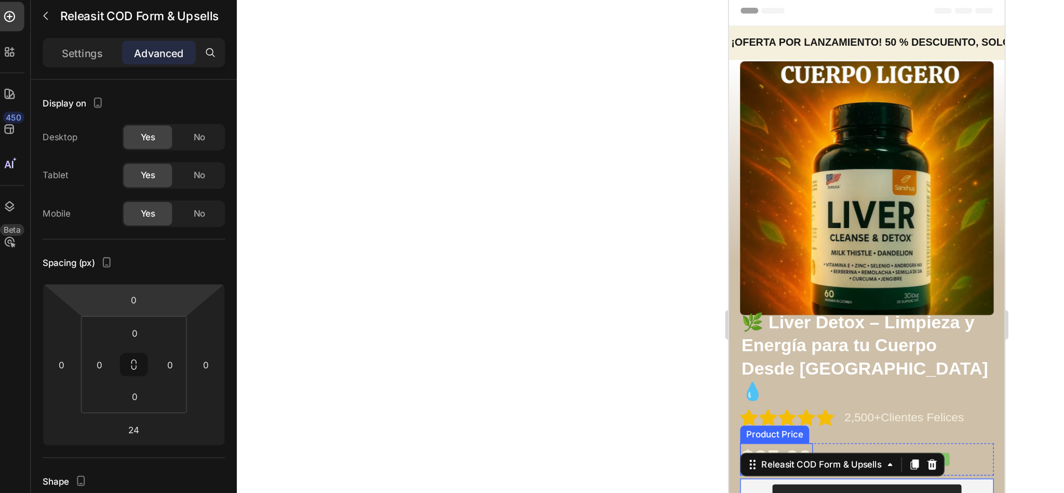
click at [343, 254] on div at bounding box center [619, 261] width 889 height 464
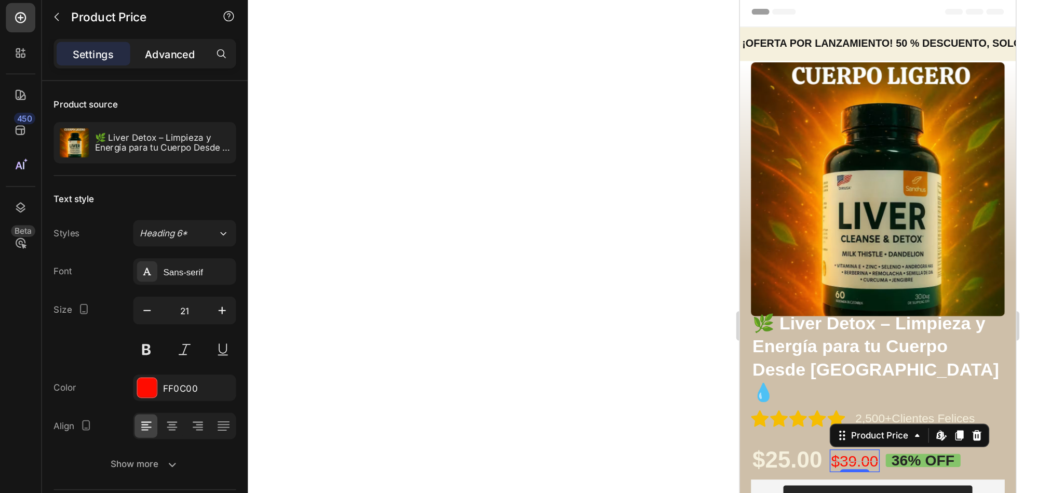
click at [126, 64] on p "Advanced" at bounding box center [119, 69] width 35 height 11
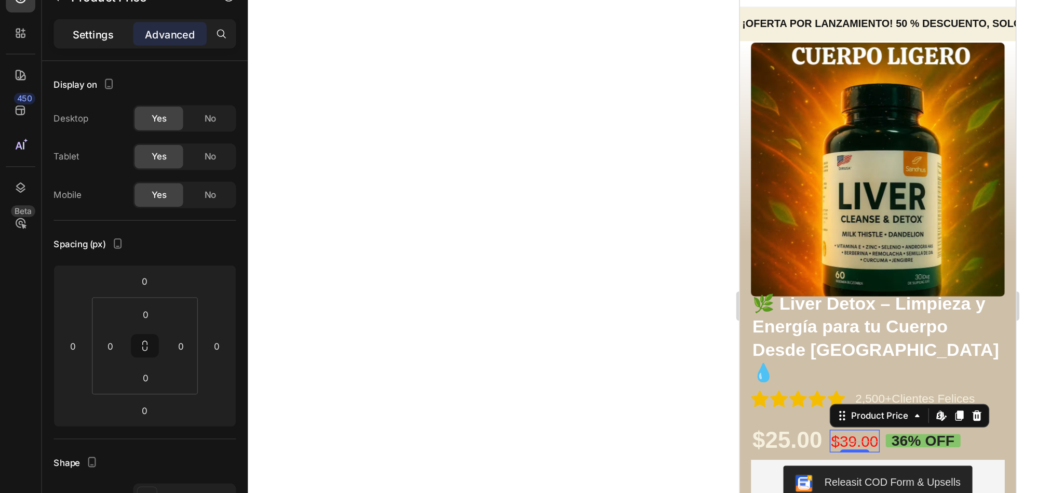
click at [81, 75] on div "Settings" at bounding box center [66, 69] width 52 height 17
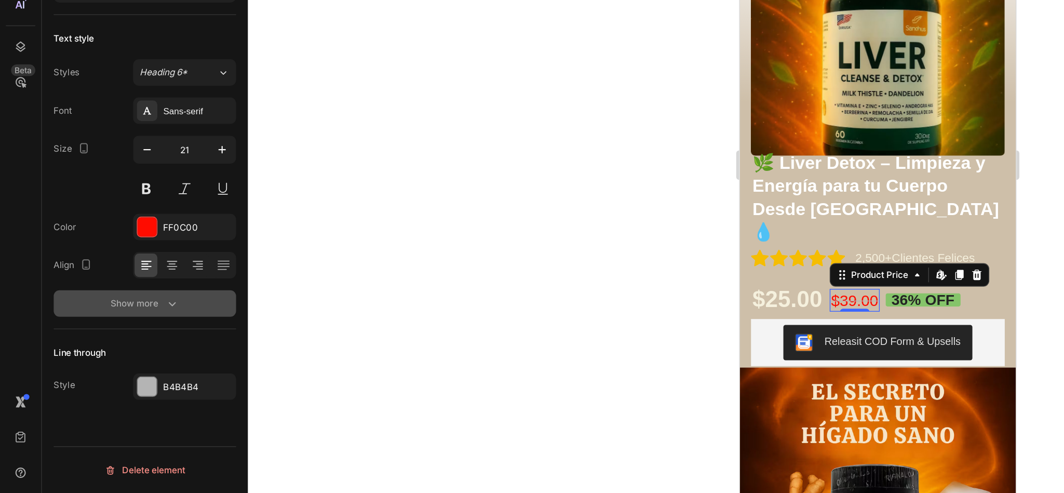
click at [115, 358] on div "Show more" at bounding box center [102, 359] width 48 height 10
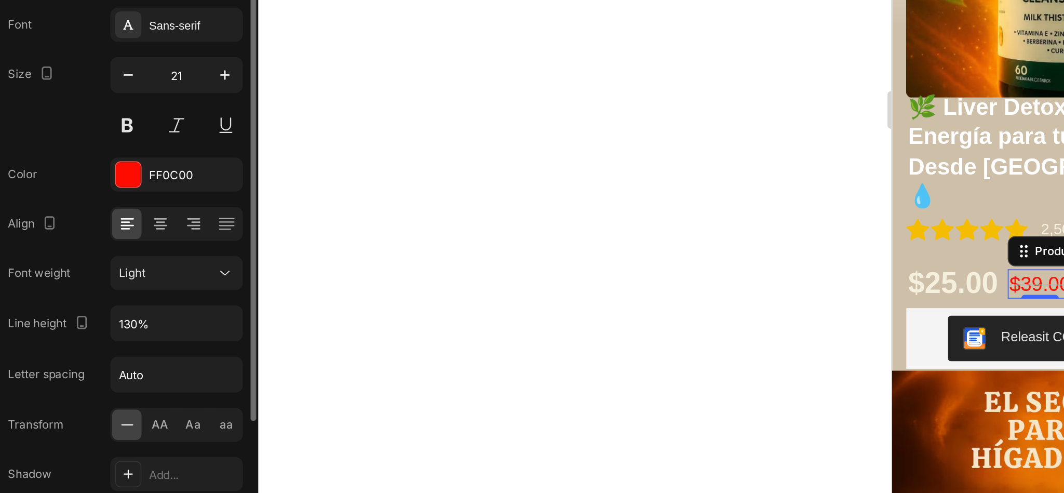
scroll to position [5, 0]
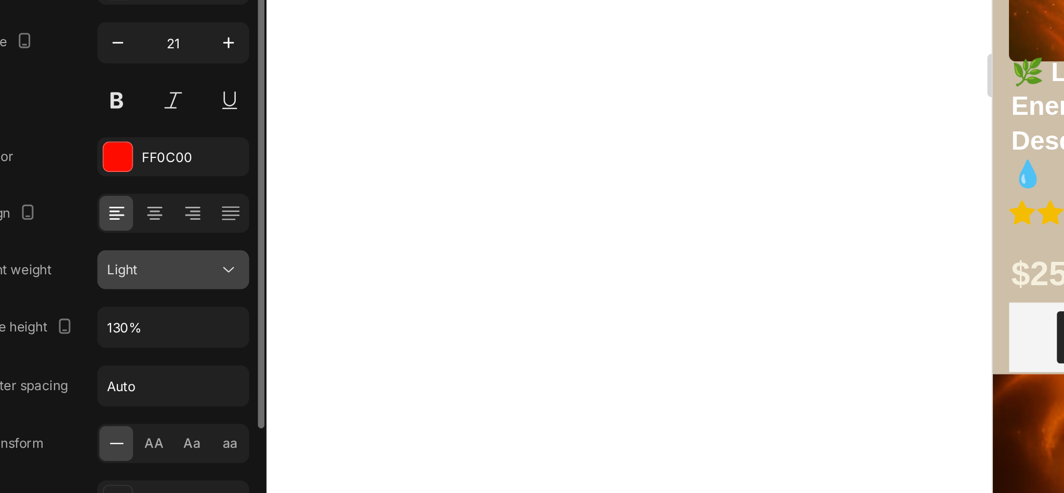
click at [145, 357] on div "Light" at bounding box center [125, 353] width 53 height 9
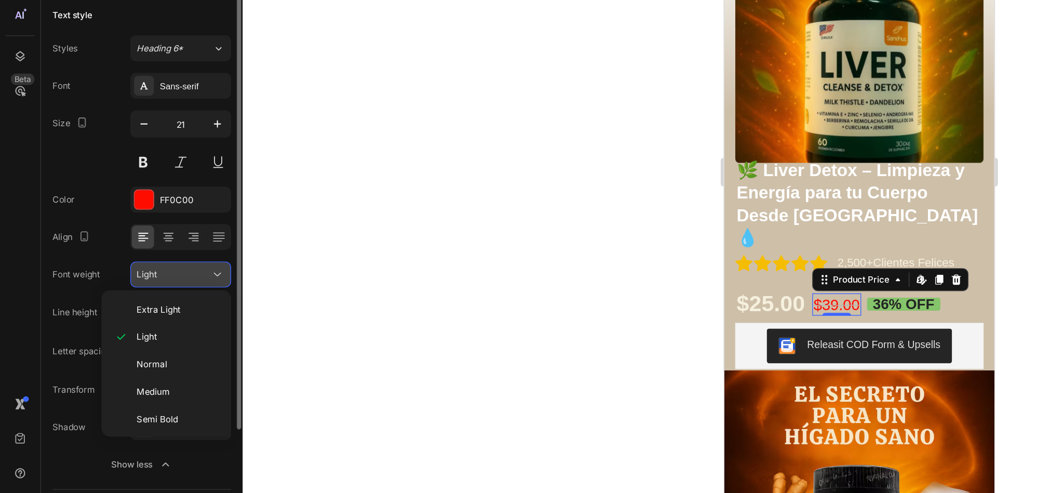
scroll to position [22, 0]
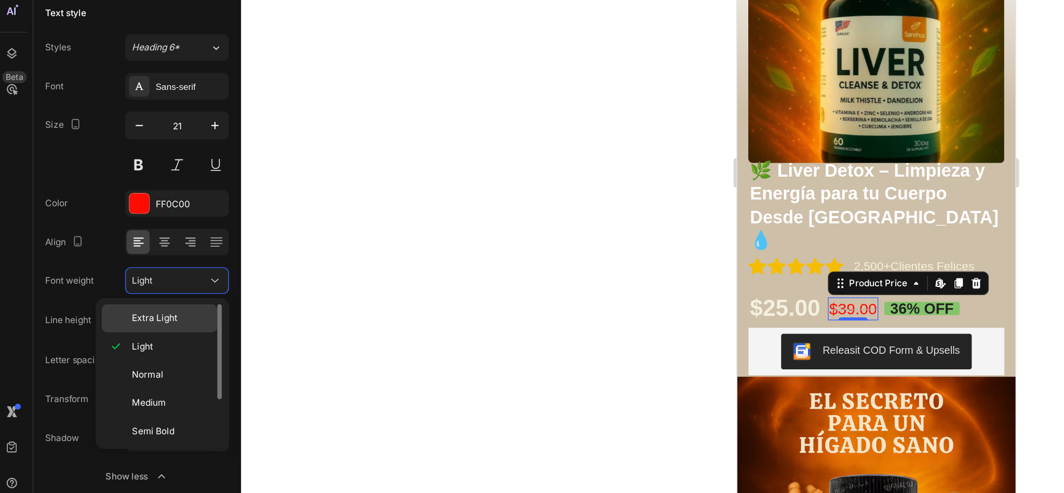
click at [144, 360] on p "Extra Light" at bounding box center [126, 362] width 55 height 9
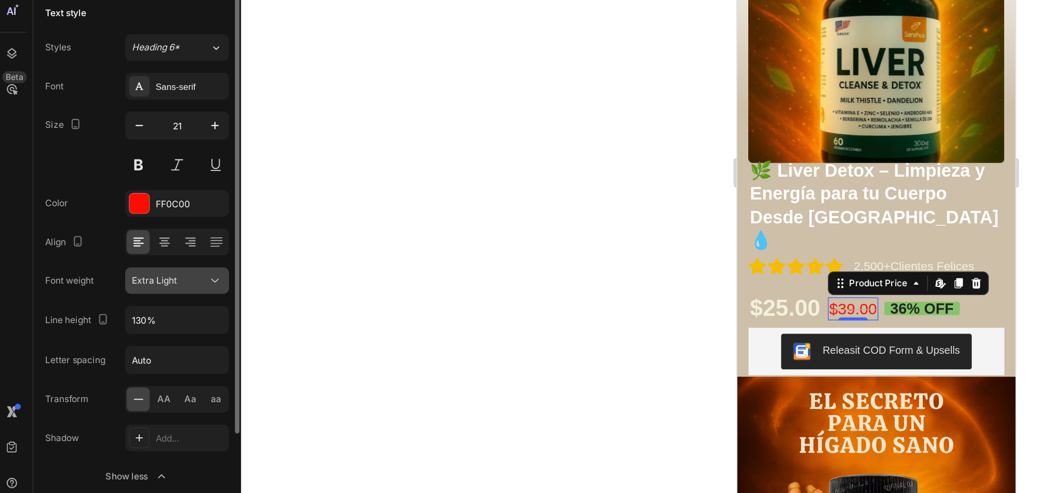
click at [155, 336] on icon at bounding box center [157, 336] width 10 height 10
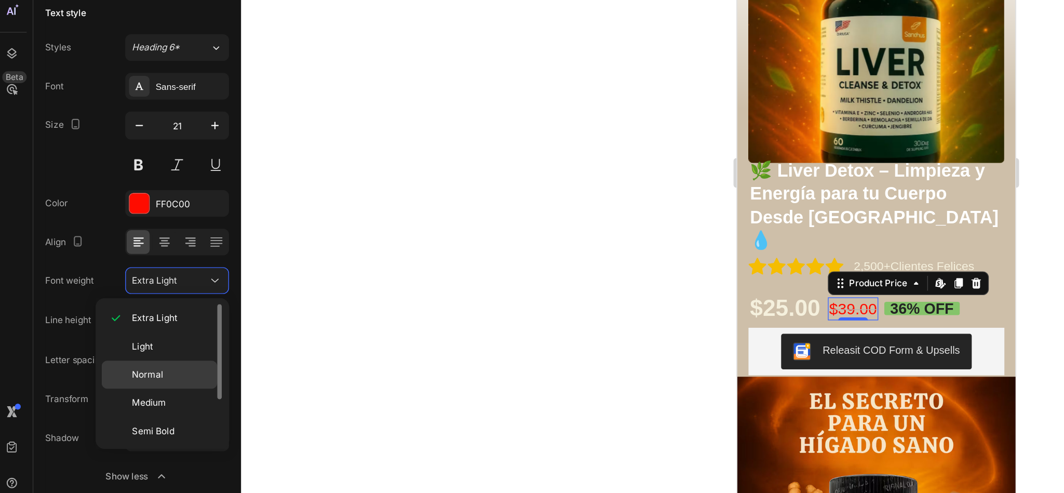
click at [142, 412] on div "Normal" at bounding box center [117, 422] width 81 height 20
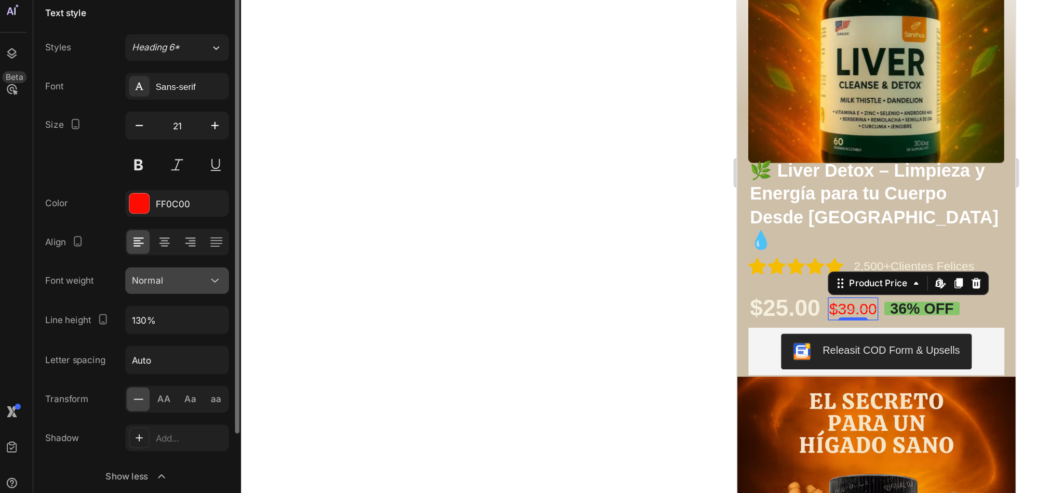
click at [138, 334] on div "Normal" at bounding box center [125, 336] width 53 height 9
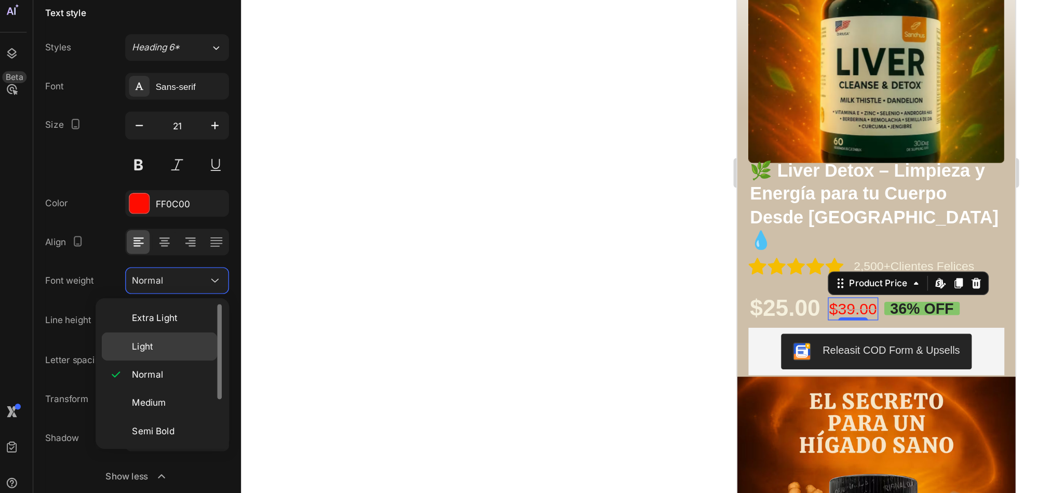
click at [142, 378] on p "Light" at bounding box center [126, 382] width 55 height 9
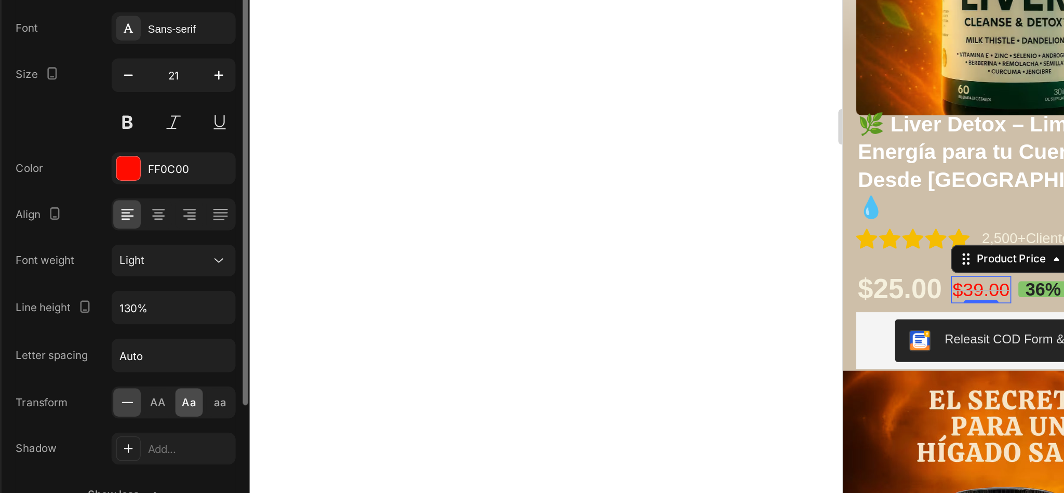
scroll to position [24, 0]
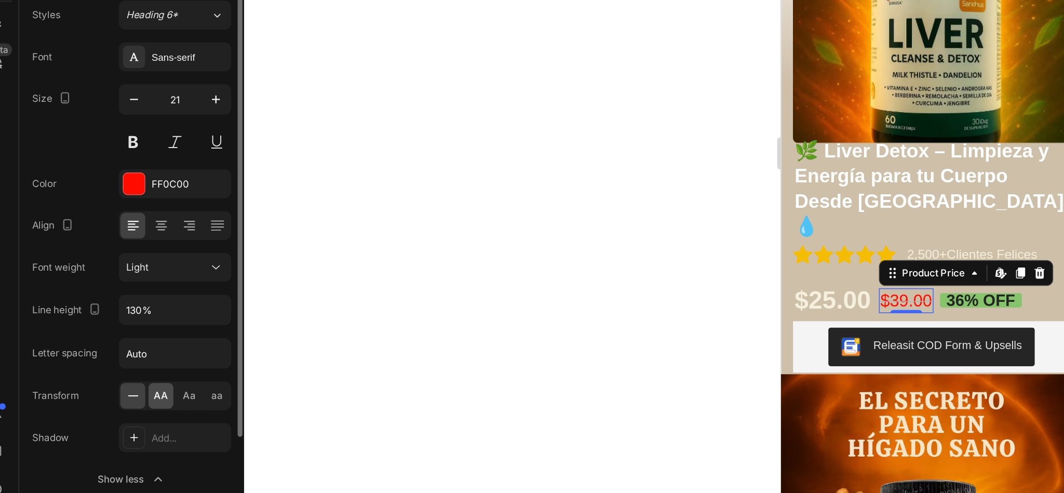
click at [120, 422] on span "AA" at bounding box center [121, 417] width 9 height 9
click at [104, 422] on icon at bounding box center [103, 418] width 10 height 10
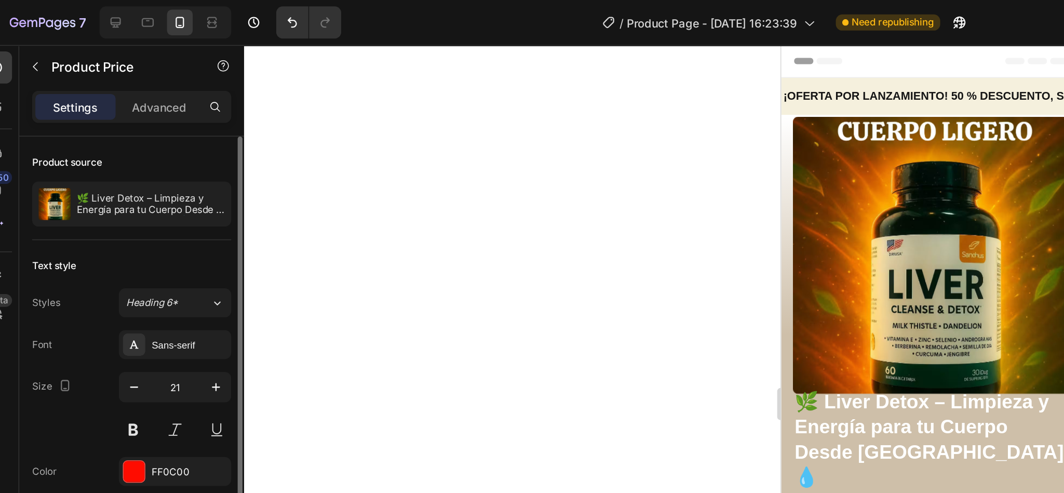
scroll to position [1, 0]
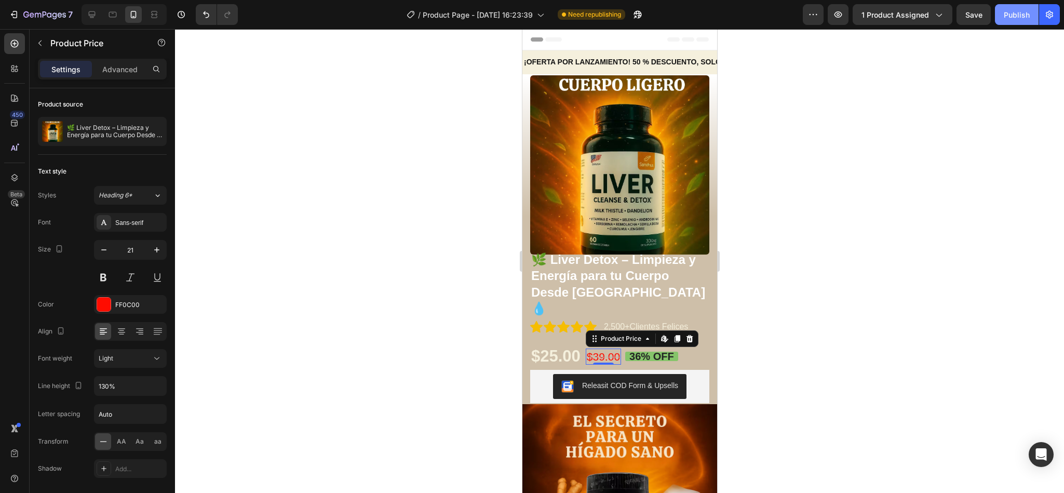
click at [1022, 15] on div "Publish" at bounding box center [1017, 14] width 26 height 11
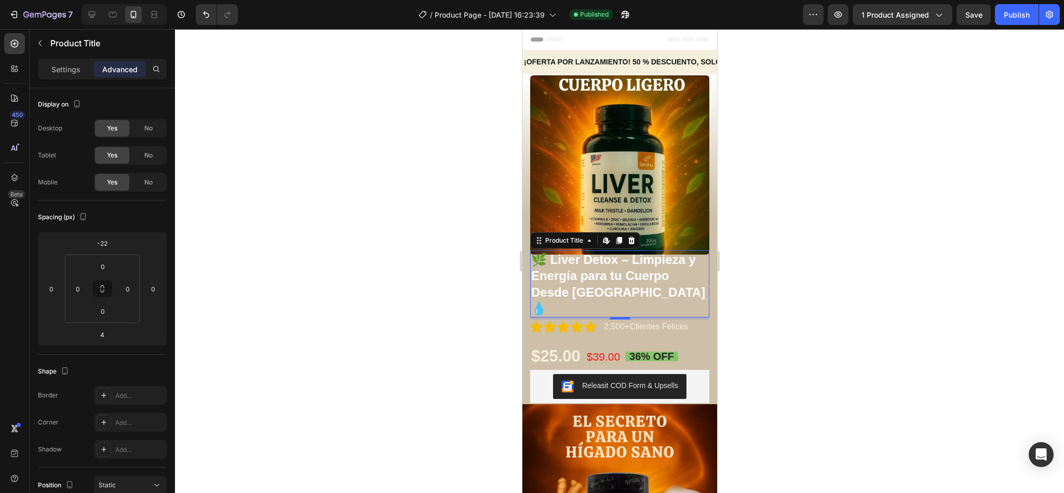
click at [618, 254] on h1 "🌿 Liver Detox – Limpieza y Energía para tu Cuerpo Desde [GEOGRAPHIC_DATA] 💧" at bounding box center [619, 283] width 179 height 67
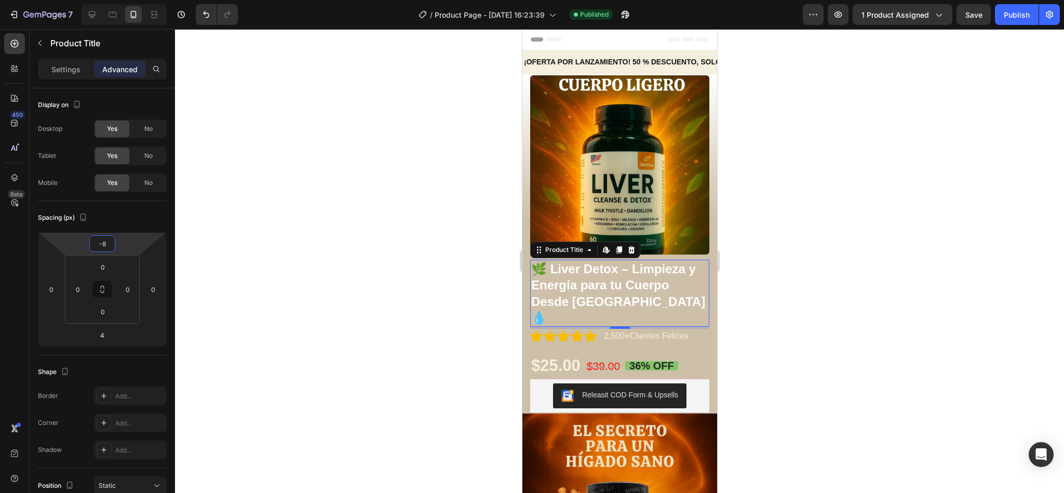
type input "-10"
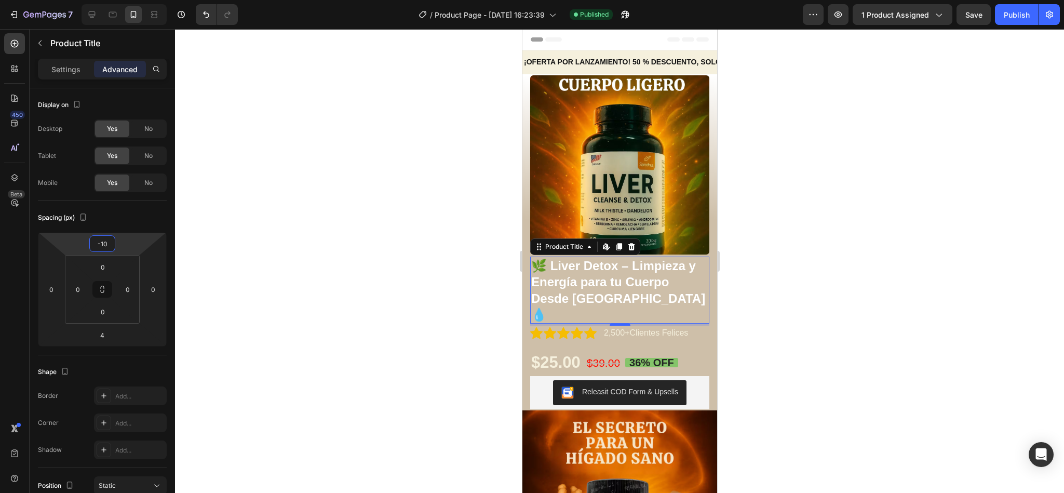
click at [130, 0] on html "7 Version history / Product Page - [DATE] 16:23:39 Published Preview 1 product …" at bounding box center [532, 0] width 1064 height 0
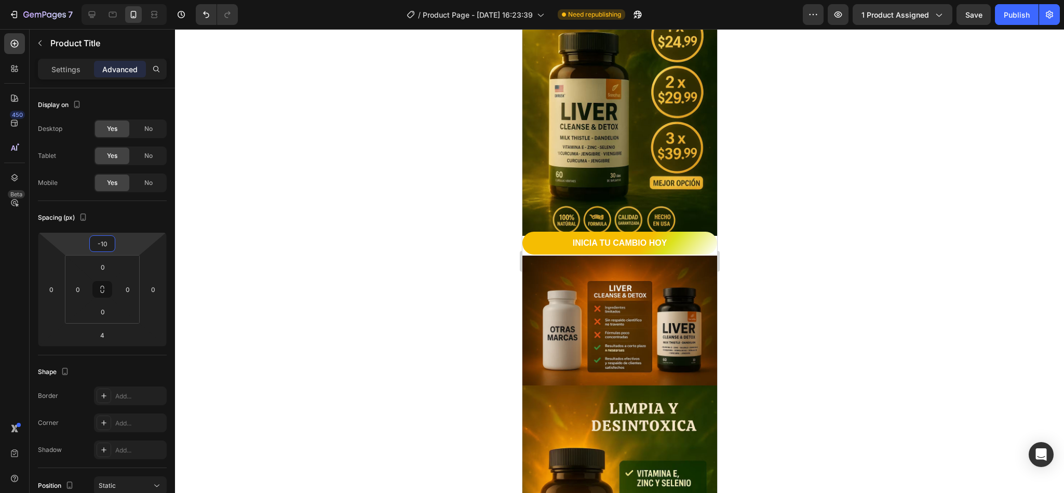
scroll to position [945, 0]
click at [668, 235] on button "INICIA TU CAMBIO HOY" at bounding box center [619, 242] width 195 height 23
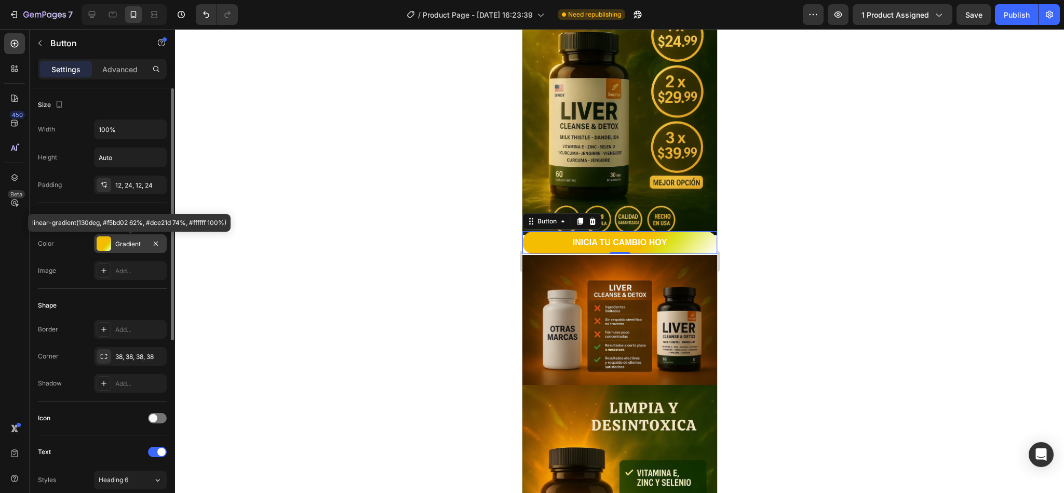
click at [125, 247] on div "Gradient" at bounding box center [130, 243] width 30 height 9
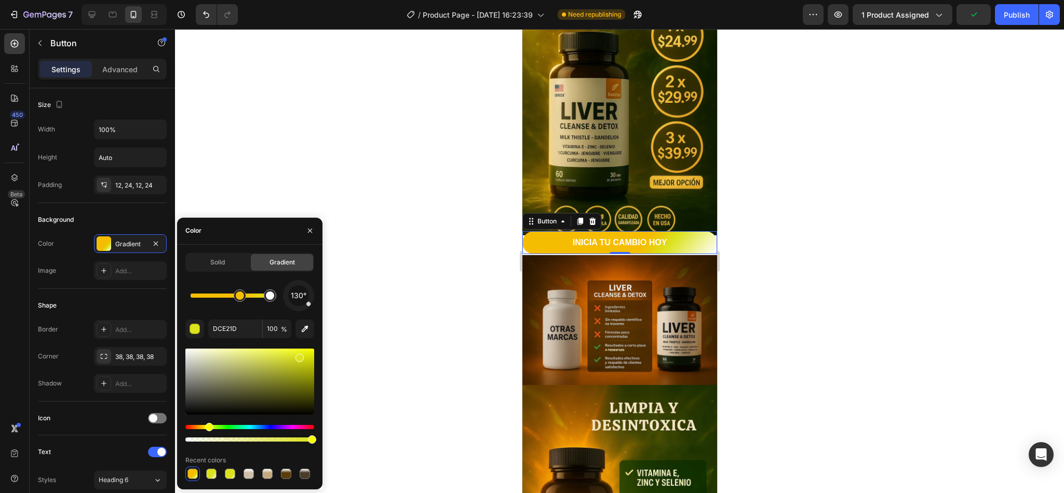
drag, startPoint x: 253, startPoint y: 301, endPoint x: 292, endPoint y: 297, distance: 39.2
click at [292, 297] on div "130°" at bounding box center [249, 295] width 129 height 31
drag, startPoint x: 278, startPoint y: 300, endPoint x: 259, endPoint y: 312, distance: 22.5
click at [273, 301] on div at bounding box center [270, 295] width 19 height 19
click at [193, 326] on div "button" at bounding box center [195, 329] width 10 height 10
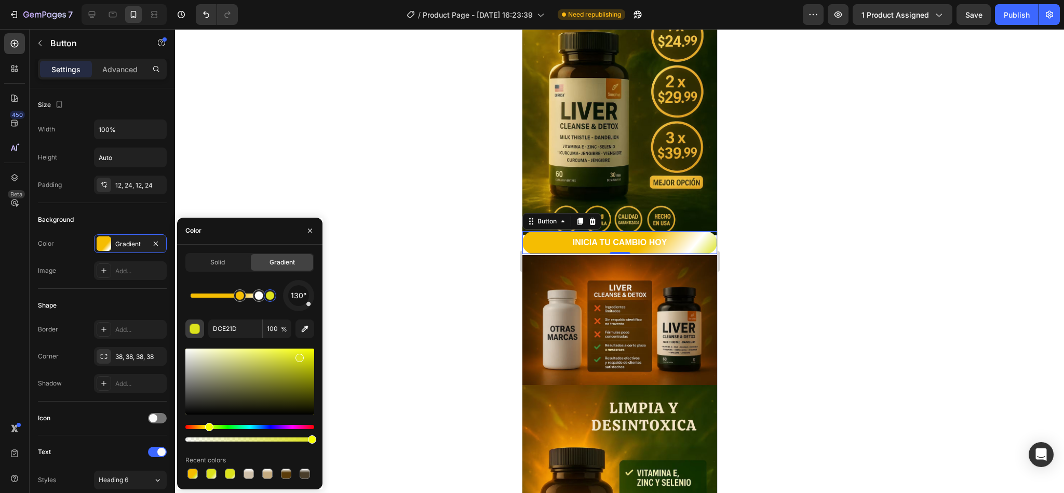
click at [193, 326] on div "button" at bounding box center [195, 329] width 10 height 10
drag, startPoint x: 300, startPoint y: 357, endPoint x: 158, endPoint y: 345, distance: 142.3
click at [158, 345] on div "450 Beta Sections(18) Elements(84) Section Element Hero Section Product Detail …" at bounding box center [87, 261] width 175 height 464
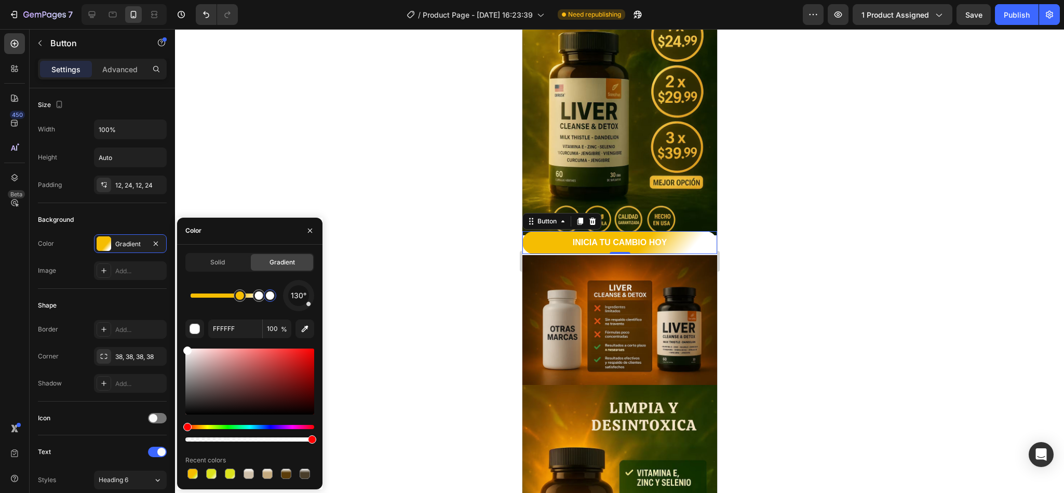
drag, startPoint x: 185, startPoint y: 348, endPoint x: 184, endPoint y: 341, distance: 6.8
click at [185, 341] on div "130° FFFFFF 100 % Recent colors" at bounding box center [249, 380] width 129 height 201
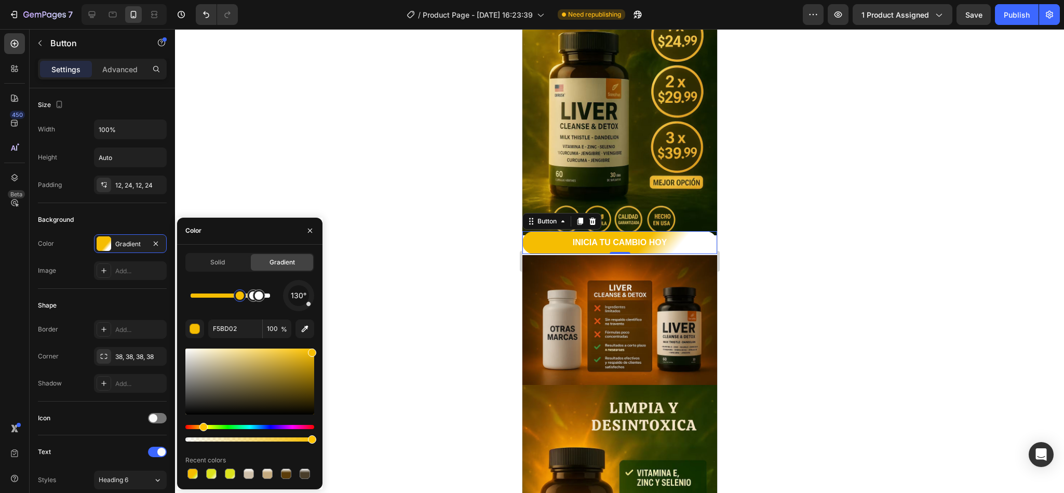
drag, startPoint x: 265, startPoint y: 302, endPoint x: 206, endPoint y: 309, distance: 60.1
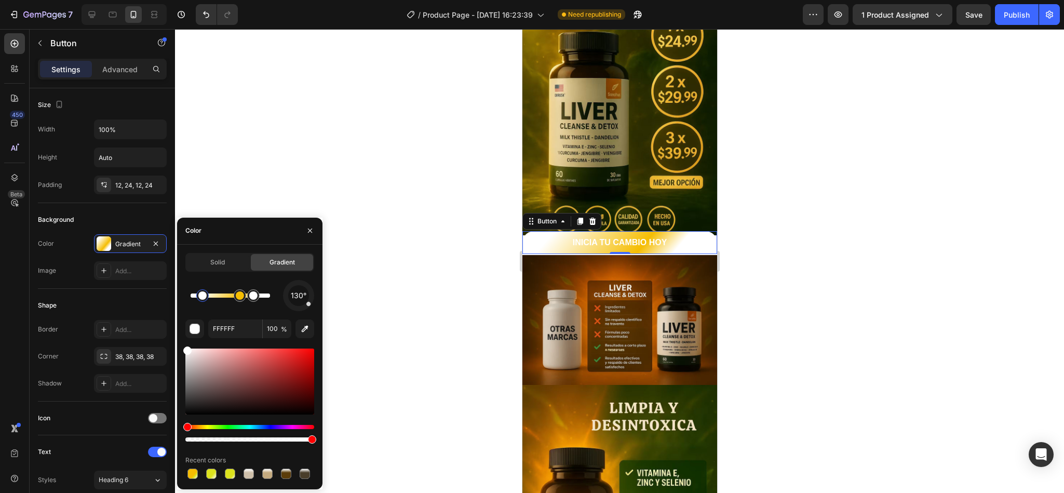
drag, startPoint x: 265, startPoint y: 301, endPoint x: 193, endPoint y: 307, distance: 72.0
drag, startPoint x: 207, startPoint y: 302, endPoint x: 293, endPoint y: 287, distance: 87.5
click at [293, 287] on div "130°" at bounding box center [249, 295] width 129 height 31
drag, startPoint x: 252, startPoint y: 298, endPoint x: 300, endPoint y: 293, distance: 47.5
click at [299, 293] on div "130°" at bounding box center [249, 295] width 129 height 31
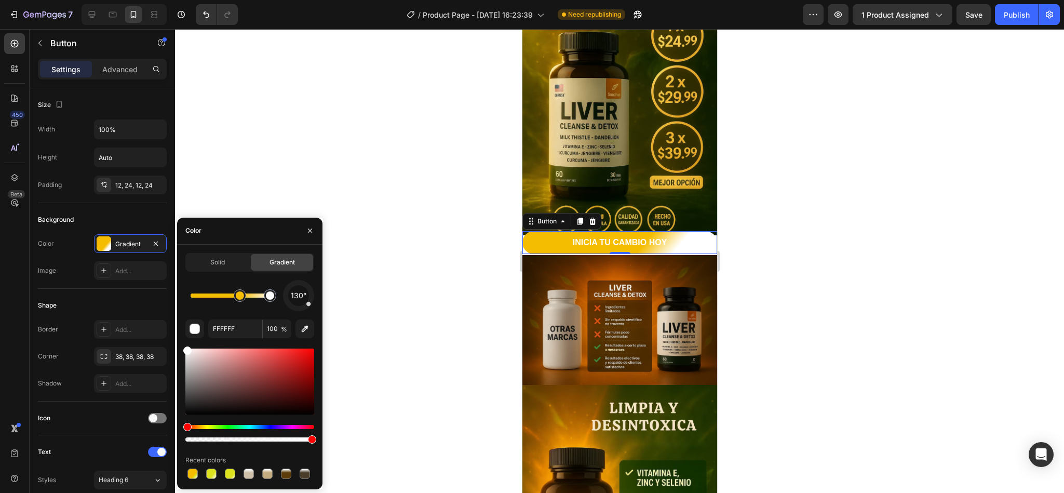
type input "F5BD02"
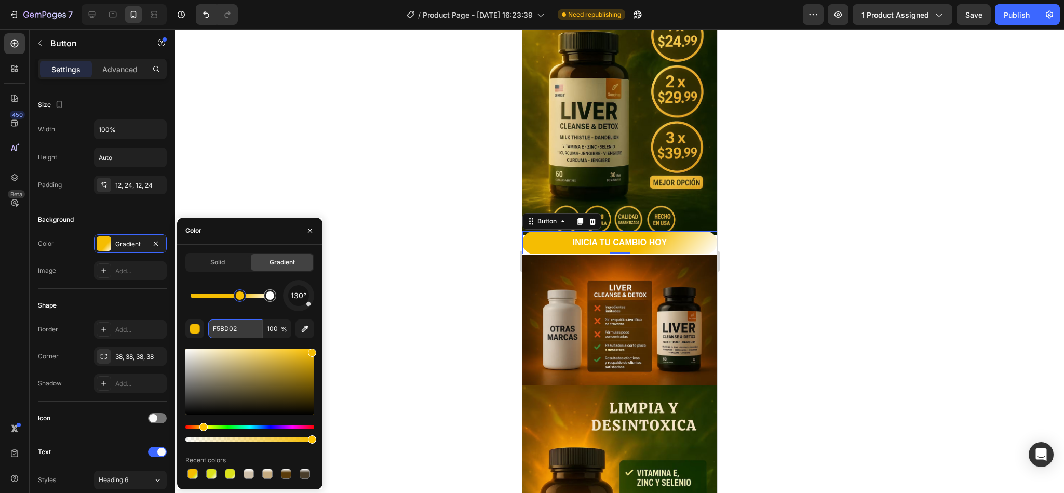
click at [232, 333] on input "F5BD02" at bounding box center [235, 328] width 54 height 19
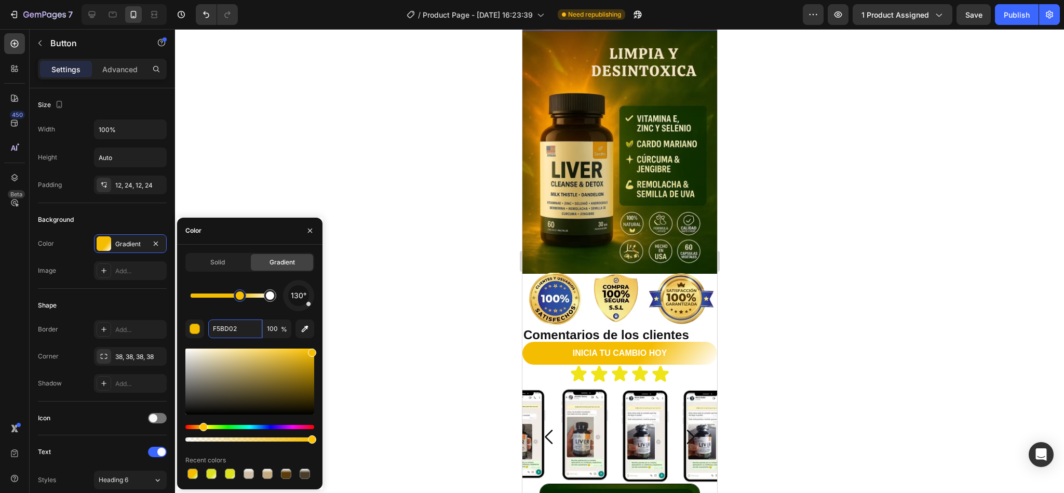
scroll to position [1290, 0]
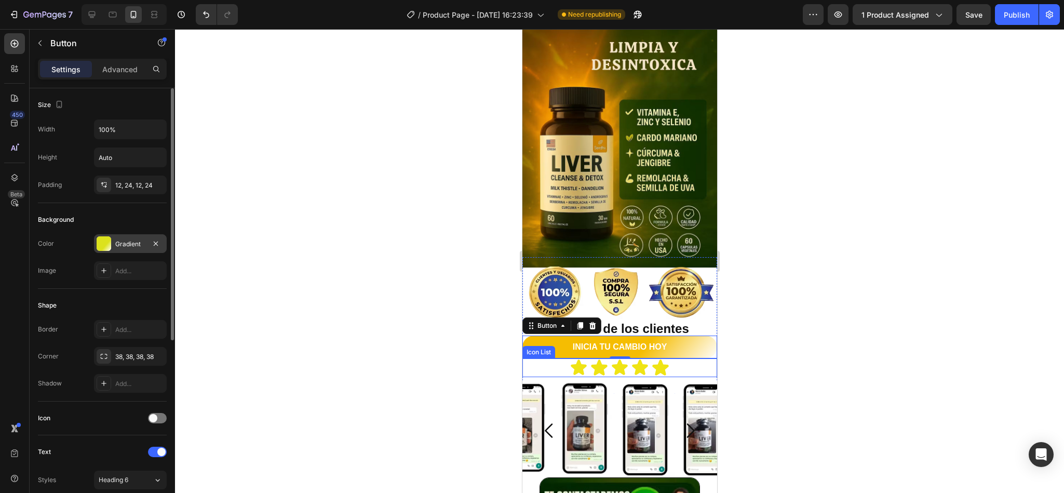
click at [113, 245] on div "Gradient" at bounding box center [130, 243] width 73 height 19
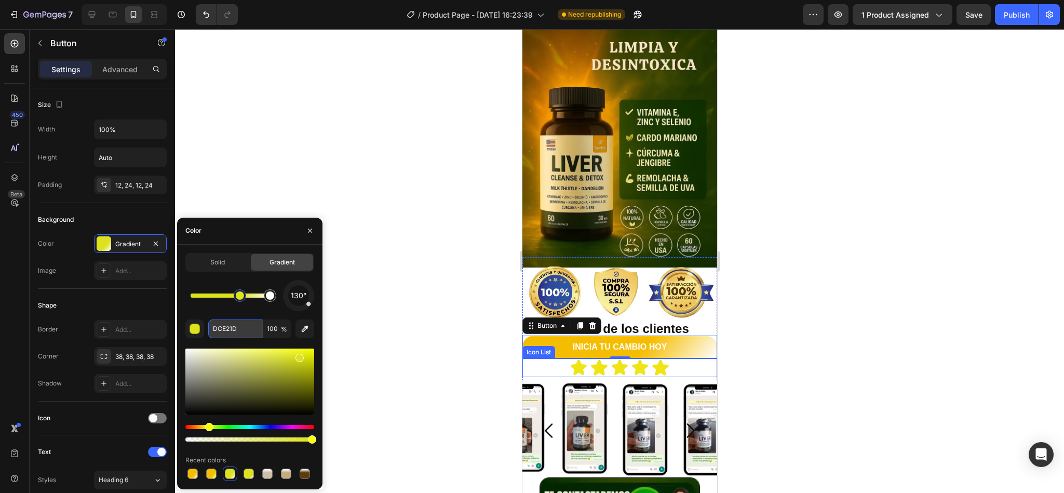
click at [226, 324] on input "DCE21D" at bounding box center [235, 328] width 54 height 19
paste input "F5BD02"
type input "F5BD02"
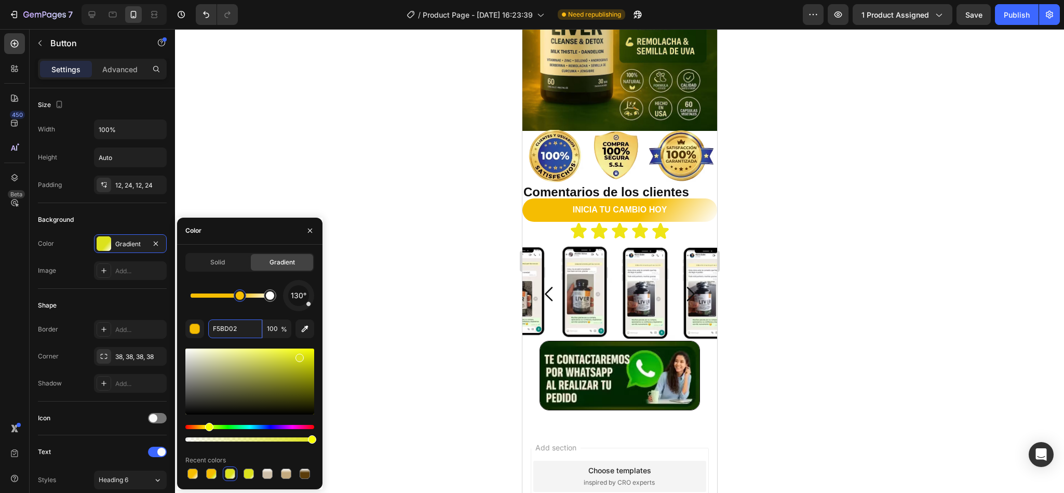
scroll to position [1424, 0]
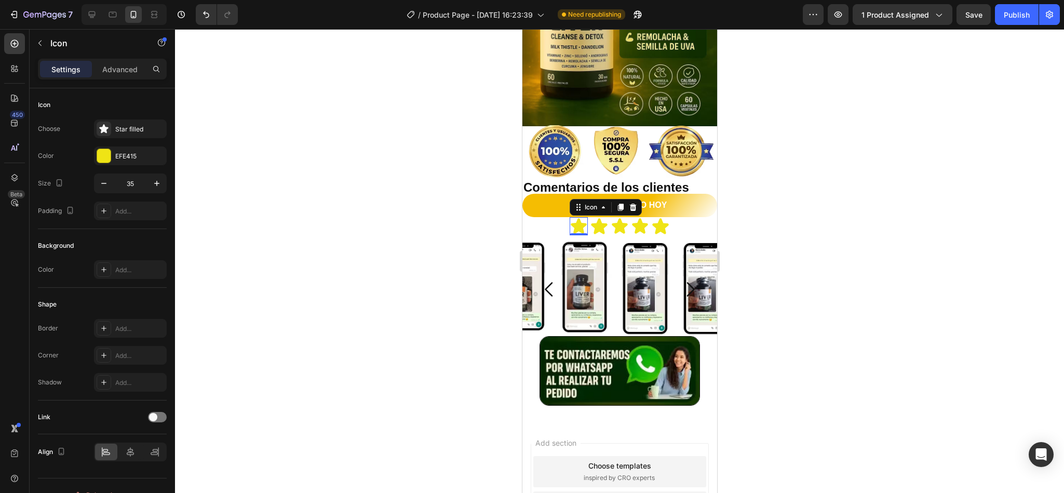
click at [572, 218] on icon at bounding box center [578, 226] width 16 height 16
click at [116, 156] on div "EFE415" at bounding box center [130, 156] width 30 height 9
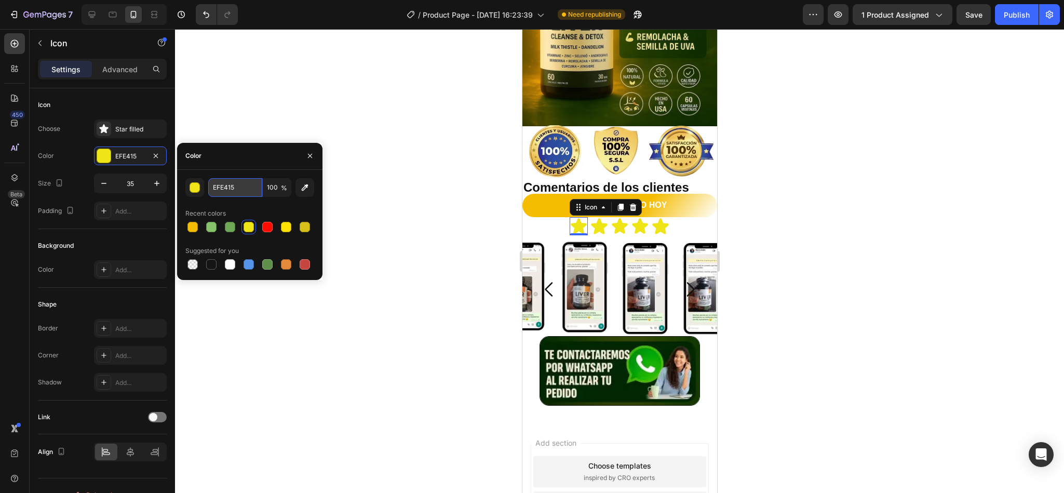
click at [231, 191] on input "EFE415" at bounding box center [235, 187] width 54 height 19
paste input "F5BD02"
type input "F5BD02"
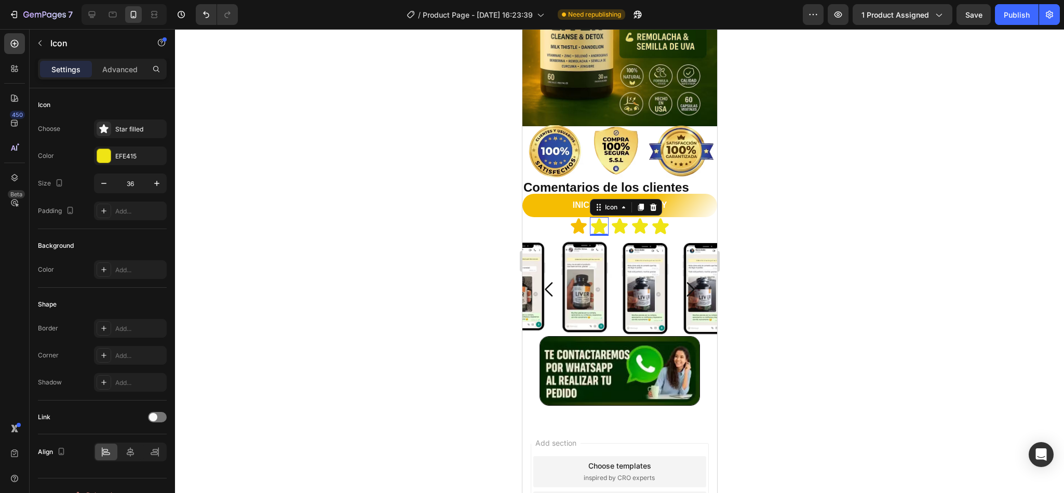
click at [600, 217] on icon at bounding box center [598, 226] width 19 height 19
click at [123, 153] on div "EFE415" at bounding box center [130, 156] width 30 height 9
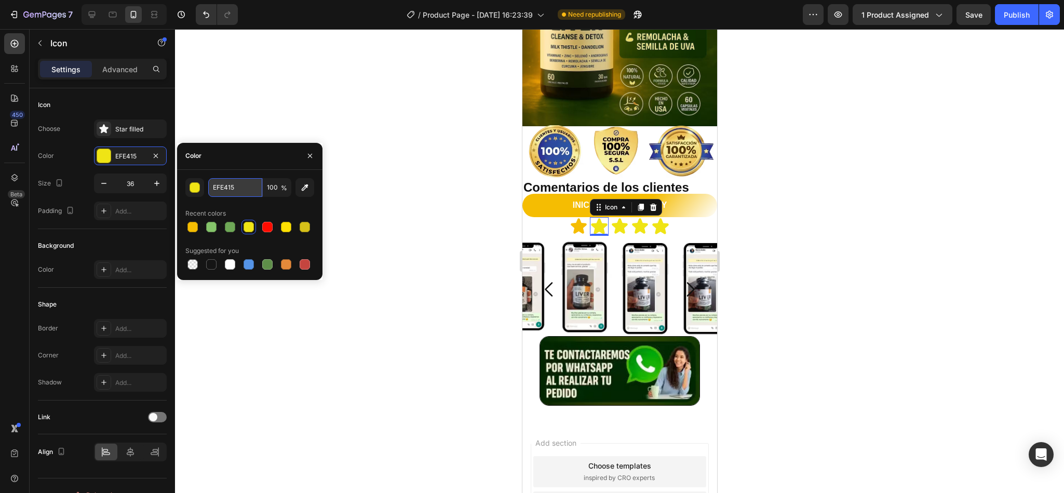
click at [245, 189] on input "EFE415" at bounding box center [235, 187] width 54 height 19
paste input "F5BD02"
type input "F5BD02"
click at [613, 218] on div "Icon" at bounding box center [619, 226] width 18 height 18
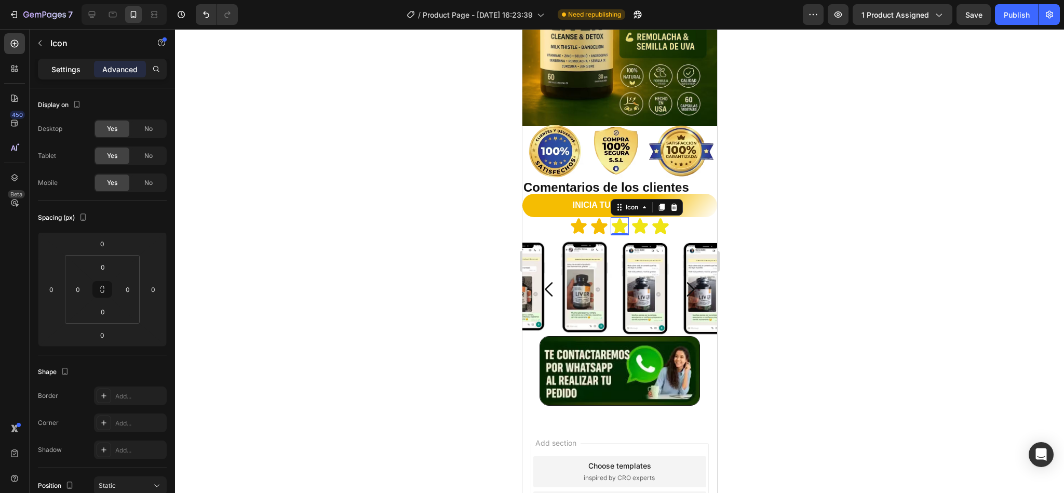
click at [62, 75] on div "Settings" at bounding box center [66, 69] width 52 height 17
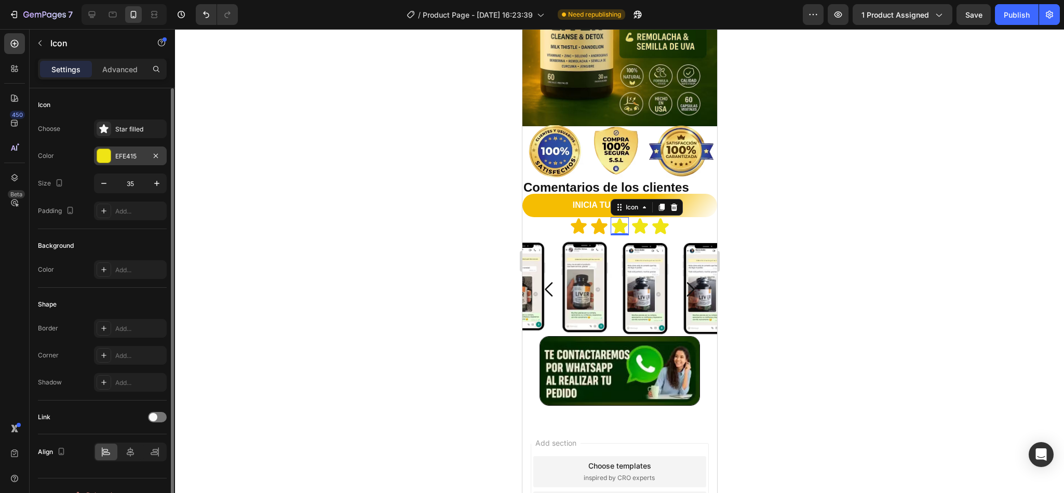
click at [136, 152] on div "EFE415" at bounding box center [130, 156] width 30 height 9
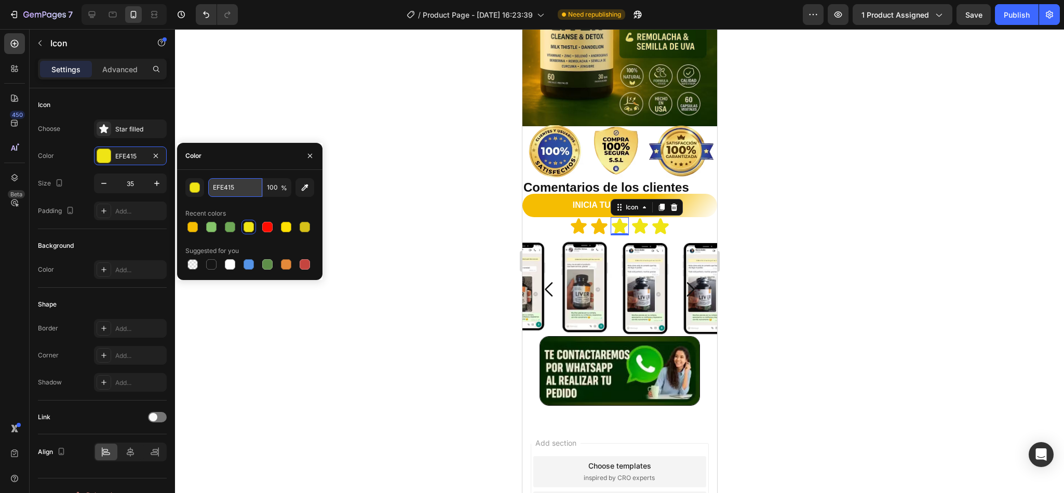
click at [239, 188] on input "EFE415" at bounding box center [235, 187] width 54 height 19
paste input "F5BD02"
type input "F5BD02"
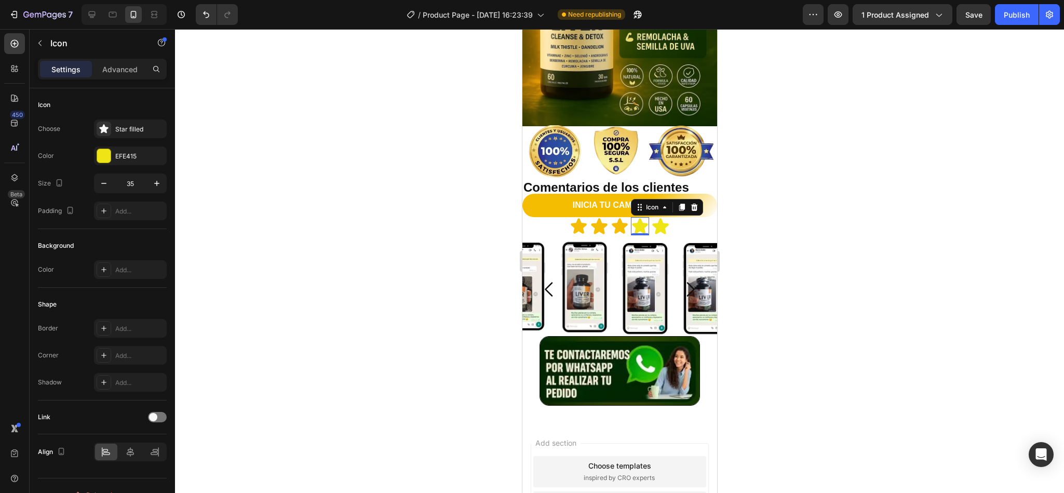
click at [632, 218] on icon at bounding box center [639, 226] width 16 height 16
click at [131, 159] on div "EFE415" at bounding box center [130, 156] width 30 height 9
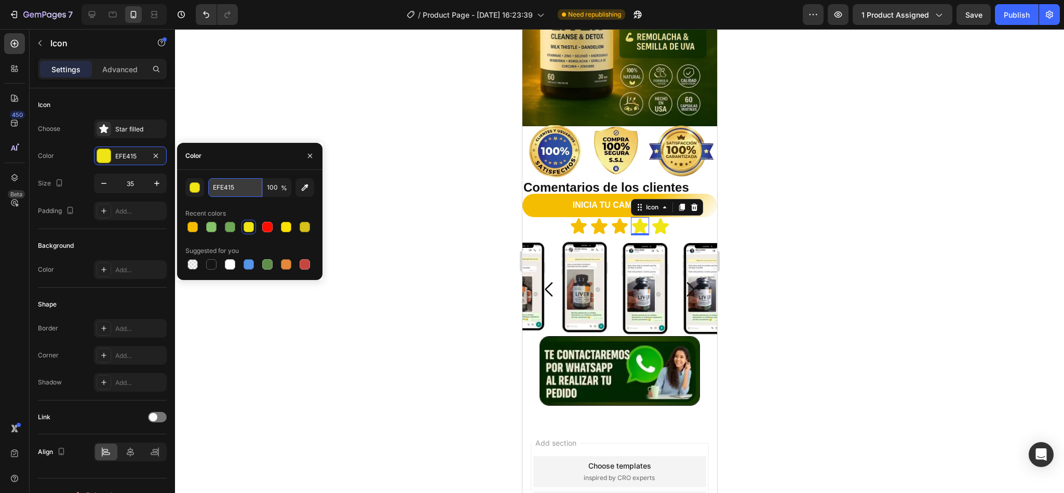
click at [255, 192] on input "EFE415" at bounding box center [235, 187] width 54 height 19
paste input "F5BD02"
type input "F5BD02"
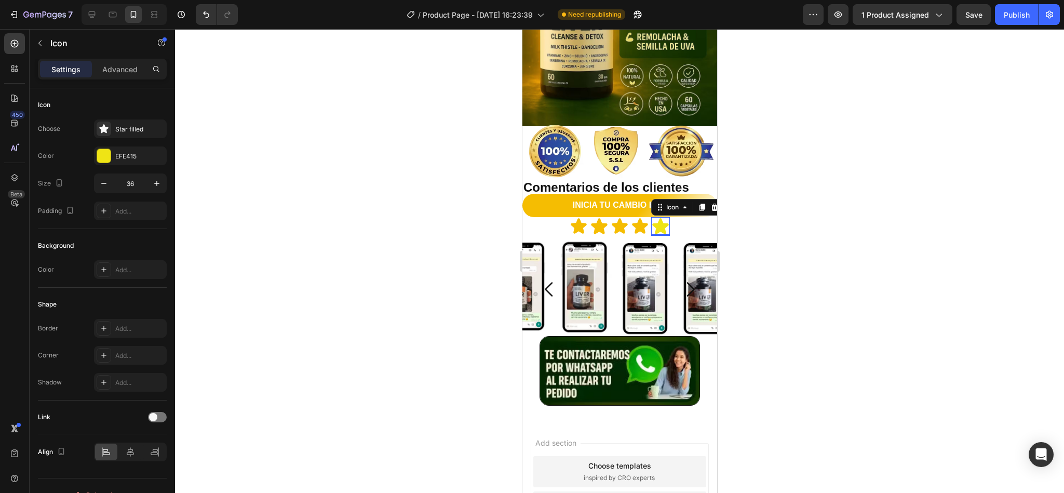
click at [658, 219] on icon at bounding box center [660, 227] width 16 height 16
click at [134, 152] on div "EFE415" at bounding box center [130, 156] width 30 height 9
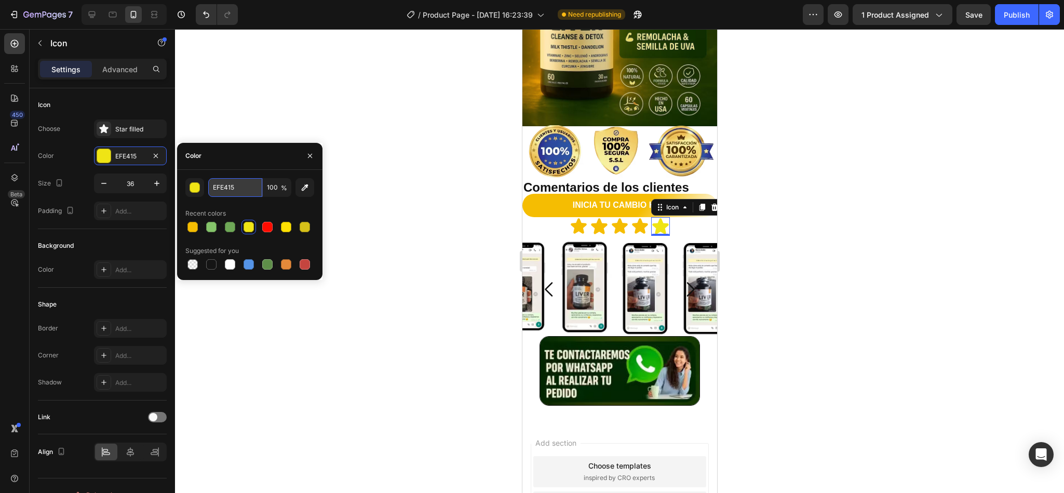
click at [251, 192] on input "EFE415" at bounding box center [235, 187] width 54 height 19
paste input "F5BD02"
type input "F5BD02"
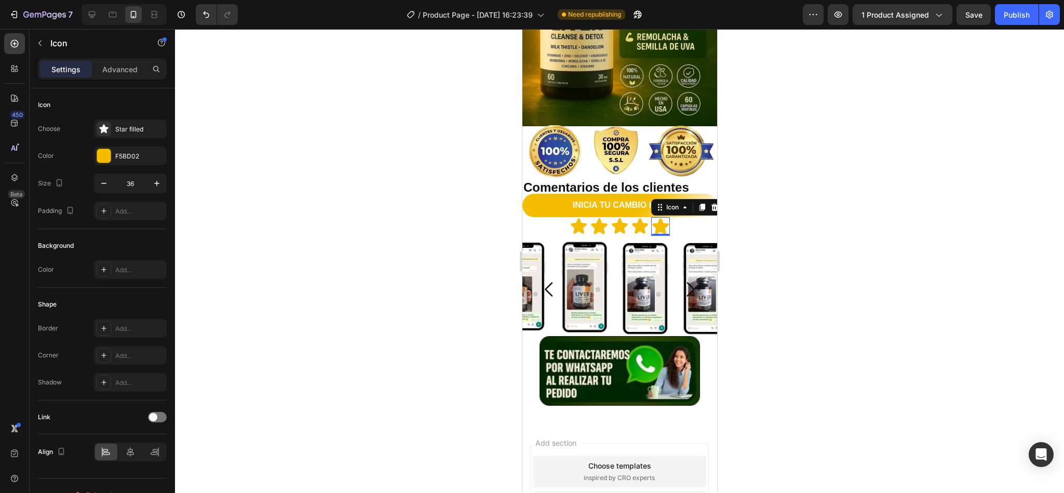
click at [436, 212] on div at bounding box center [619, 261] width 889 height 464
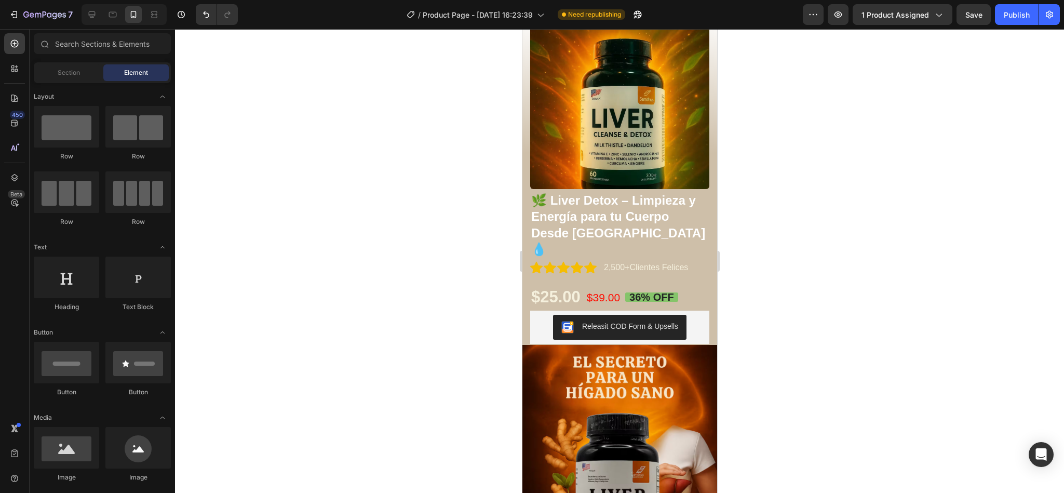
scroll to position [0, 0]
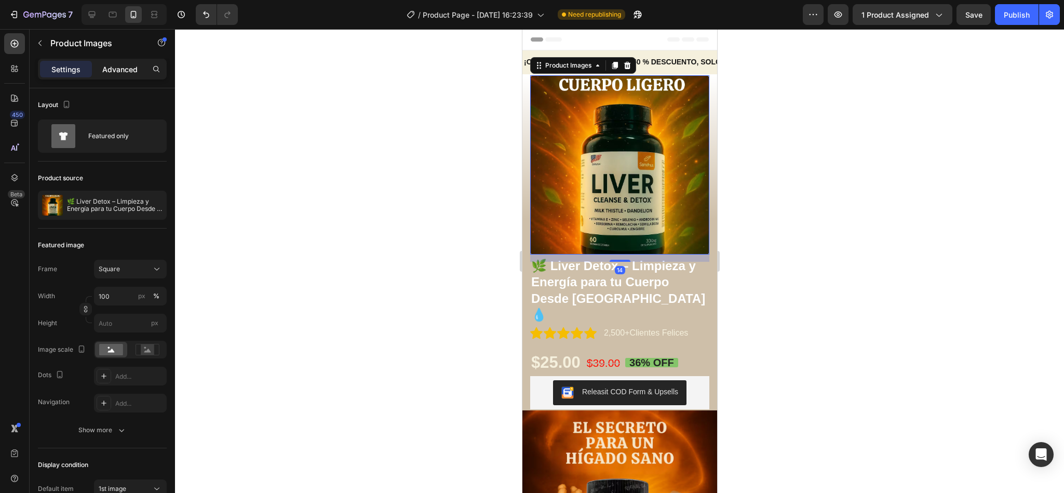
click at [132, 73] on p "Advanced" at bounding box center [119, 69] width 35 height 11
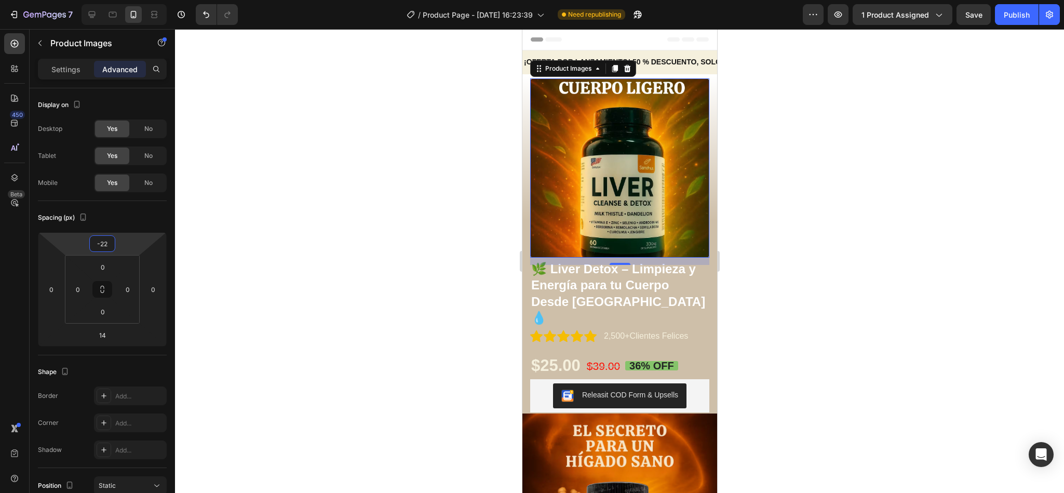
type input "-20"
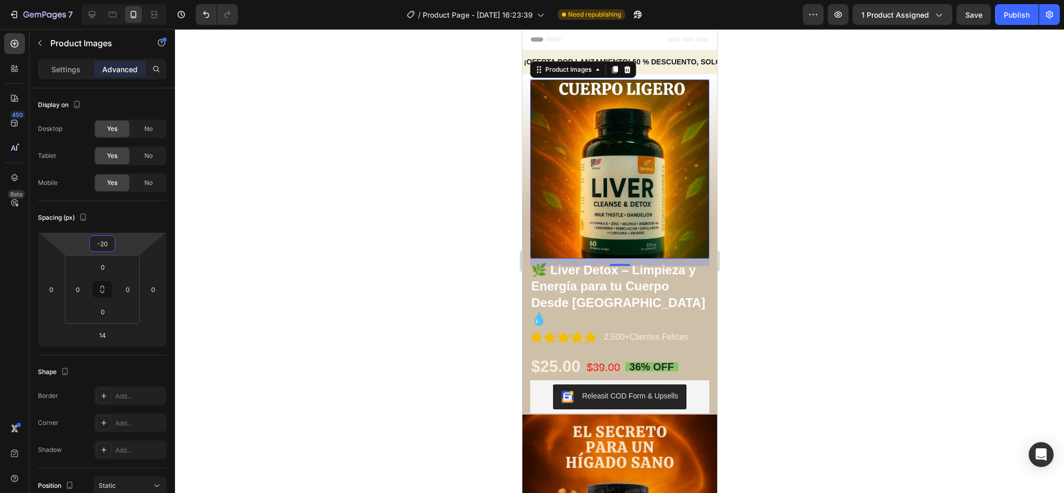
click at [128, 0] on html "7 Version history / Product Page - [DATE] 16:23:39 Need republishing Preview 1 …" at bounding box center [532, 0] width 1064 height 0
click at [1016, 20] on button "Publish" at bounding box center [1017, 14] width 44 height 21
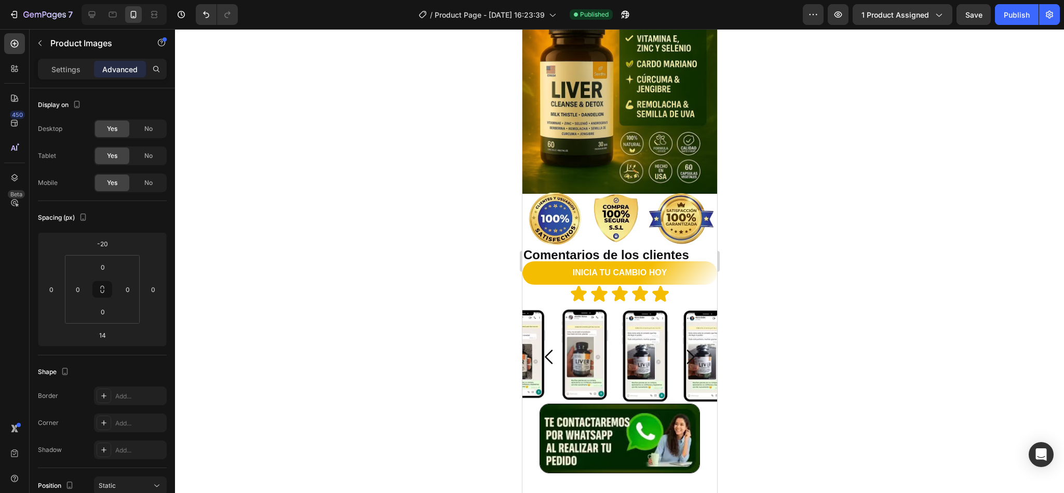
scroll to position [1370, 0]
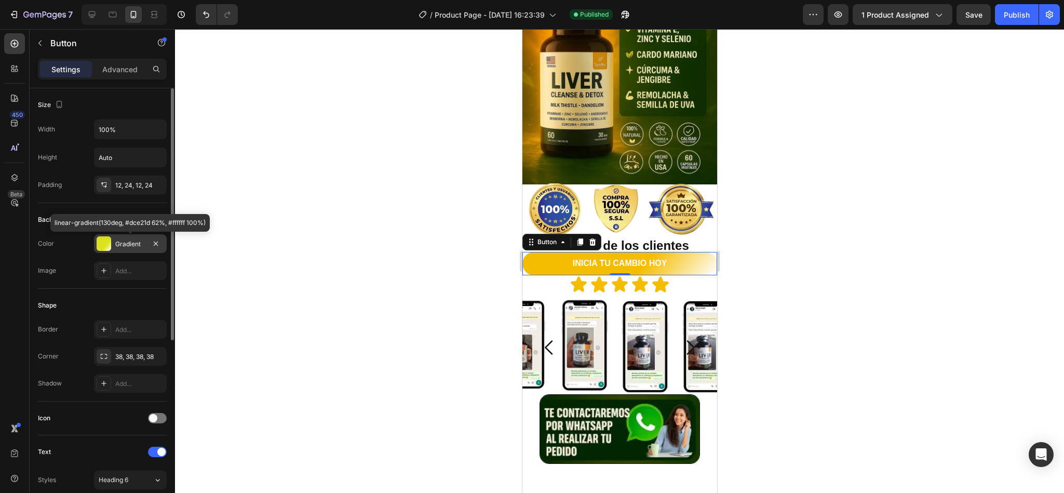
click at [125, 249] on div "Gradient" at bounding box center [130, 243] width 30 height 9
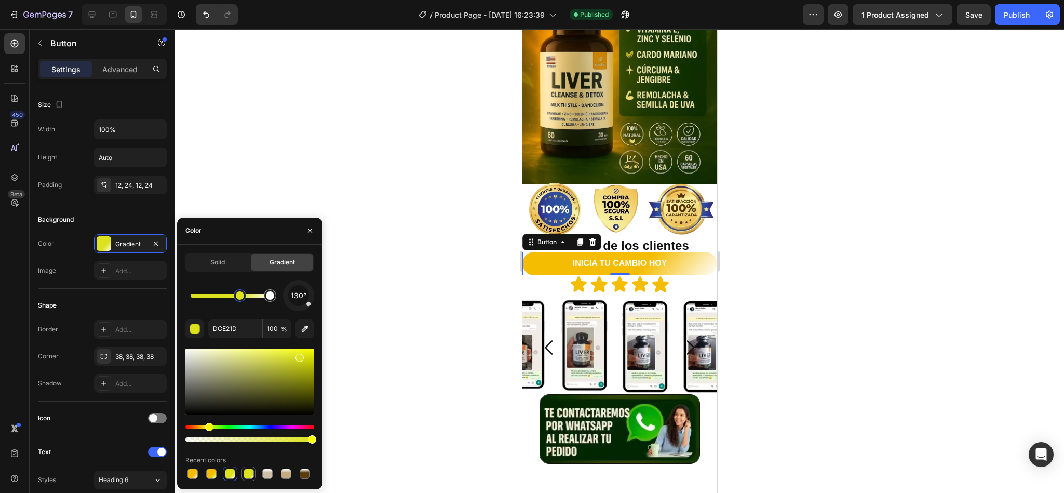
click at [251, 474] on div at bounding box center [249, 473] width 10 height 10
click at [189, 469] on div at bounding box center [192, 473] width 10 height 10
type input "F5BD02"
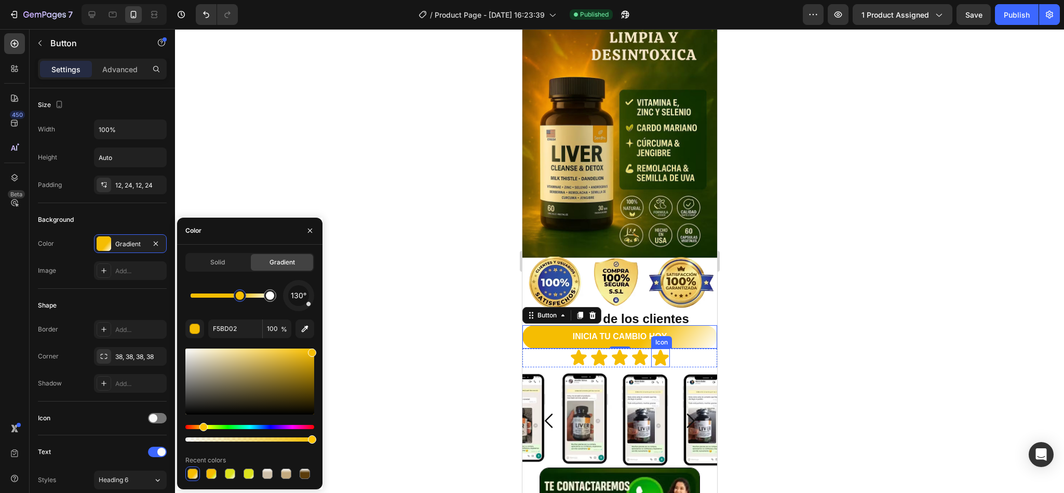
scroll to position [1365, 0]
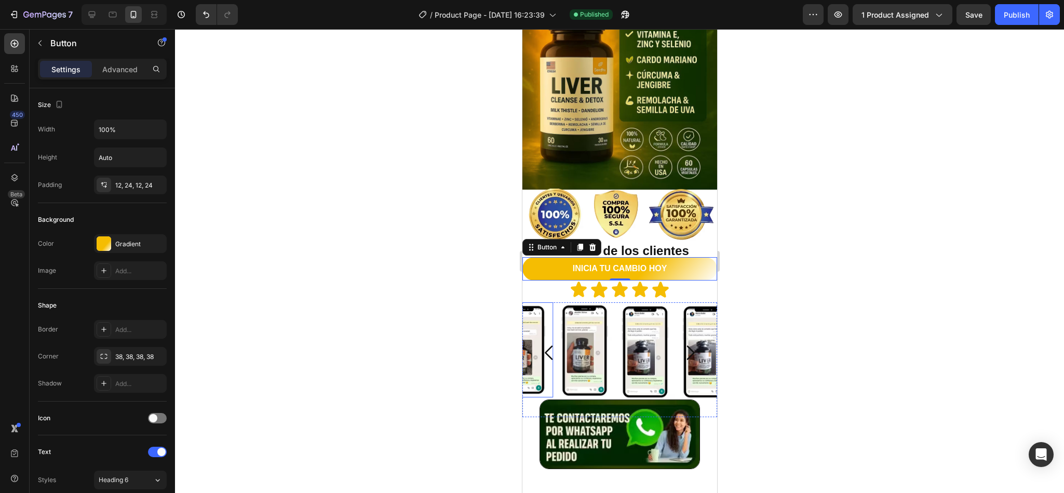
click at [410, 276] on div at bounding box center [619, 261] width 889 height 464
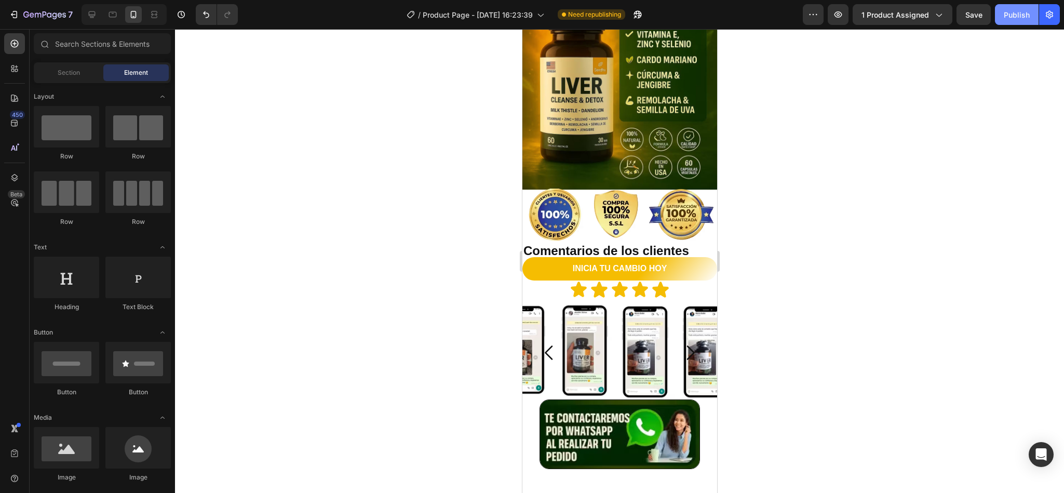
click at [999, 8] on button "Publish" at bounding box center [1017, 14] width 44 height 21
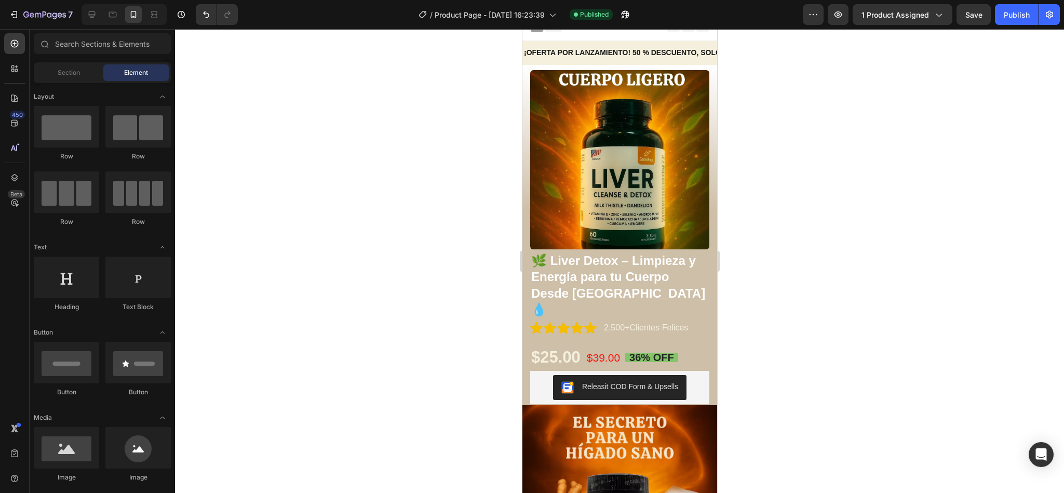
scroll to position [8, 0]
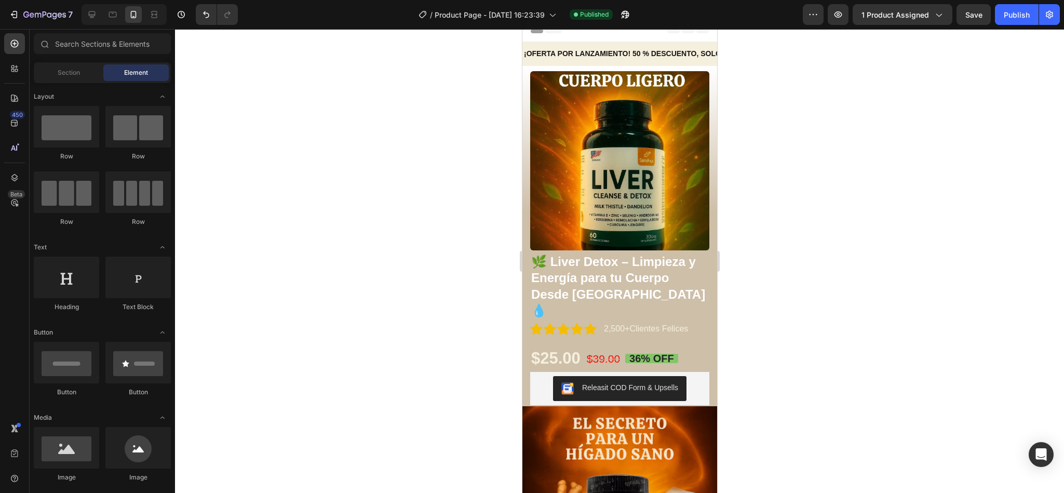
click at [594, 172] on img at bounding box center [619, 160] width 179 height 179
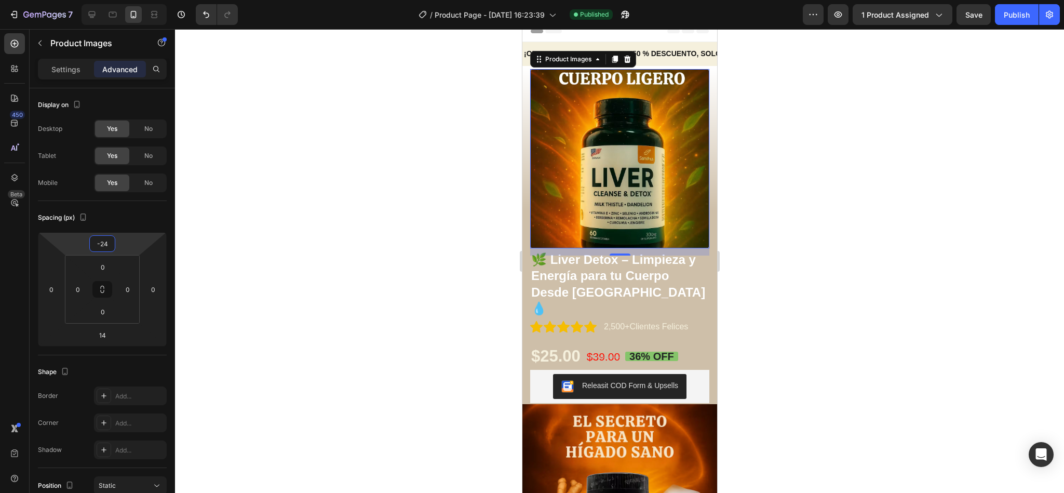
type input "-26"
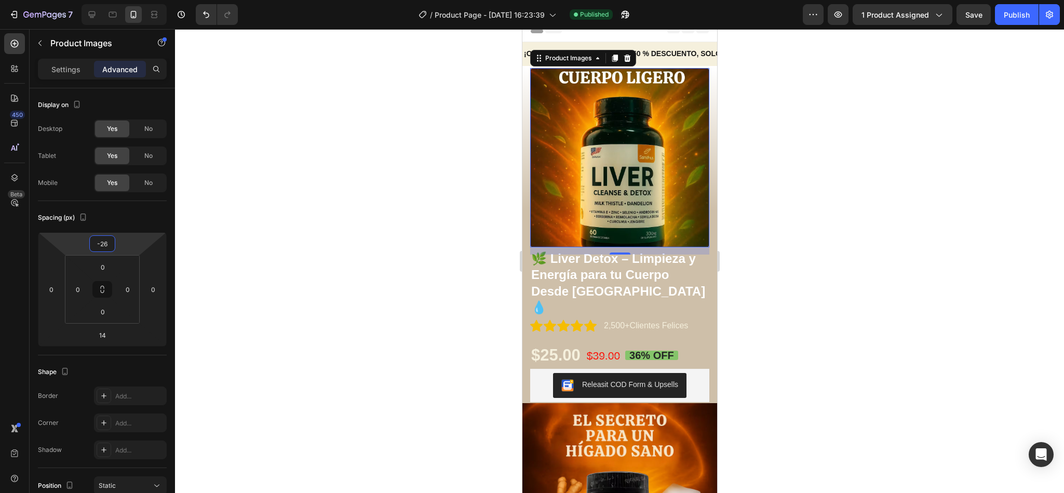
click at [130, 0] on html "7 Version history / Product Page - [DATE] 16:23:39 Published Preview 1 product …" at bounding box center [532, 0] width 1064 height 0
click at [1019, 13] on div "Publish" at bounding box center [1017, 14] width 26 height 11
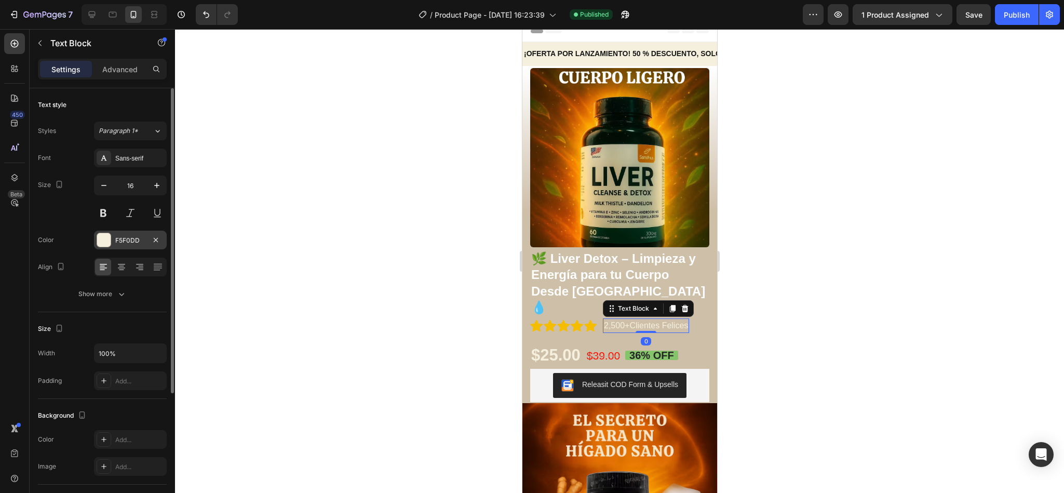
click at [118, 239] on div "F5F0DD" at bounding box center [130, 240] width 30 height 9
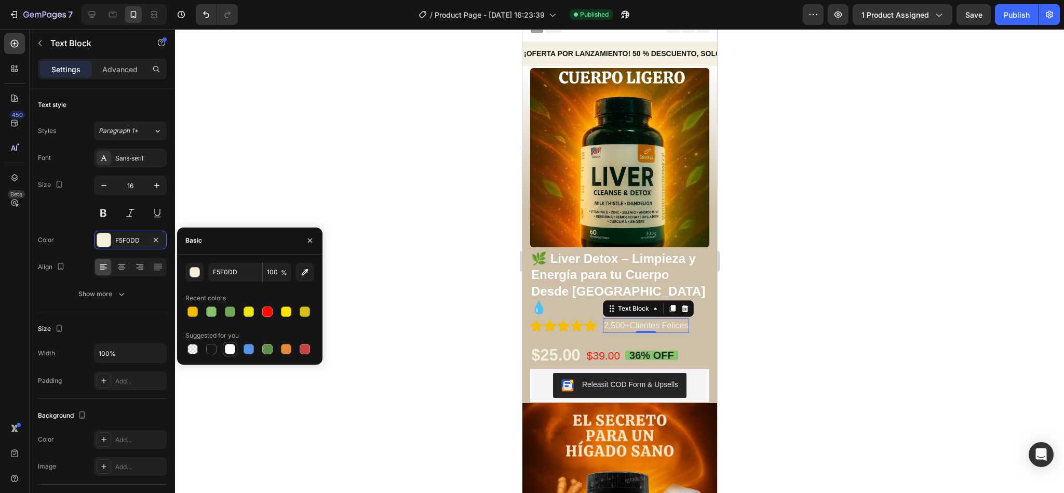
click at [229, 351] on div at bounding box center [230, 349] width 10 height 10
type input "FFFFFF"
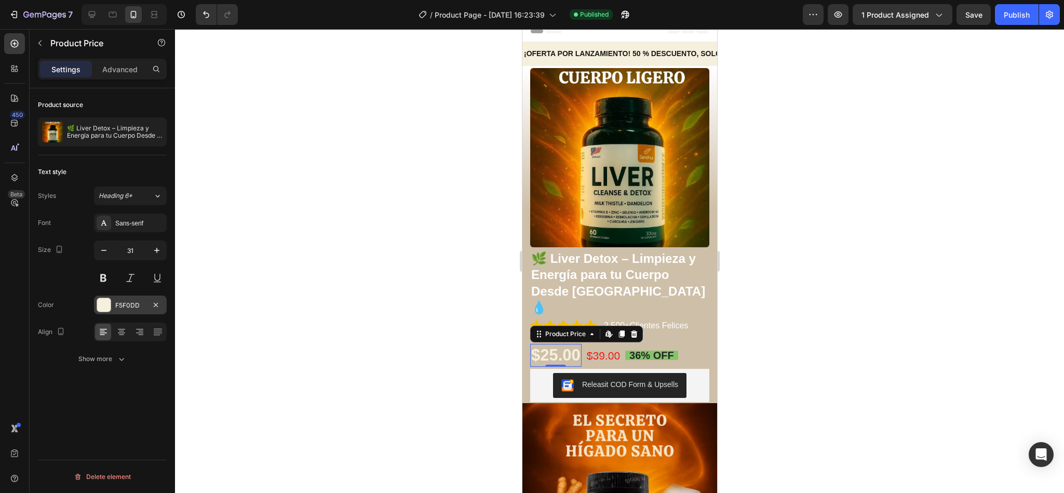
click at [111, 301] on div "F5F0DD" at bounding box center [130, 304] width 73 height 19
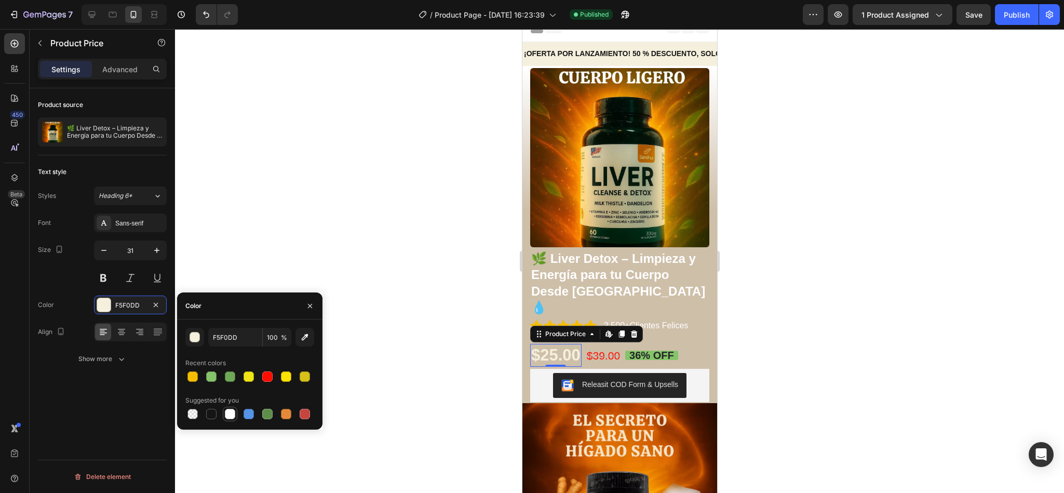
click at [232, 416] on div at bounding box center [230, 414] width 10 height 10
type input "FFFFFF"
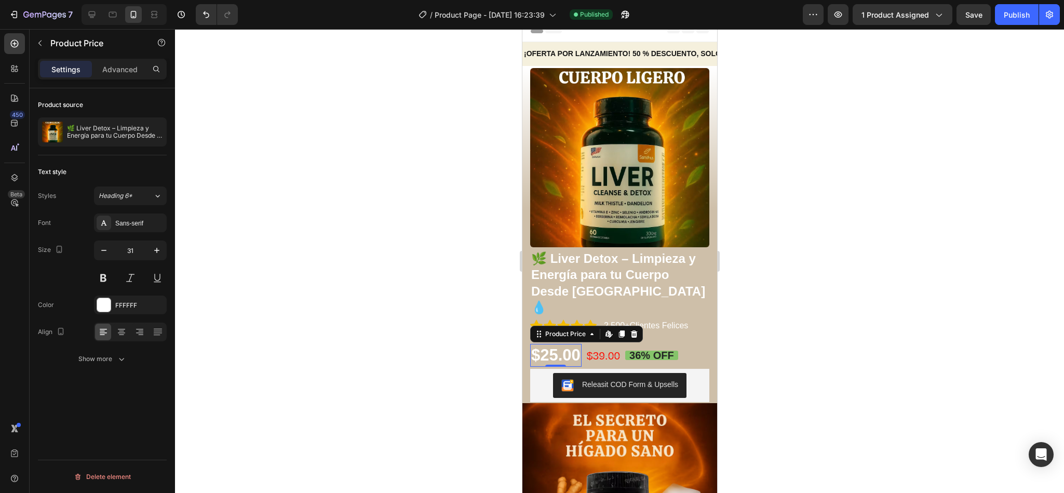
click at [438, 352] on div at bounding box center [619, 261] width 889 height 464
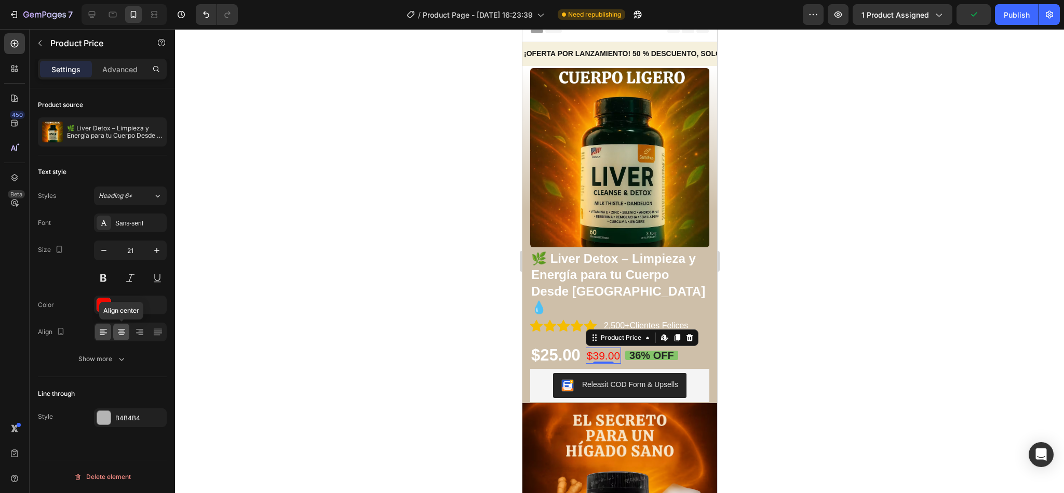
click at [128, 337] on div at bounding box center [121, 332] width 16 height 17
click at [143, 337] on icon at bounding box center [139, 332] width 10 height 10
click at [114, 305] on div "FF0C00" at bounding box center [130, 304] width 73 height 19
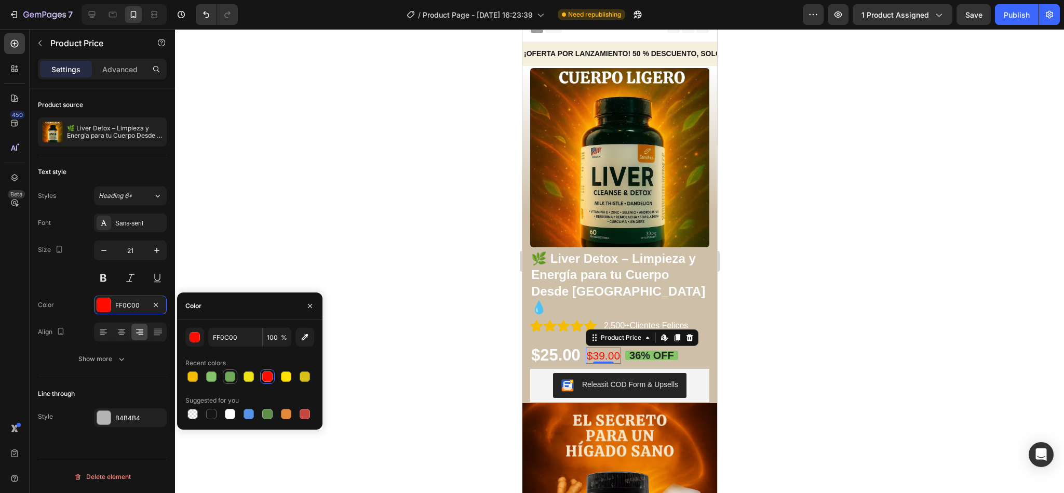
click at [231, 371] on div at bounding box center [230, 376] width 10 height 10
click at [286, 379] on div at bounding box center [286, 376] width 10 height 10
type input "FFE102"
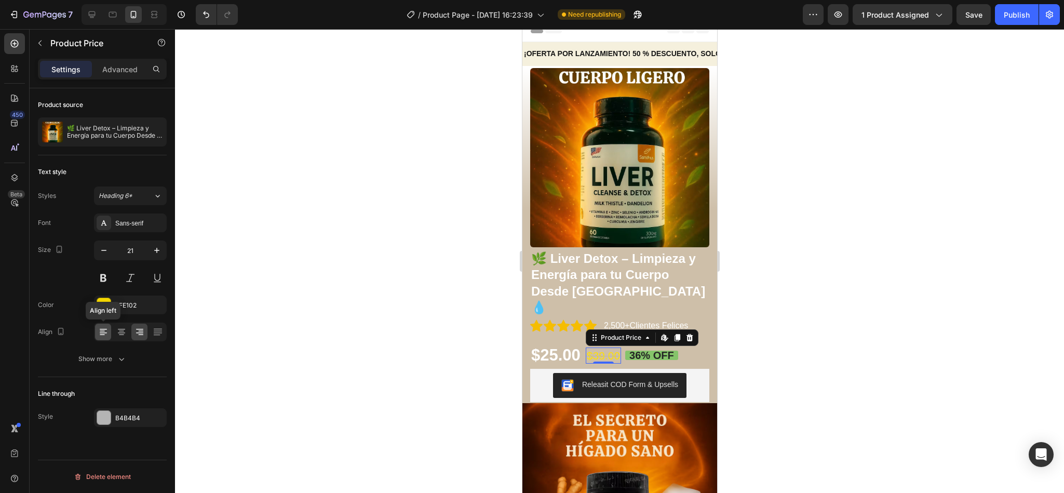
click at [106, 333] on icon at bounding box center [103, 332] width 10 height 10
click at [155, 329] on icon at bounding box center [157, 329] width 8 height 1
click at [126, 335] on icon at bounding box center [121, 332] width 10 height 10
click at [165, 257] on button "button" at bounding box center [156, 250] width 19 height 19
type input "22"
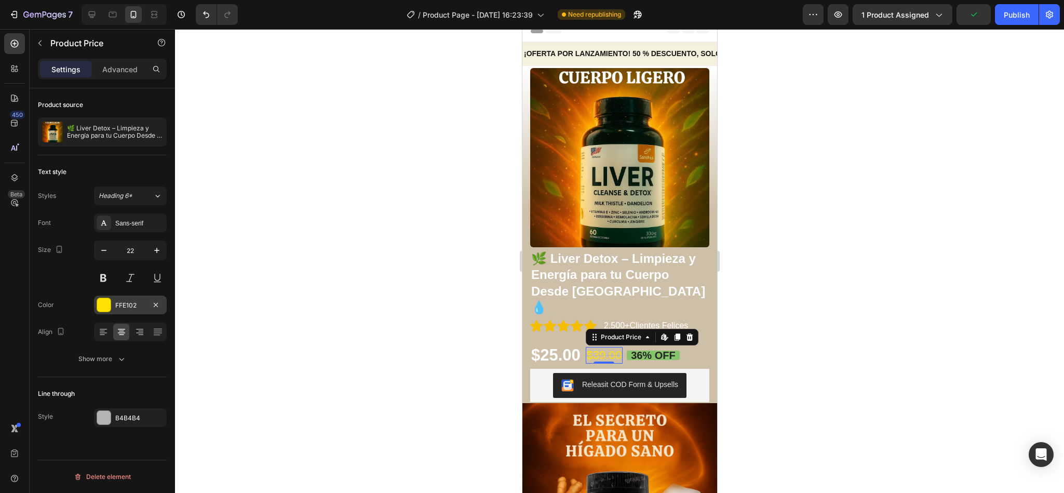
click at [124, 304] on div "FFE102" at bounding box center [130, 305] width 30 height 9
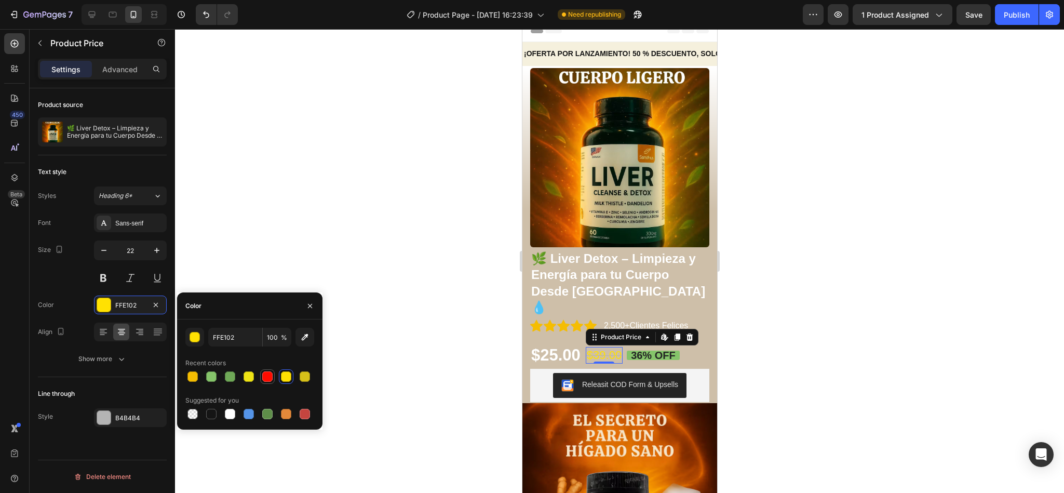
click at [271, 378] on div at bounding box center [267, 376] width 10 height 10
type input "FF0C00"
click at [277, 192] on div at bounding box center [619, 261] width 889 height 464
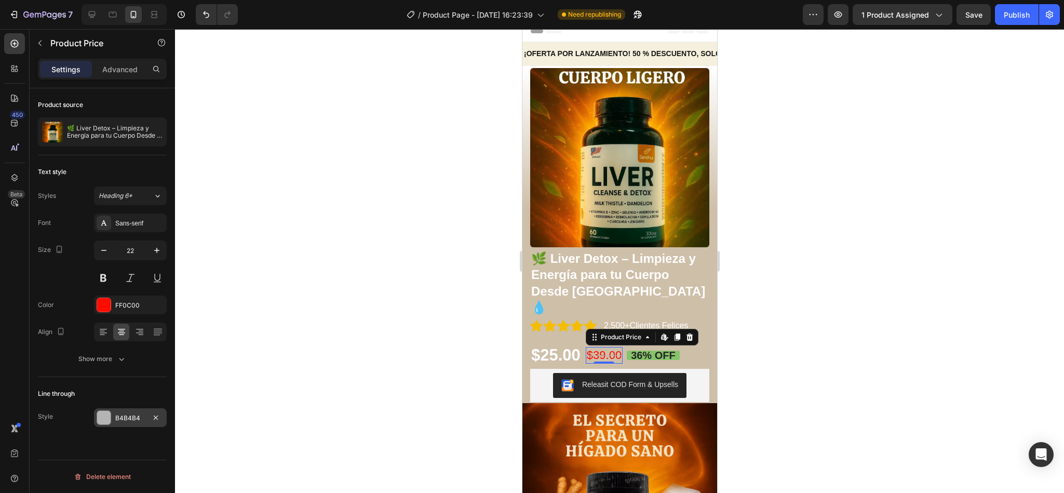
click at [130, 423] on div "B4B4B4" at bounding box center [130, 417] width 30 height 9
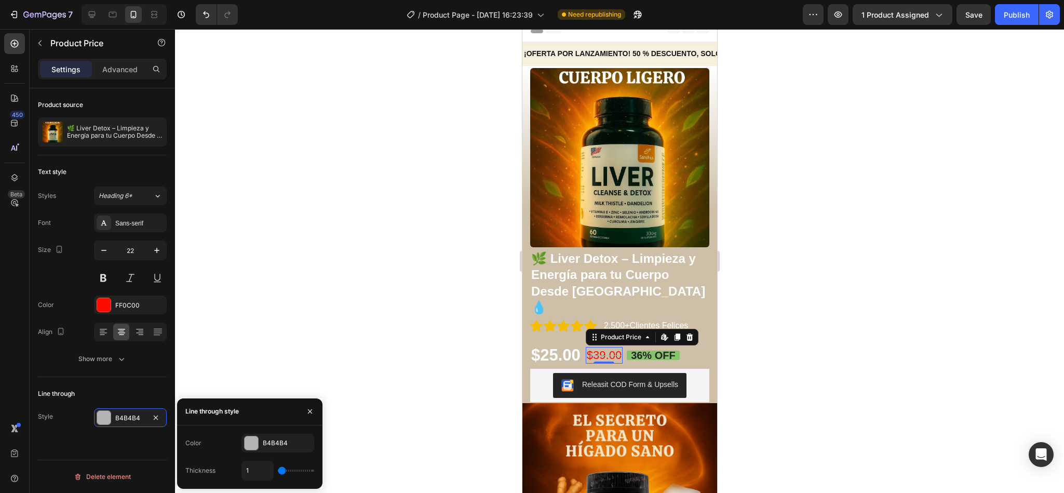
type input "2"
type input "3"
type input "4"
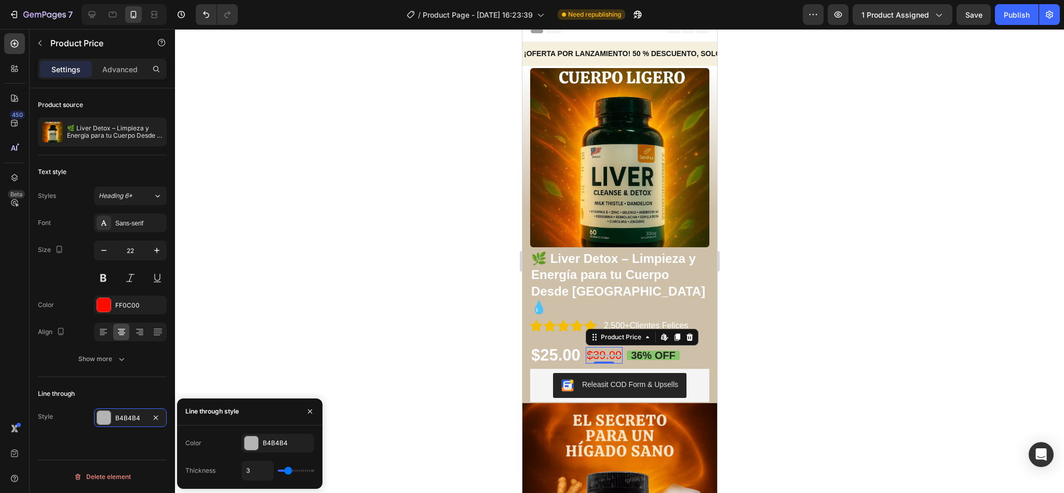
type input "4"
type input "5"
type input "6"
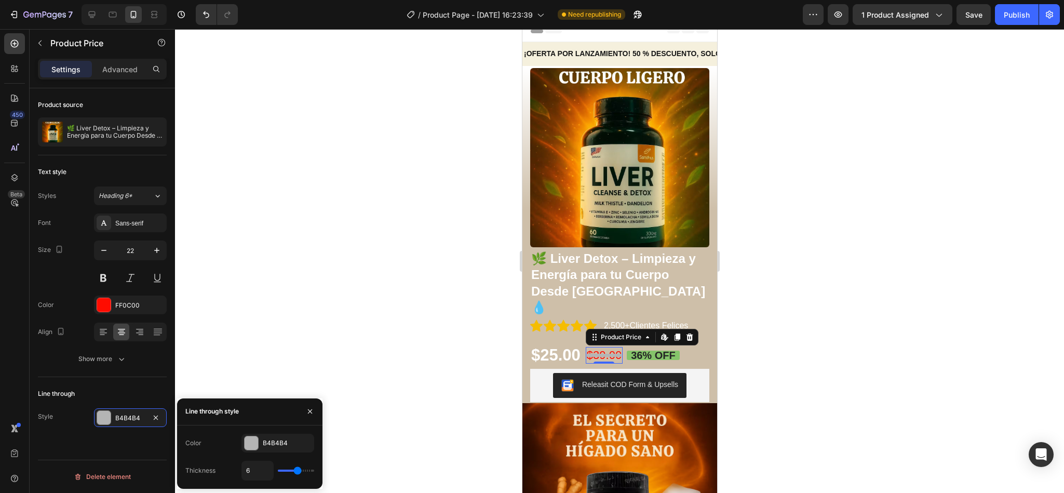
type input "7"
type input "8"
drag, startPoint x: 281, startPoint y: 470, endPoint x: 303, endPoint y: 470, distance: 21.8
type input "8"
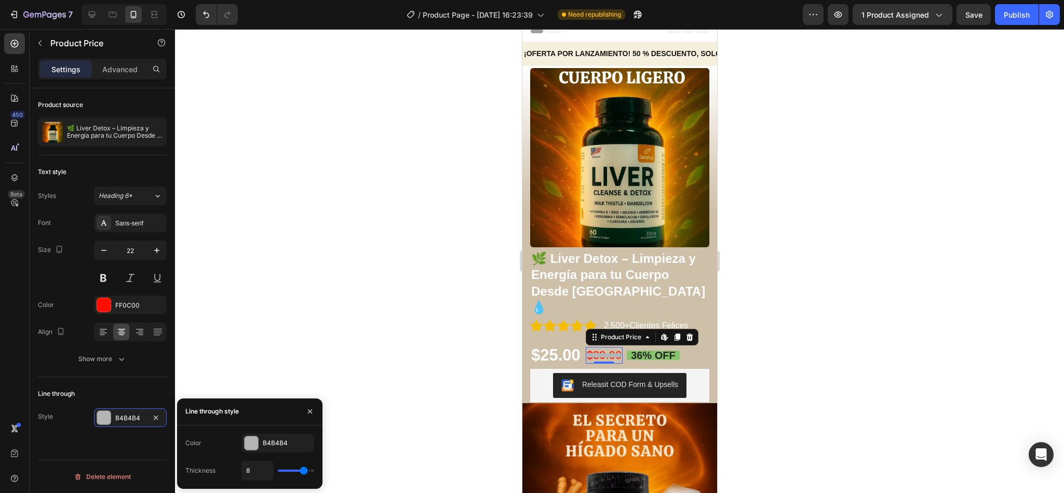
click at [303, 470] on input "range" at bounding box center [296, 470] width 36 height 2
click at [276, 442] on div "B4B4B4" at bounding box center [278, 442] width 30 height 9
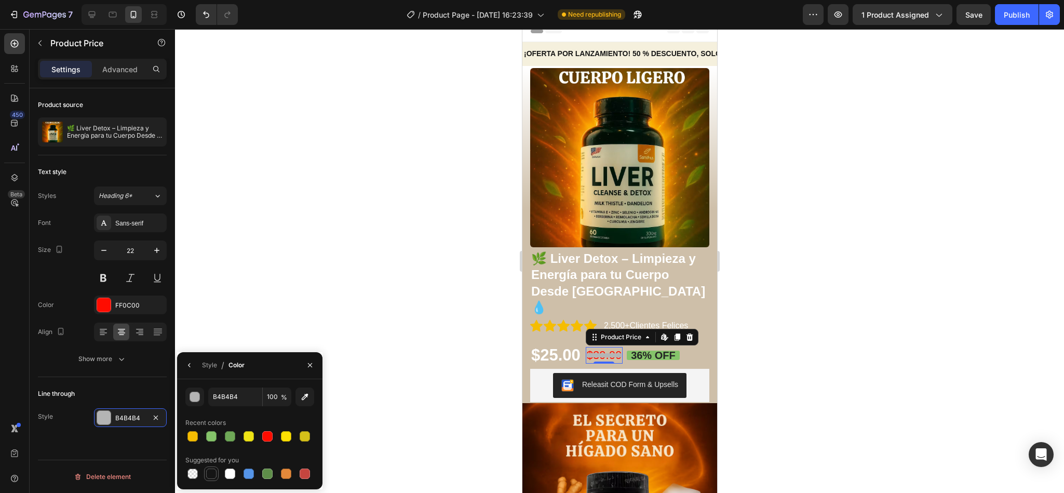
click at [209, 472] on div at bounding box center [211, 473] width 10 height 10
type input "151515"
click at [136, 415] on div "151515" at bounding box center [130, 417] width 30 height 9
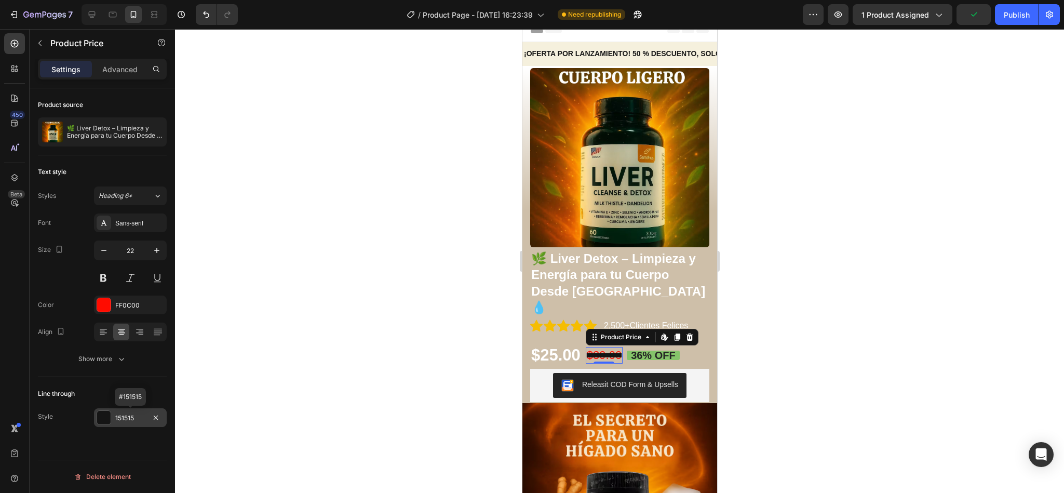
click at [127, 420] on div "151515" at bounding box center [130, 417] width 30 height 9
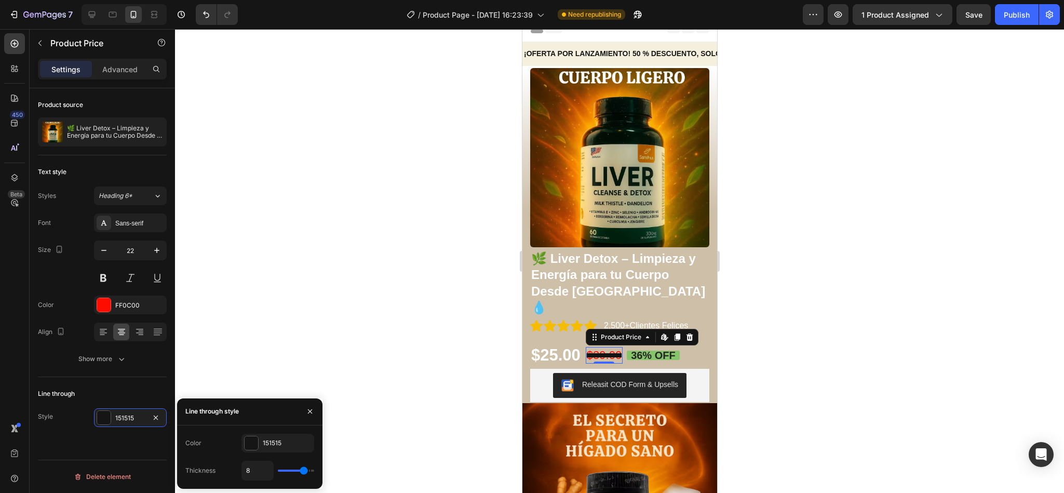
type input "7"
type input "6"
type input "5"
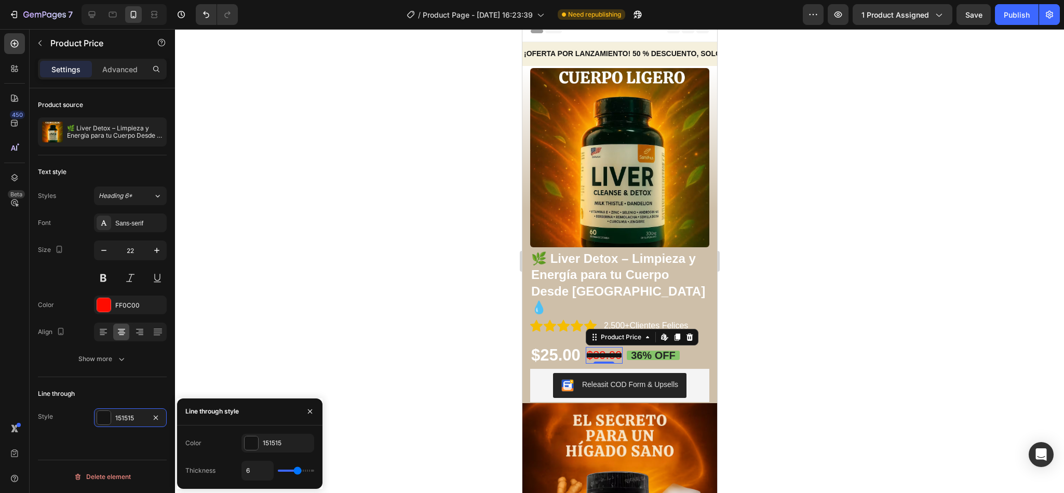
type input "5"
type input "4"
type input "3"
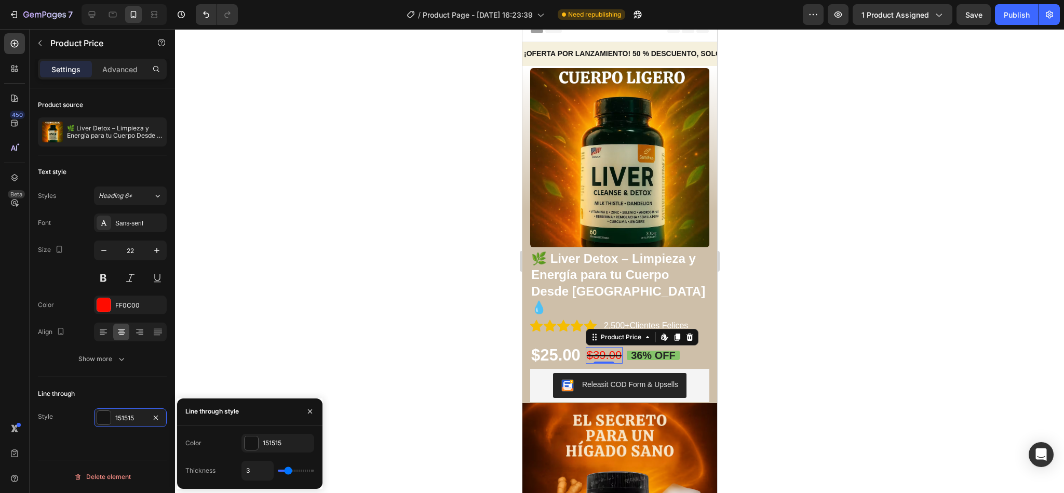
type input "2"
type input "1"
type input "2"
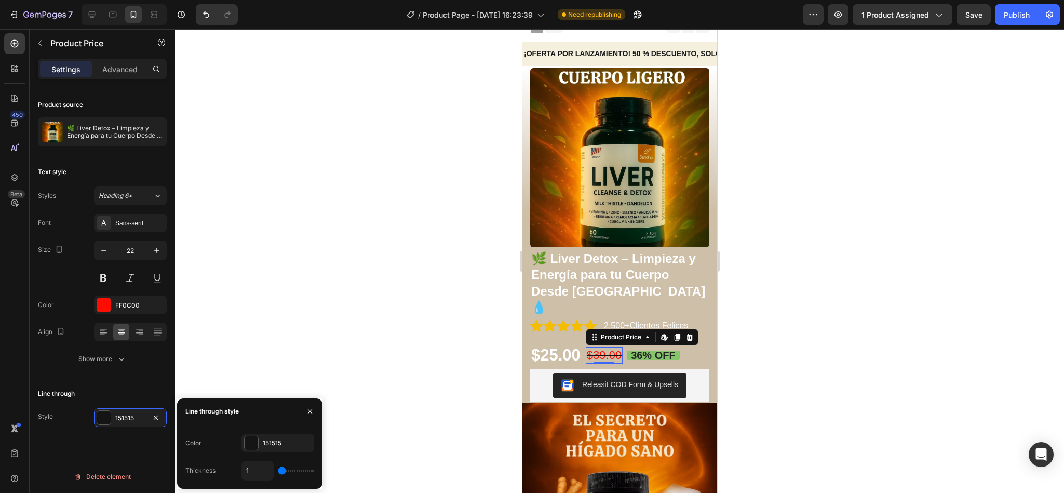
type input "2"
type input "3"
drag, startPoint x: 301, startPoint y: 469, endPoint x: 289, endPoint y: 471, distance: 12.1
type input "3"
click at [289, 471] on input "range" at bounding box center [296, 470] width 36 height 2
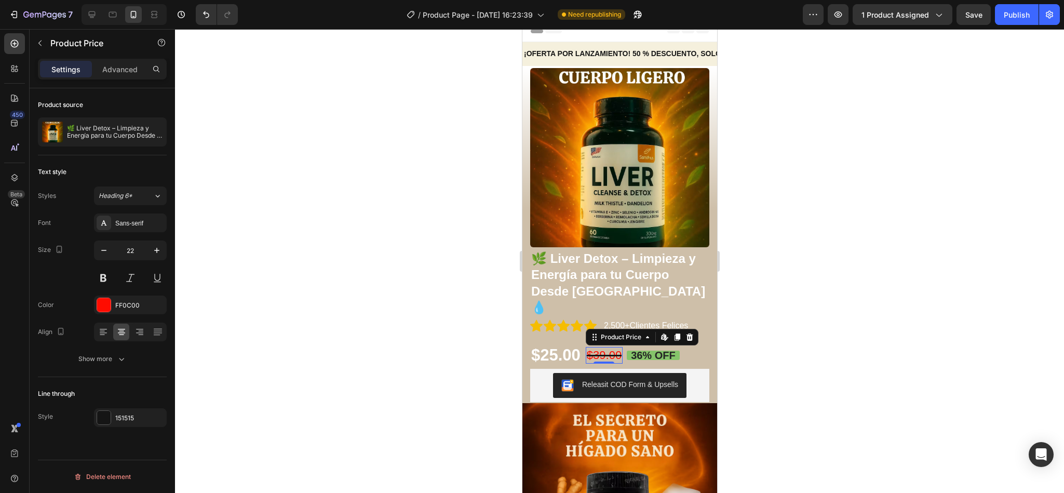
click at [427, 397] on div at bounding box center [619, 261] width 889 height 464
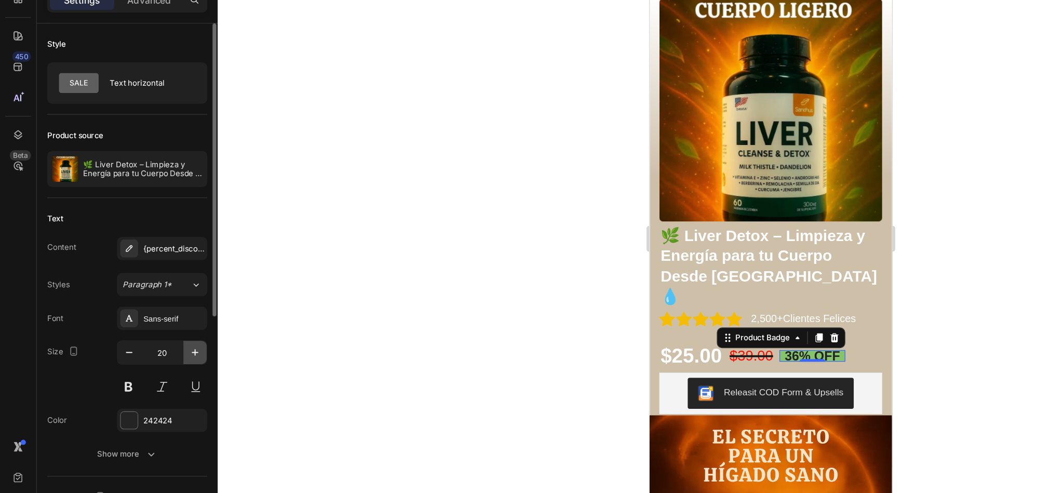
click at [153, 356] on icon "button" at bounding box center [157, 352] width 10 height 10
type input "21"
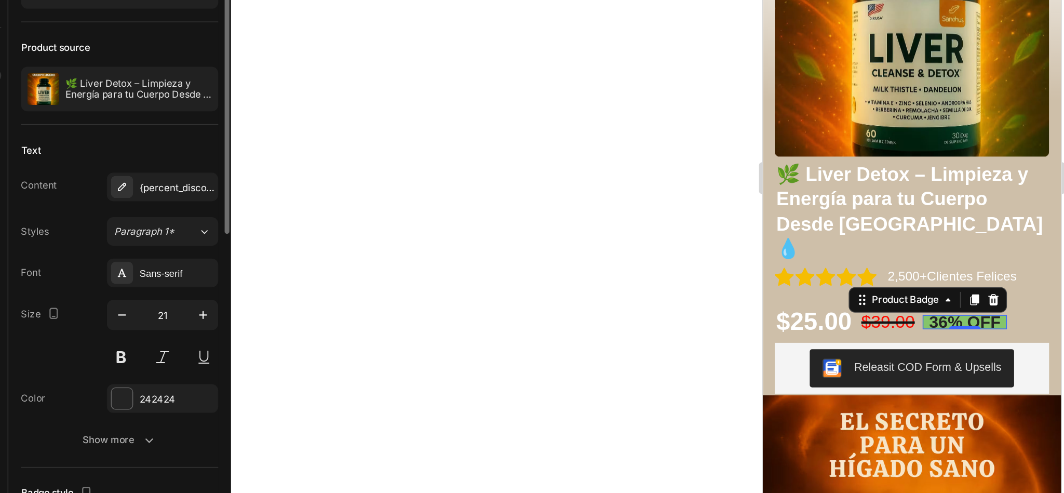
scroll to position [0, 0]
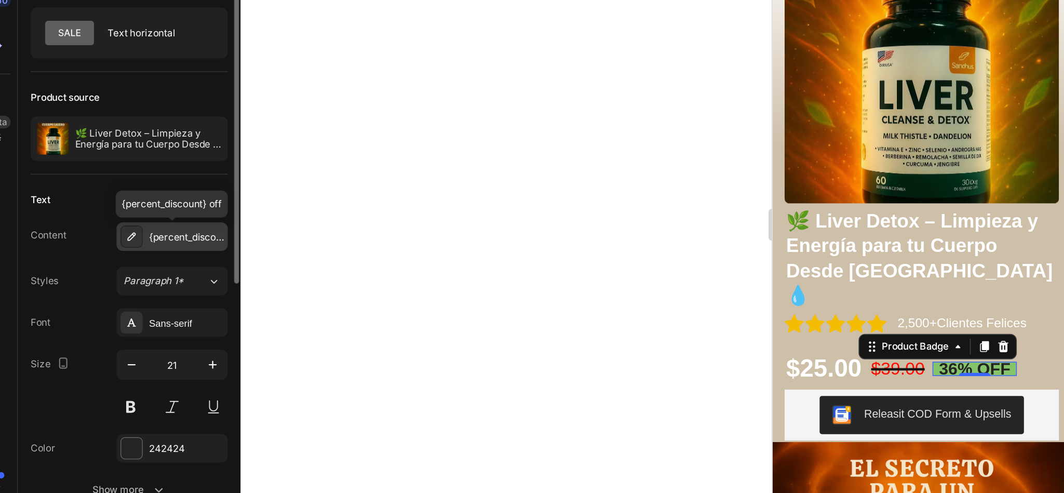
click at [103, 273] on icon at bounding box center [104, 269] width 8 height 8
click at [129, 236] on div "Text Content {percent_discount} off Styles Paragraph 1* Font Sans-serif Size 21…" at bounding box center [102, 340] width 129 height 224
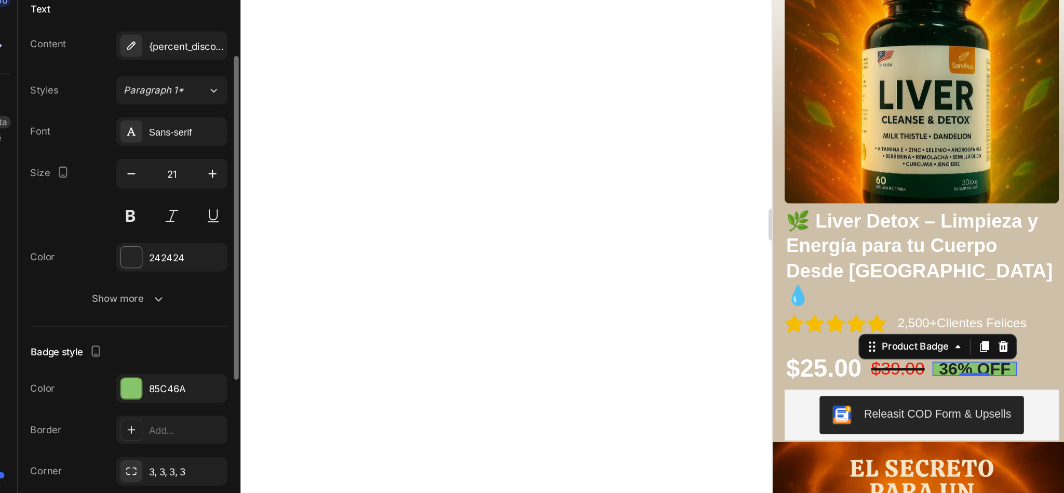
scroll to position [126, 0]
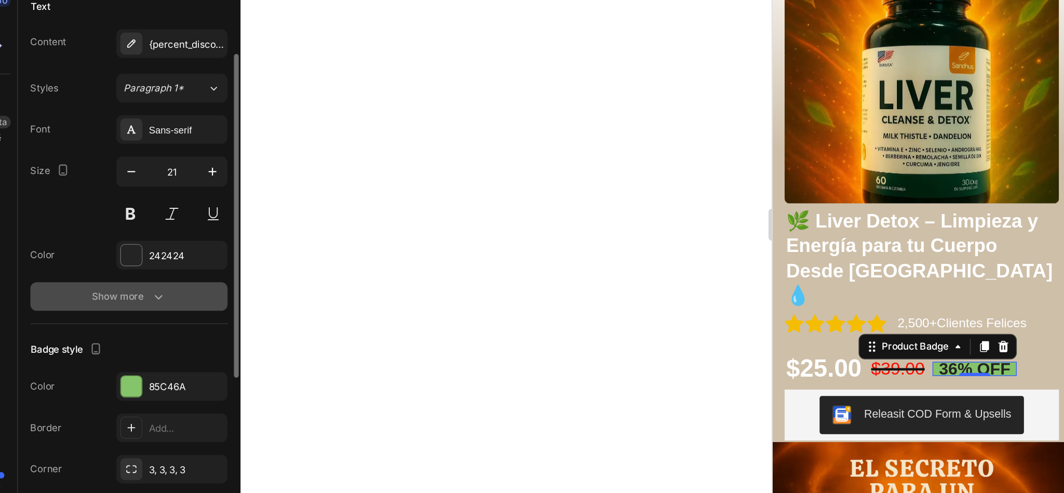
click at [130, 309] on button "Show more" at bounding box center [102, 308] width 129 height 19
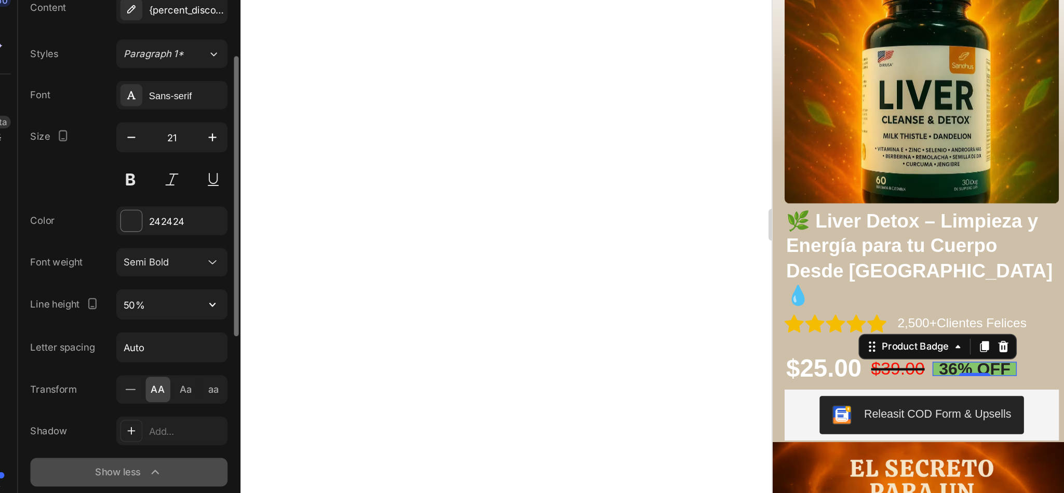
scroll to position [153, 0]
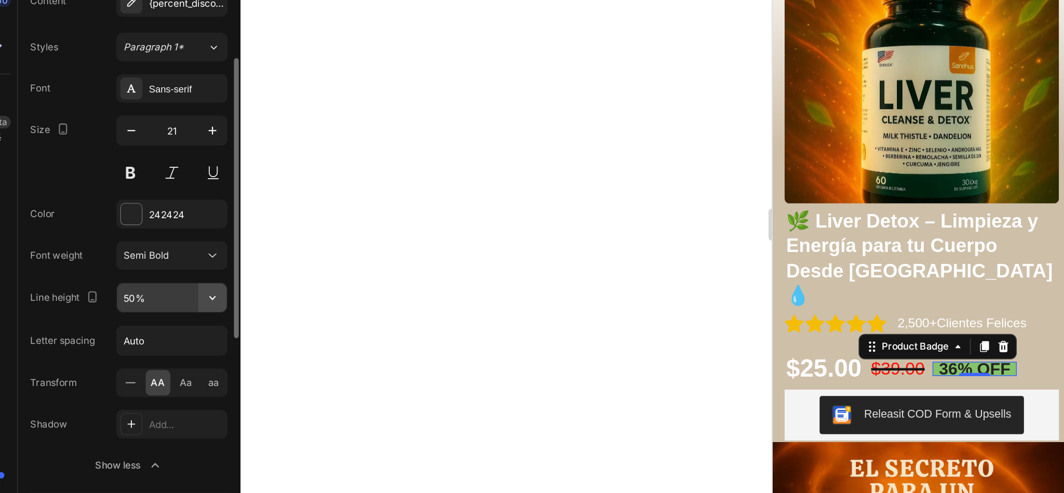
click at [155, 313] on icon "button" at bounding box center [157, 309] width 10 height 10
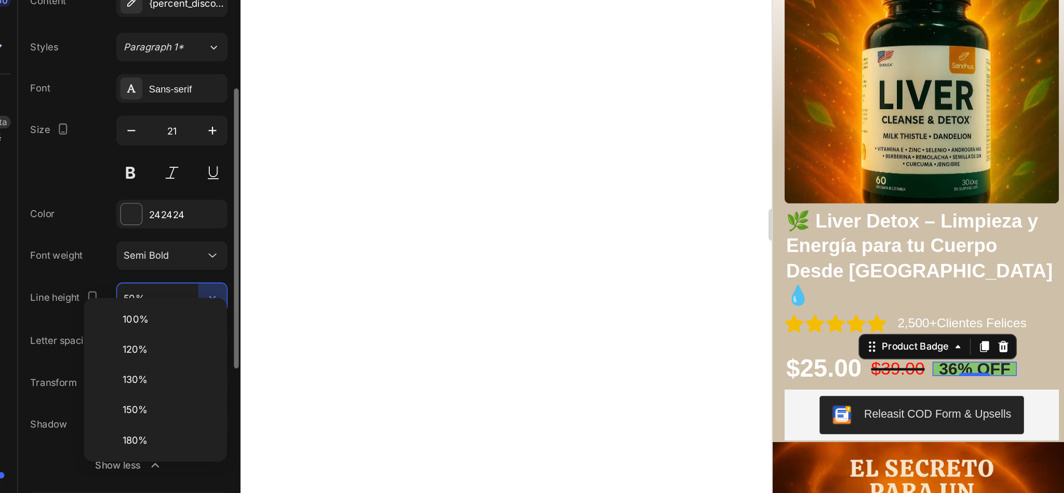
scroll to position [167, 0]
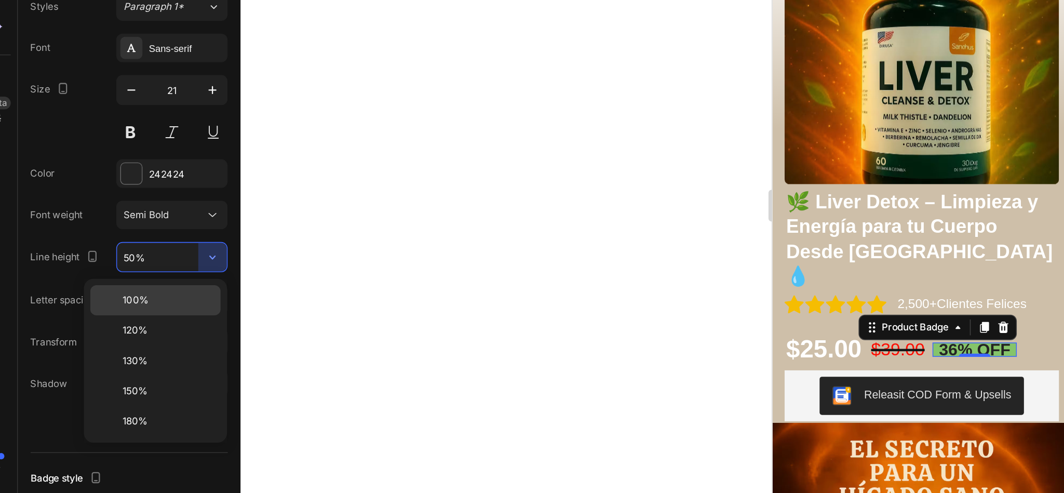
click at [151, 325] on p "100%" at bounding box center [127, 322] width 59 height 9
type input "100%"
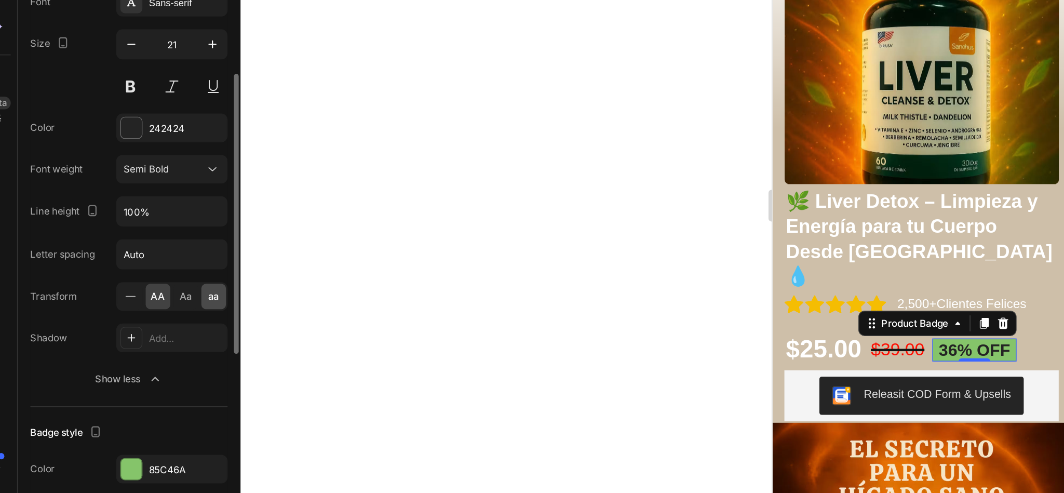
scroll to position [199, 0]
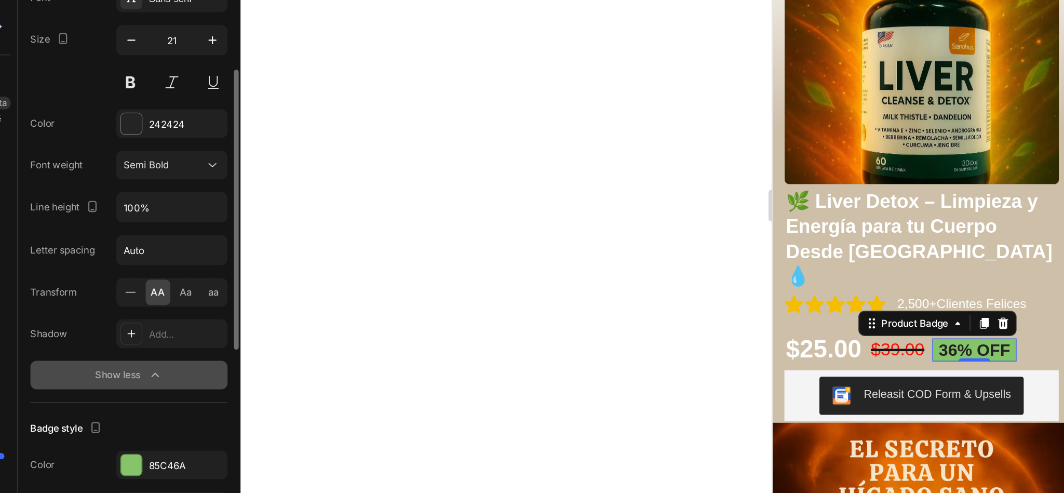
click at [130, 377] on button "Show less" at bounding box center [102, 371] width 129 height 19
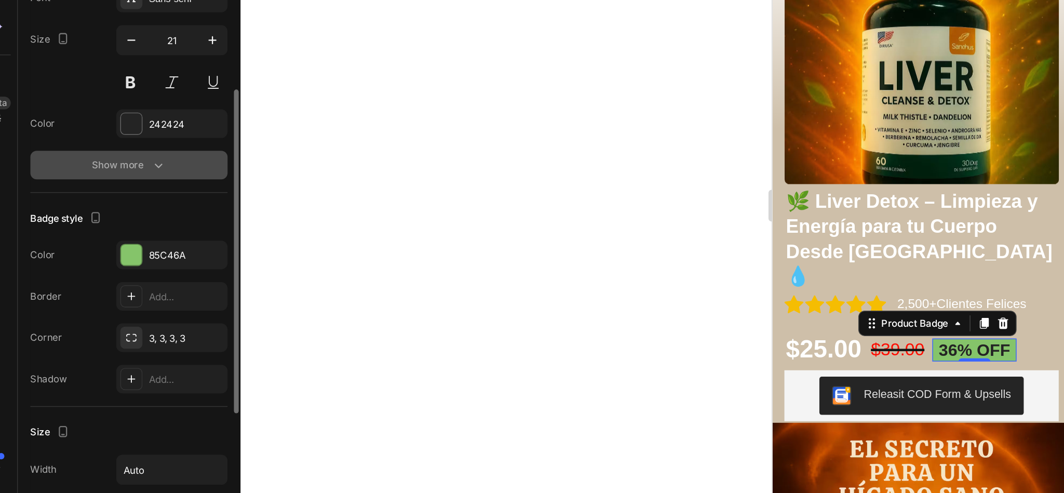
click at [134, 238] on button "Show more" at bounding box center [102, 234] width 129 height 19
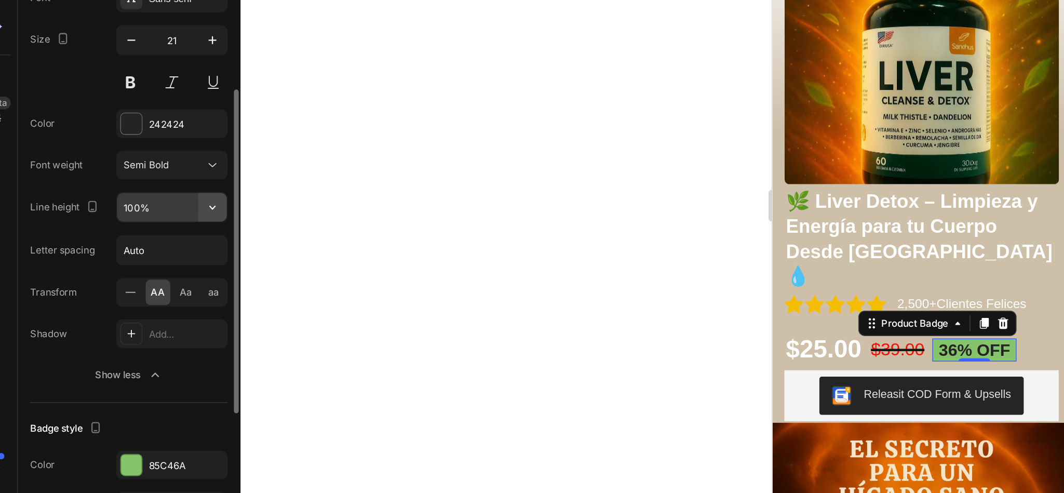
click at [153, 264] on icon "button" at bounding box center [157, 262] width 10 height 10
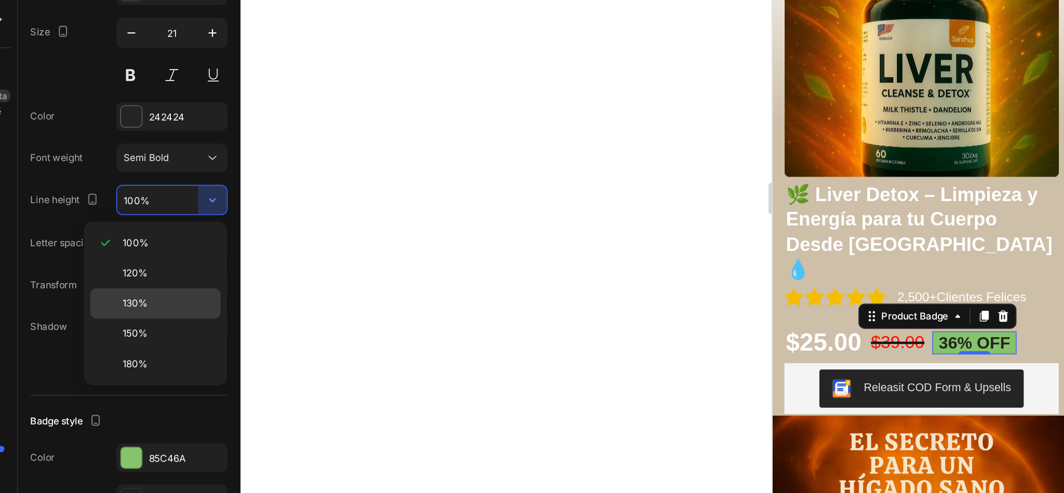
click at [144, 340] on div "130%" at bounding box center [119, 350] width 85 height 20
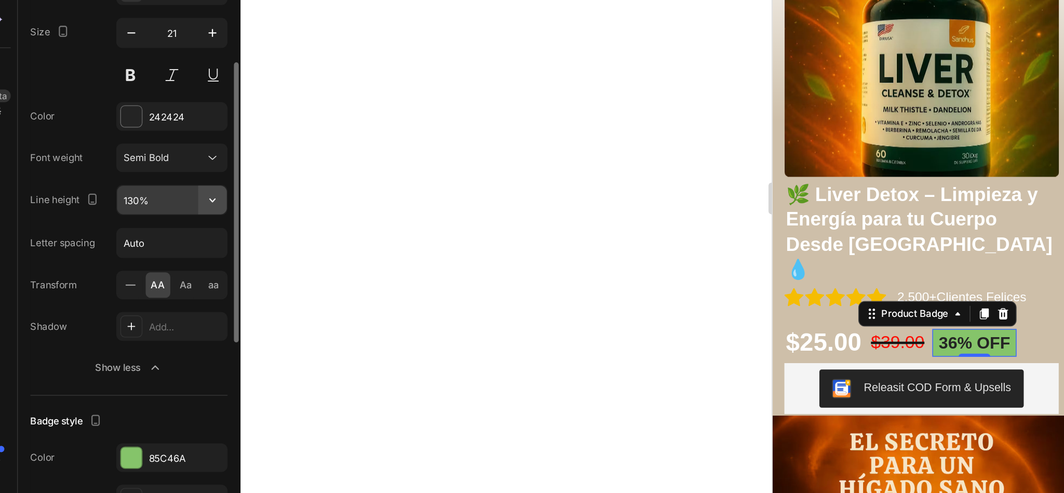
click at [153, 267] on icon "button" at bounding box center [157, 262] width 10 height 10
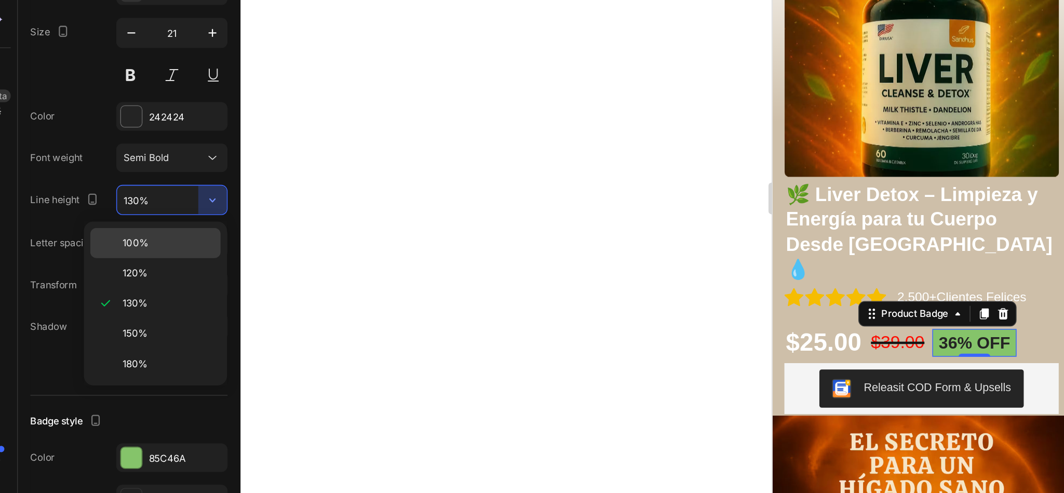
click at [150, 300] on div "100%" at bounding box center [119, 310] width 85 height 20
type input "100%"
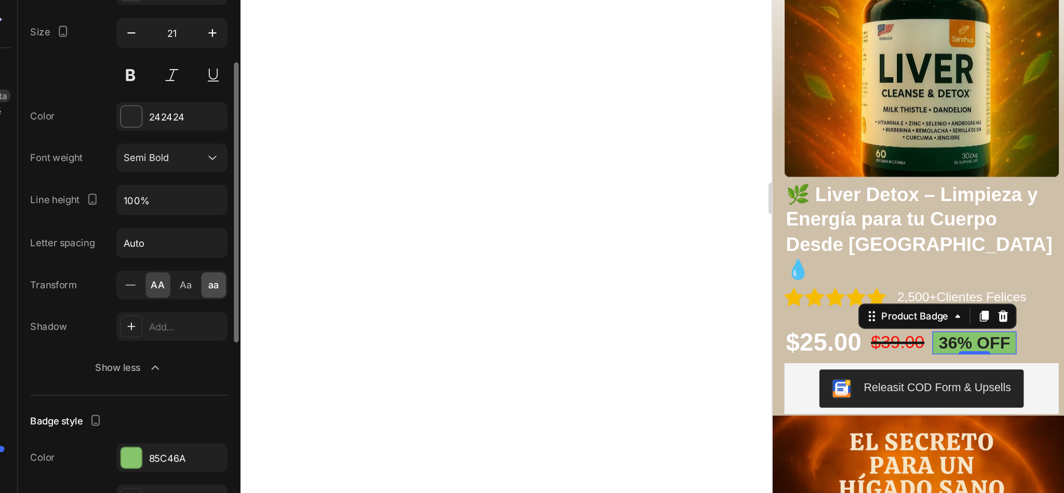
click at [156, 320] on span "aa" at bounding box center [157, 317] width 7 height 9
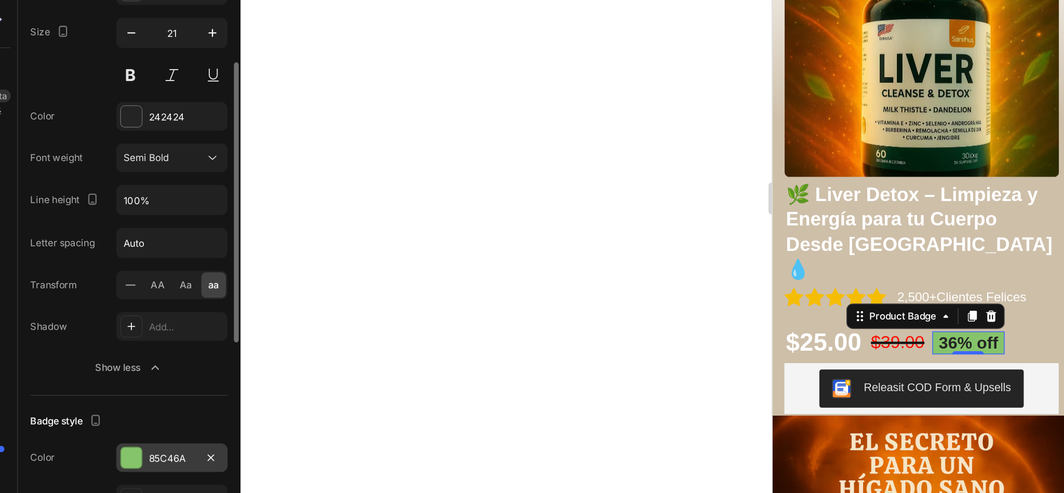
click at [140, 429] on div "85C46A" at bounding box center [130, 430] width 30 height 9
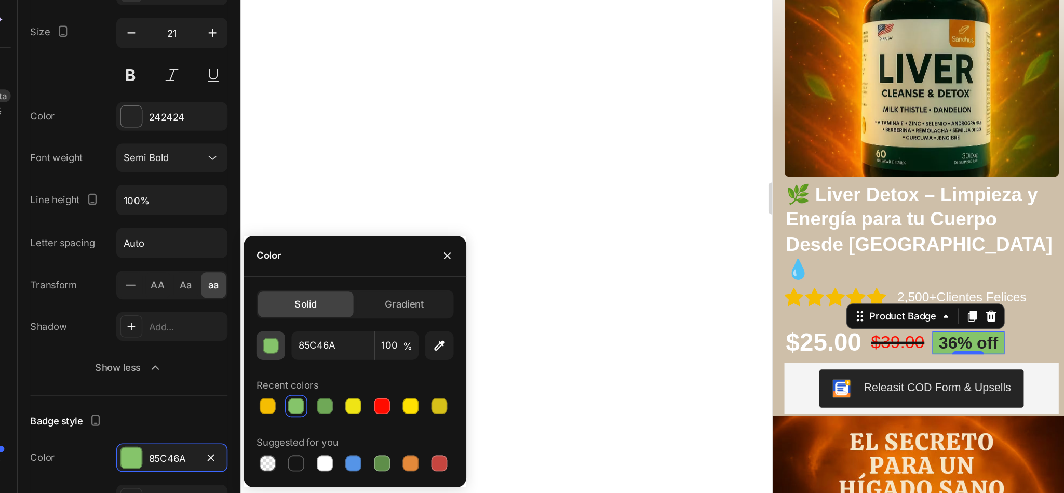
click at [202, 357] on button "button" at bounding box center [194, 357] width 19 height 19
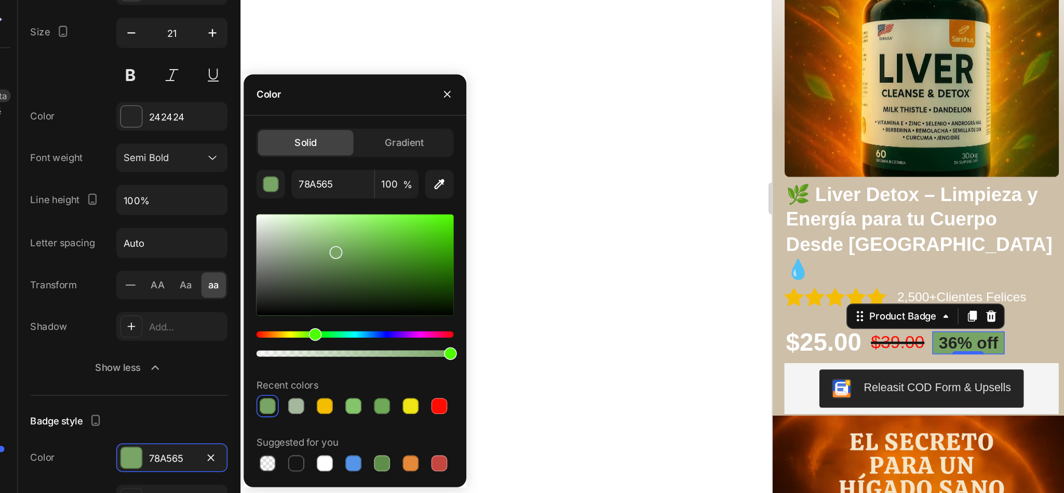
drag, startPoint x: 249, startPoint y: 289, endPoint x: 236, endPoint y: 294, distance: 14.0
click at [236, 294] on div at bounding box center [237, 296] width 8 height 8
type input "95C97E"
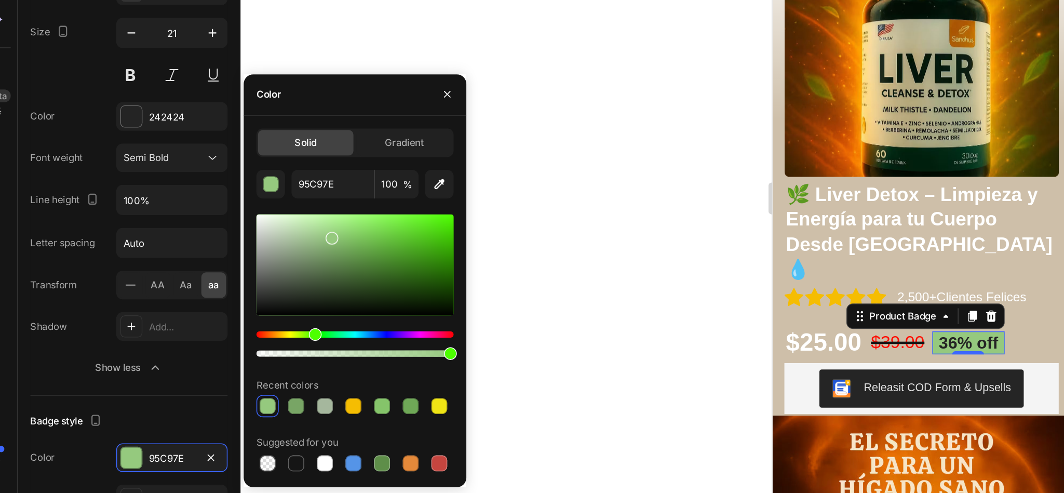
drag, startPoint x: 236, startPoint y: 294, endPoint x: 234, endPoint y: 285, distance: 9.7
click at [234, 285] on div at bounding box center [235, 287] width 8 height 8
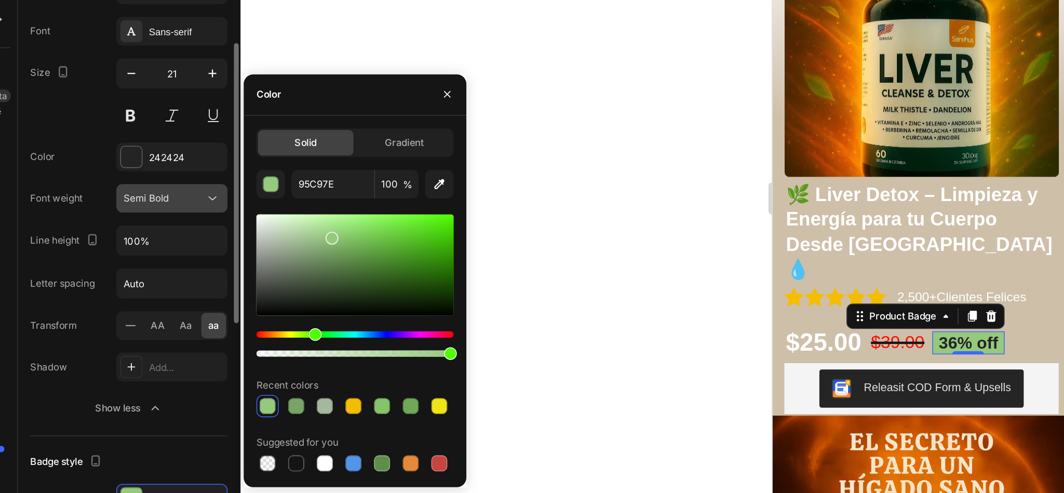
scroll to position [172, 0]
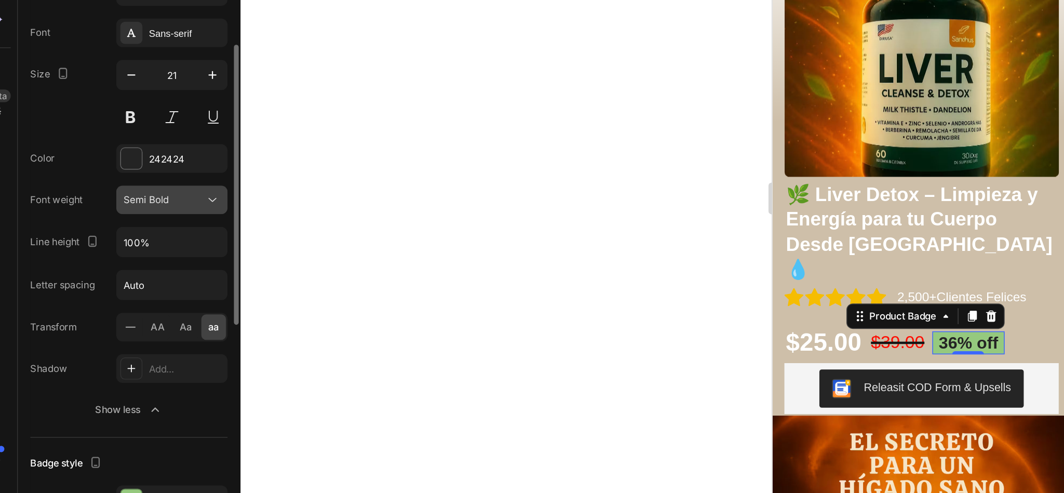
click at [149, 260] on div "Semi Bold" at bounding box center [125, 262] width 53 height 9
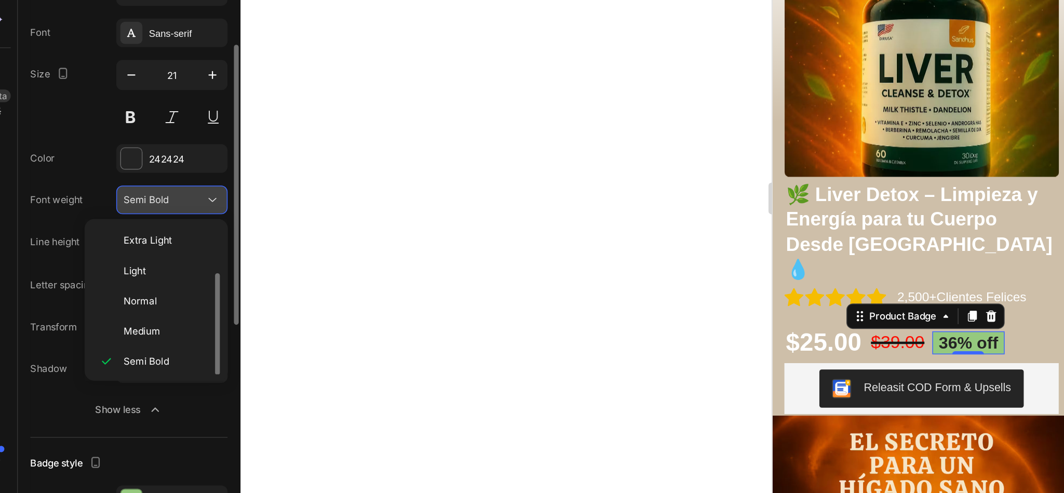
scroll to position [19, 0]
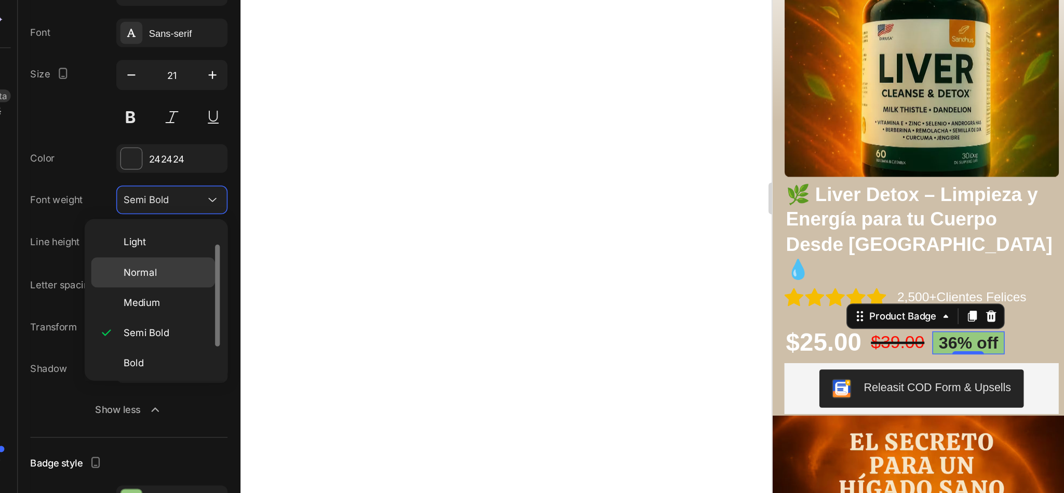
click at [143, 319] on div "Normal" at bounding box center [117, 329] width 81 height 20
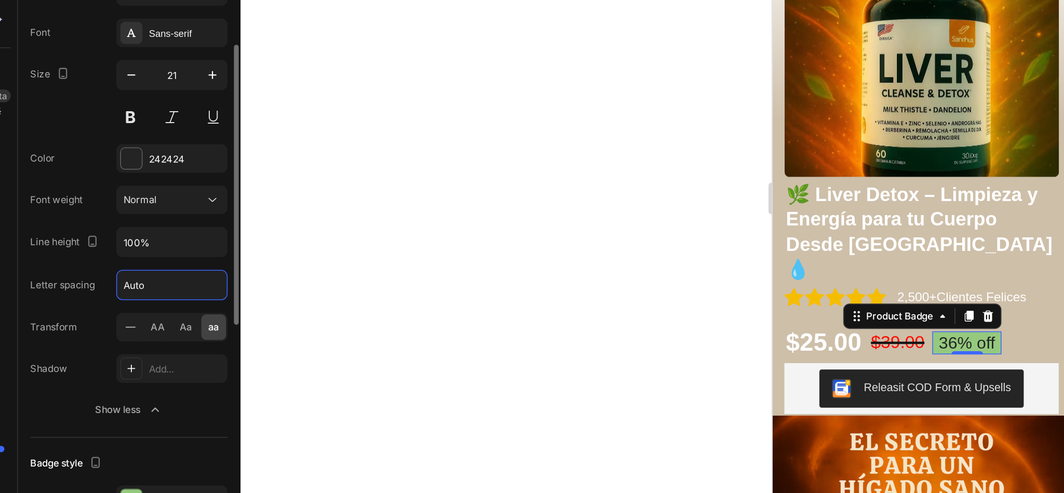
click at [150, 319] on input "Auto" at bounding box center [131, 317] width 72 height 19
click at [144, 354] on div "Aa" at bounding box center [139, 345] width 16 height 17
click at [152, 352] on div "aa" at bounding box center [158, 345] width 16 height 17
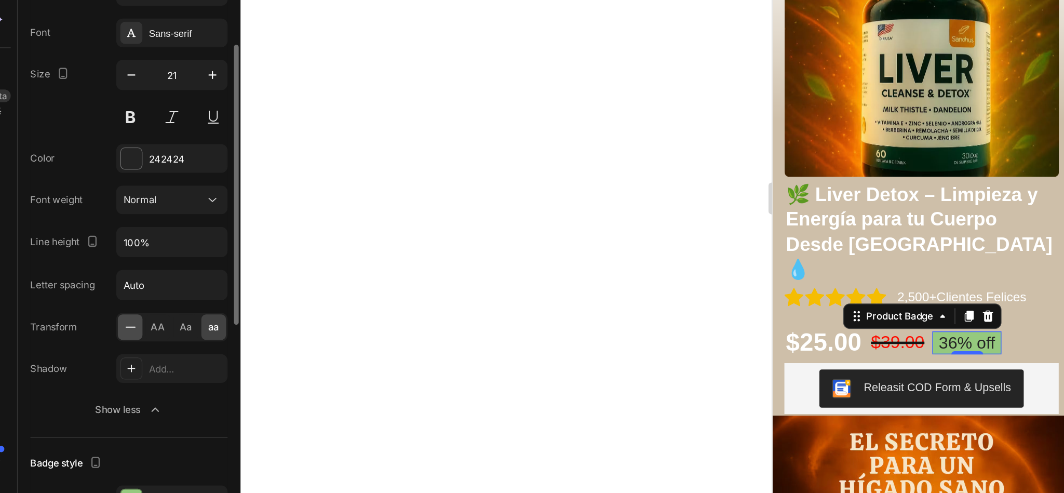
click at [109, 349] on div at bounding box center [103, 345] width 16 height 17
click at [105, 350] on icon at bounding box center [103, 345] width 10 height 10
click at [306, 341] on div at bounding box center [619, 261] width 889 height 464
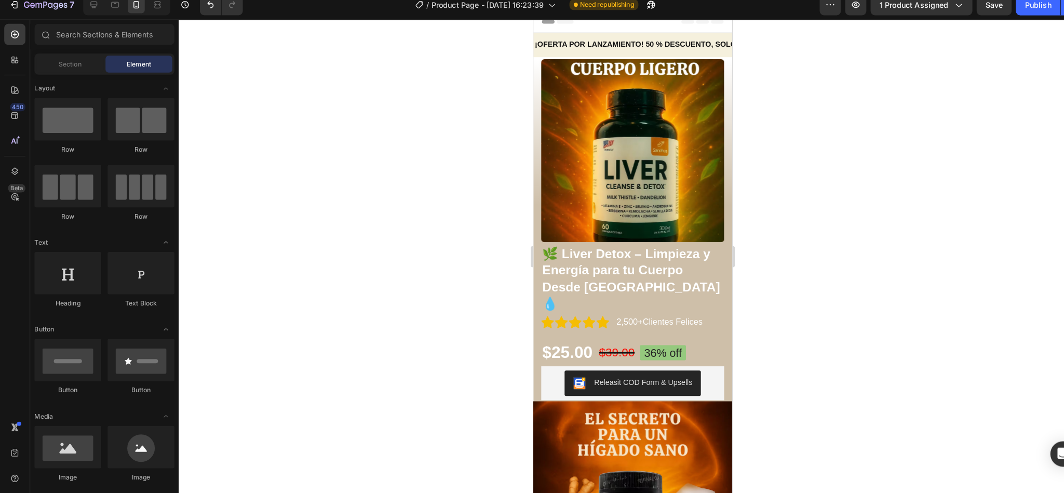
scroll to position [0, 0]
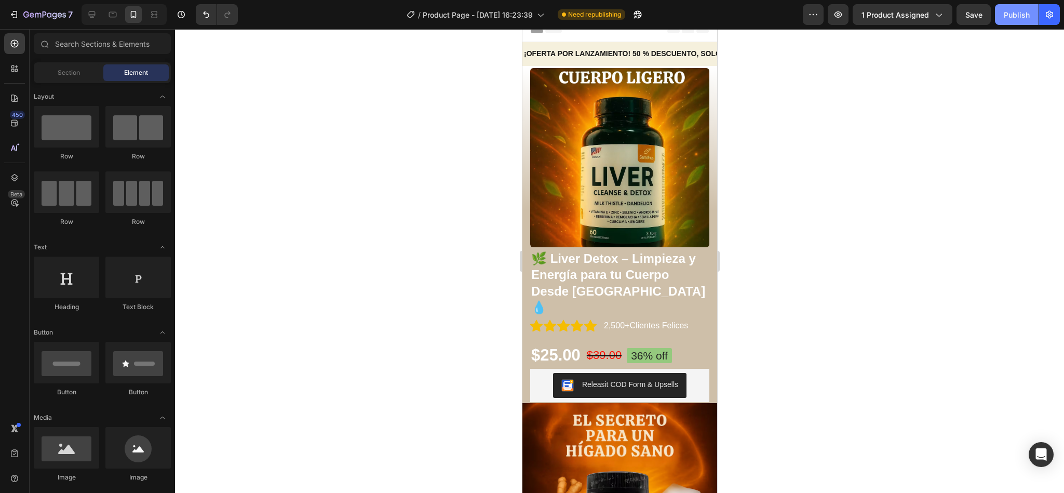
click at [1008, 15] on div "Publish" at bounding box center [1017, 14] width 26 height 11
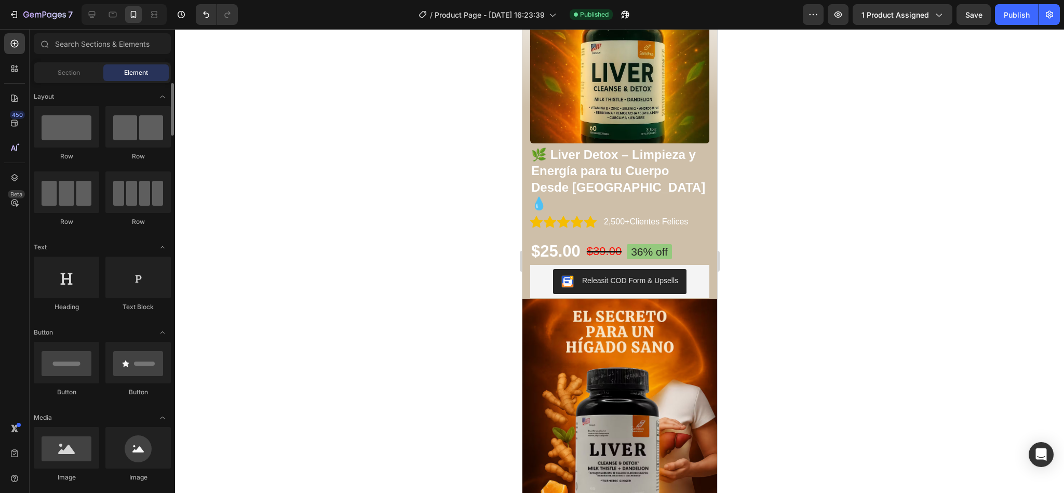
scroll to position [1, 0]
drag, startPoint x: 588, startPoint y: 478, endPoint x: 577, endPoint y: 260, distance: 218.3
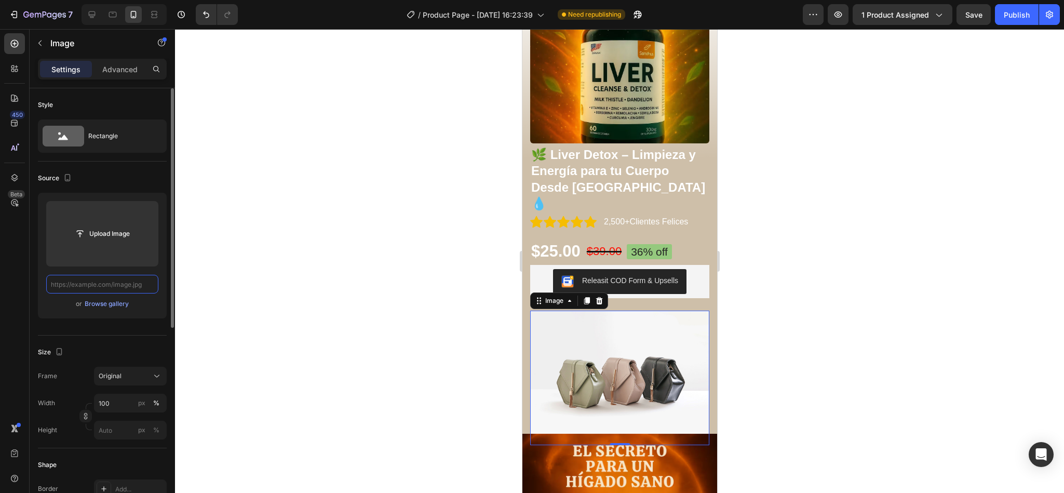
scroll to position [0, 0]
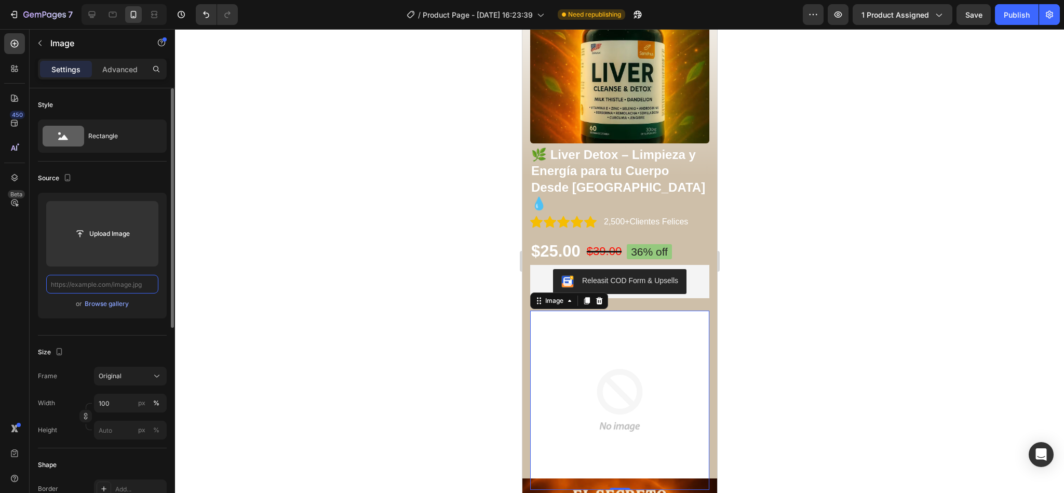
paste input "[URL][DOMAIN_NAME][DATE]"
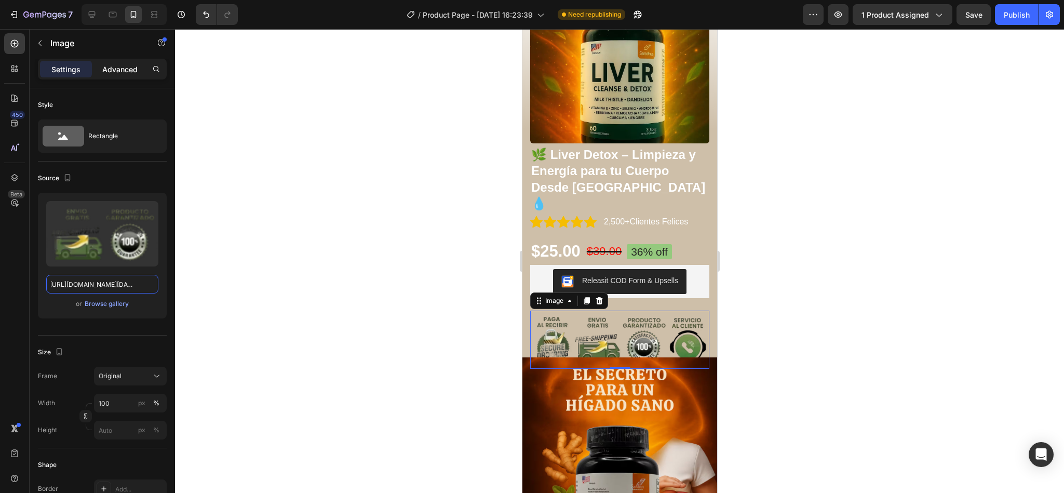
type input "[URL][DOMAIN_NAME][DATE]"
click at [131, 61] on div "Advanced" at bounding box center [120, 69] width 52 height 17
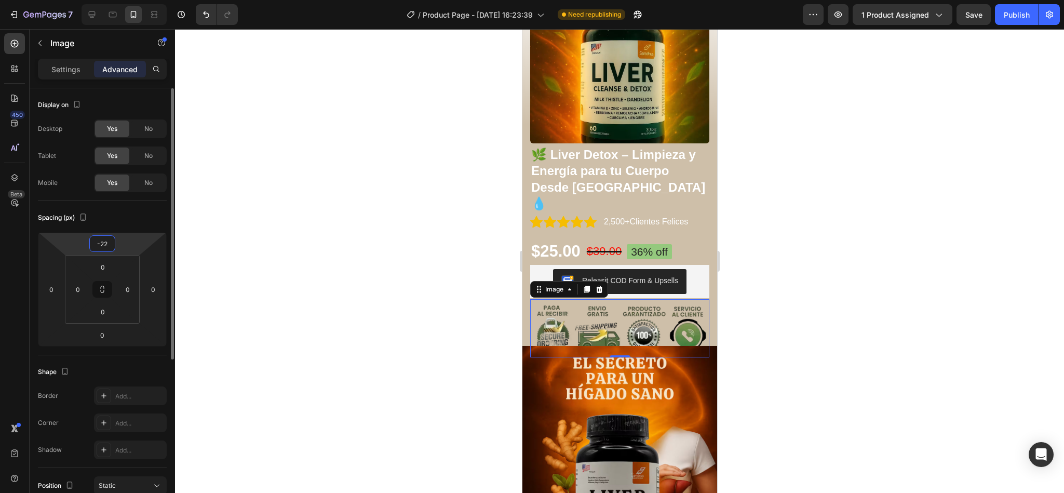
type input "-24"
drag, startPoint x: 137, startPoint y: 240, endPoint x: 139, endPoint y: 250, distance: 9.6
click at [139, 0] on html "7 Version history / Product Page - [DATE] 16:23:39 Need republishing Preview 1 …" at bounding box center [532, 0] width 1064 height 0
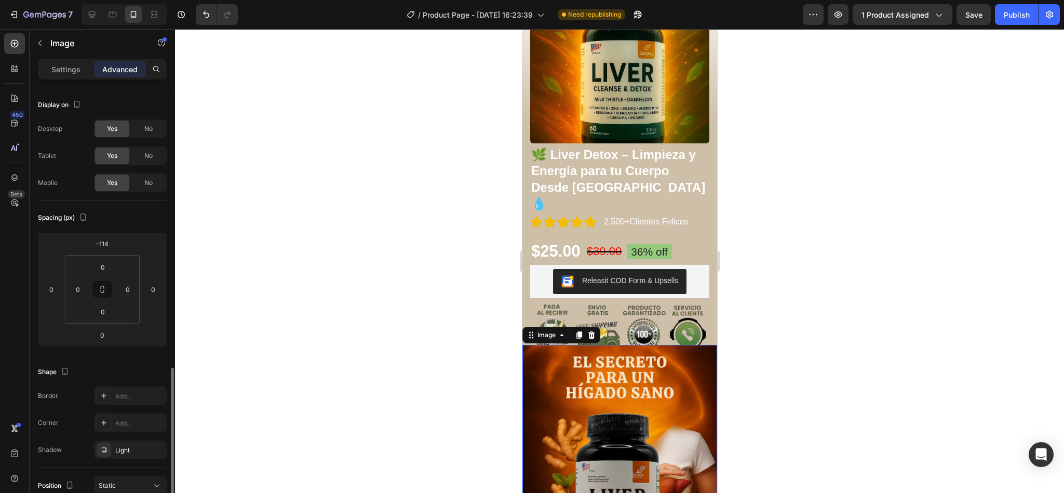
scroll to position [172, 0]
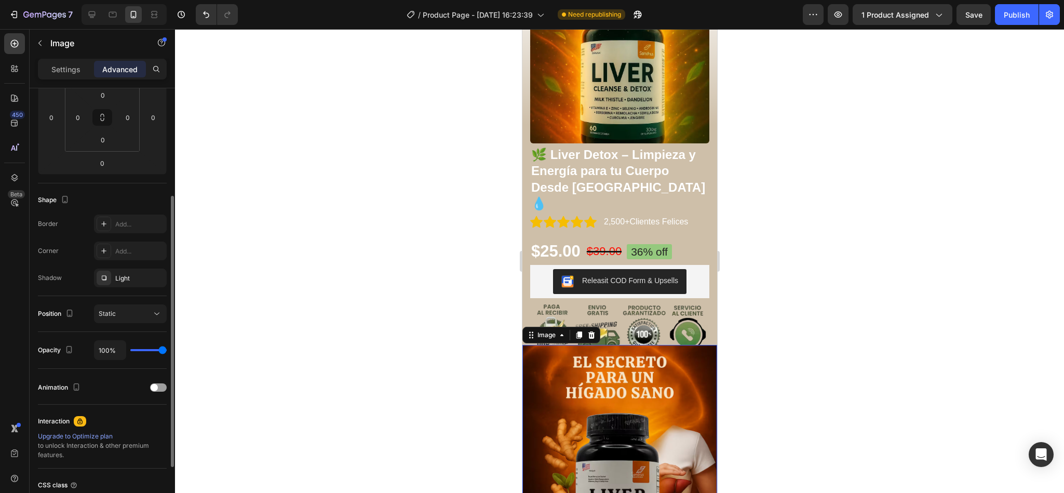
click at [659, 439] on img at bounding box center [619, 467] width 195 height 244
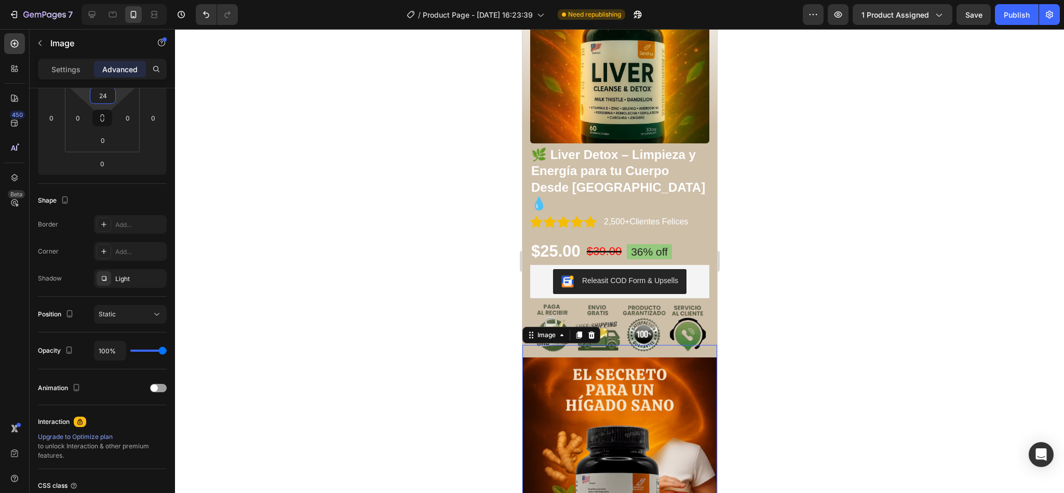
type input "26"
drag, startPoint x: 117, startPoint y: 92, endPoint x: 119, endPoint y: 83, distance: 10.0
click at [119, 0] on html "7 Version history / Product Page - [DATE] 16:23:39 Need republishing Preview 1 …" at bounding box center [532, 0] width 1064 height 0
click at [445, 247] on div at bounding box center [619, 261] width 889 height 464
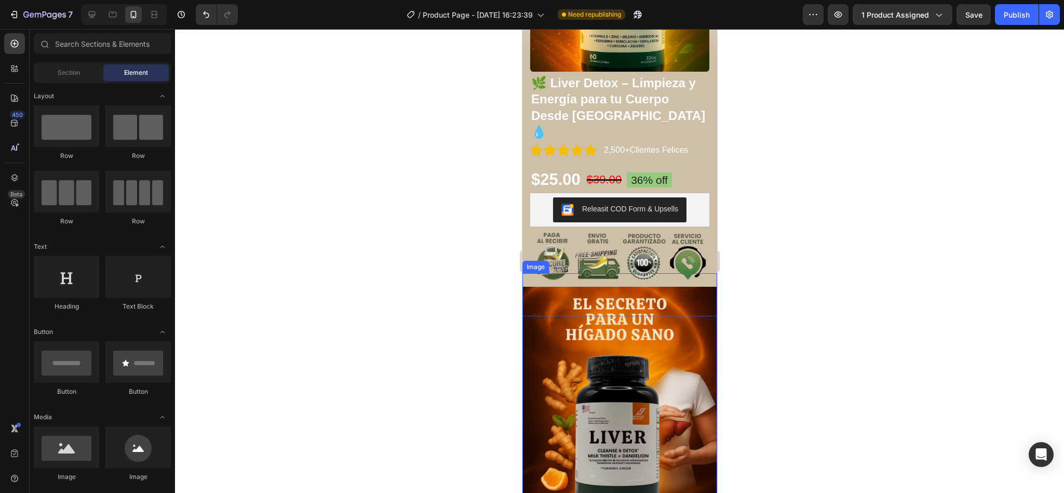
scroll to position [184, 0]
